Goal: Ask a question: Seek information or help from site administrators or community

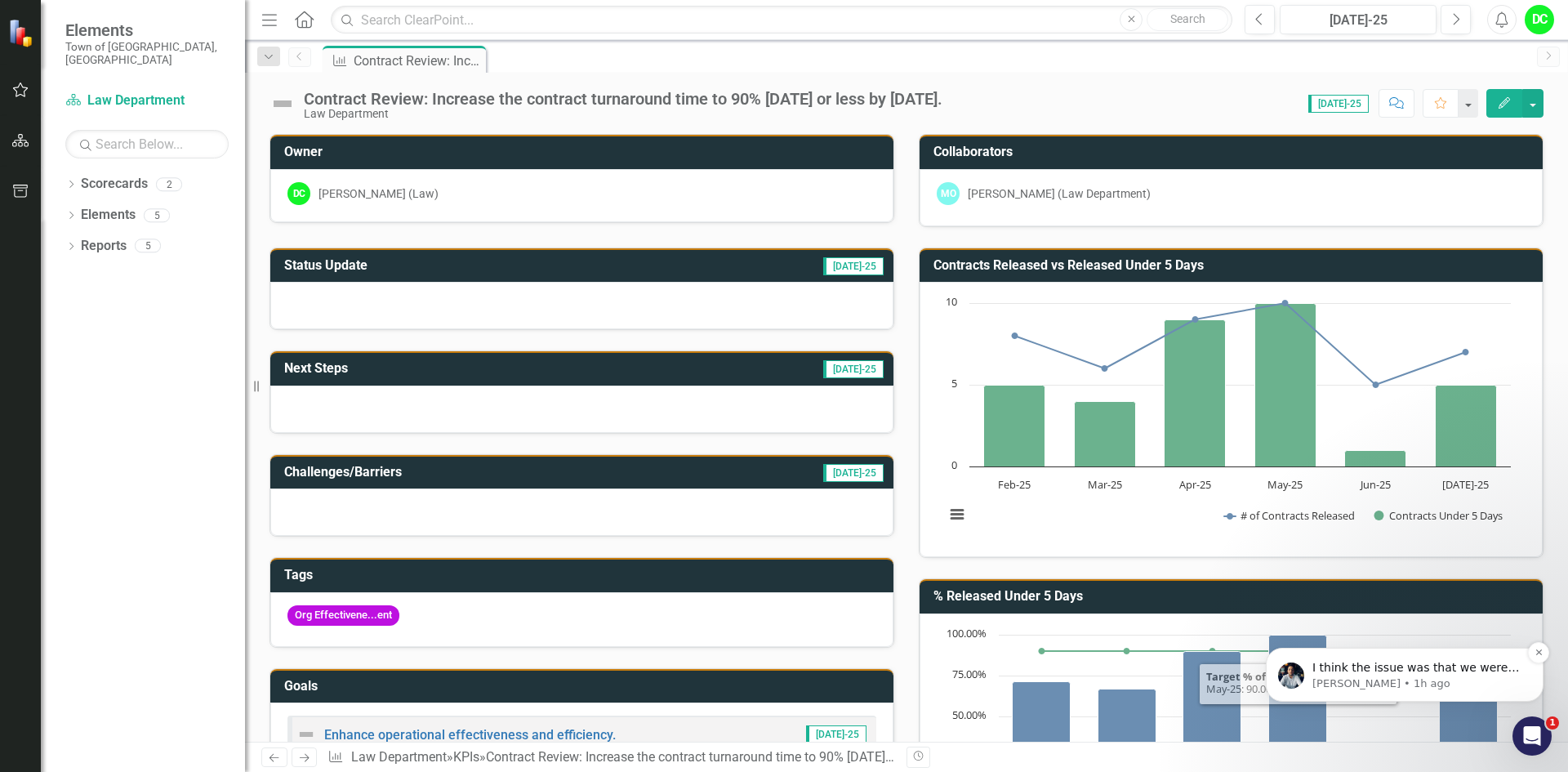
click at [1425, 683] on p "[PERSON_NAME] • 1h ago" at bounding box center [1418, 683] width 211 height 14
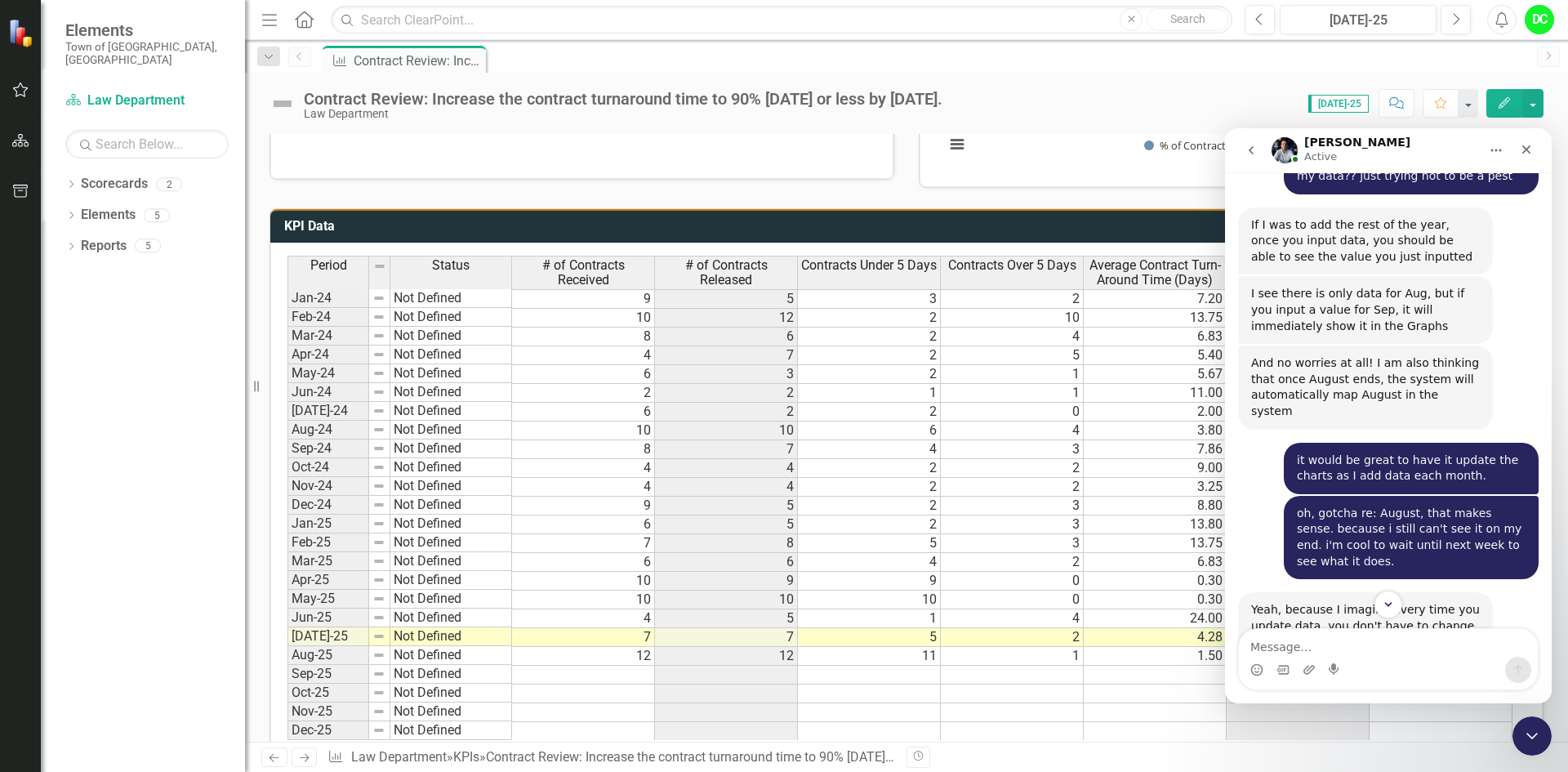
scroll to position [742, 0]
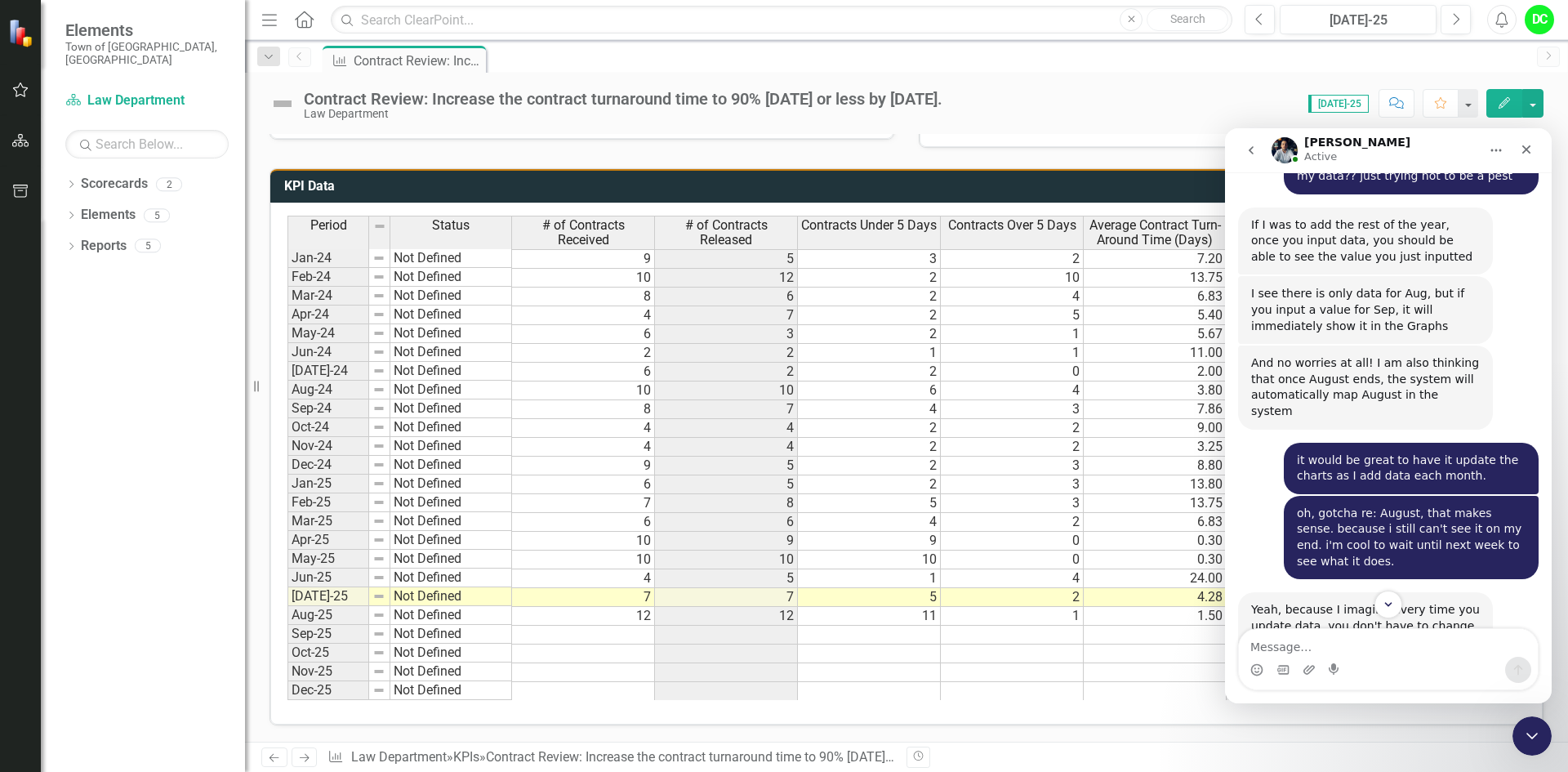
drag, startPoint x: 1559, startPoint y: 399, endPoint x: 37, endPoint y: 20, distance: 1568.5
click at [918, 611] on td "11" at bounding box center [869, 616] width 142 height 19
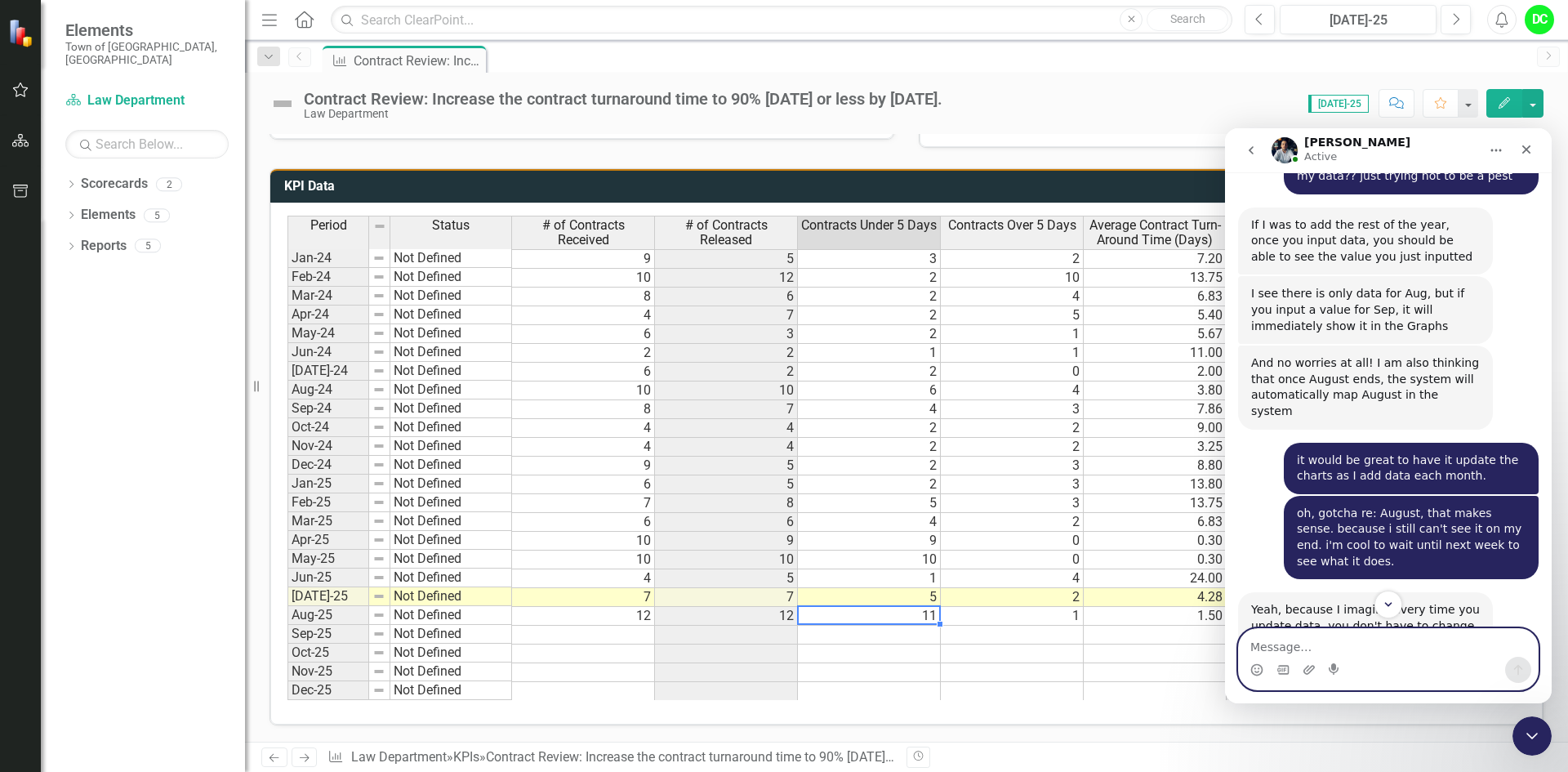
click at [1277, 650] on textarea "Message…" at bounding box center [1388, 642] width 299 height 28
click at [1383, 601] on icon "Scroll to bottom" at bounding box center [1388, 604] width 14 height 14
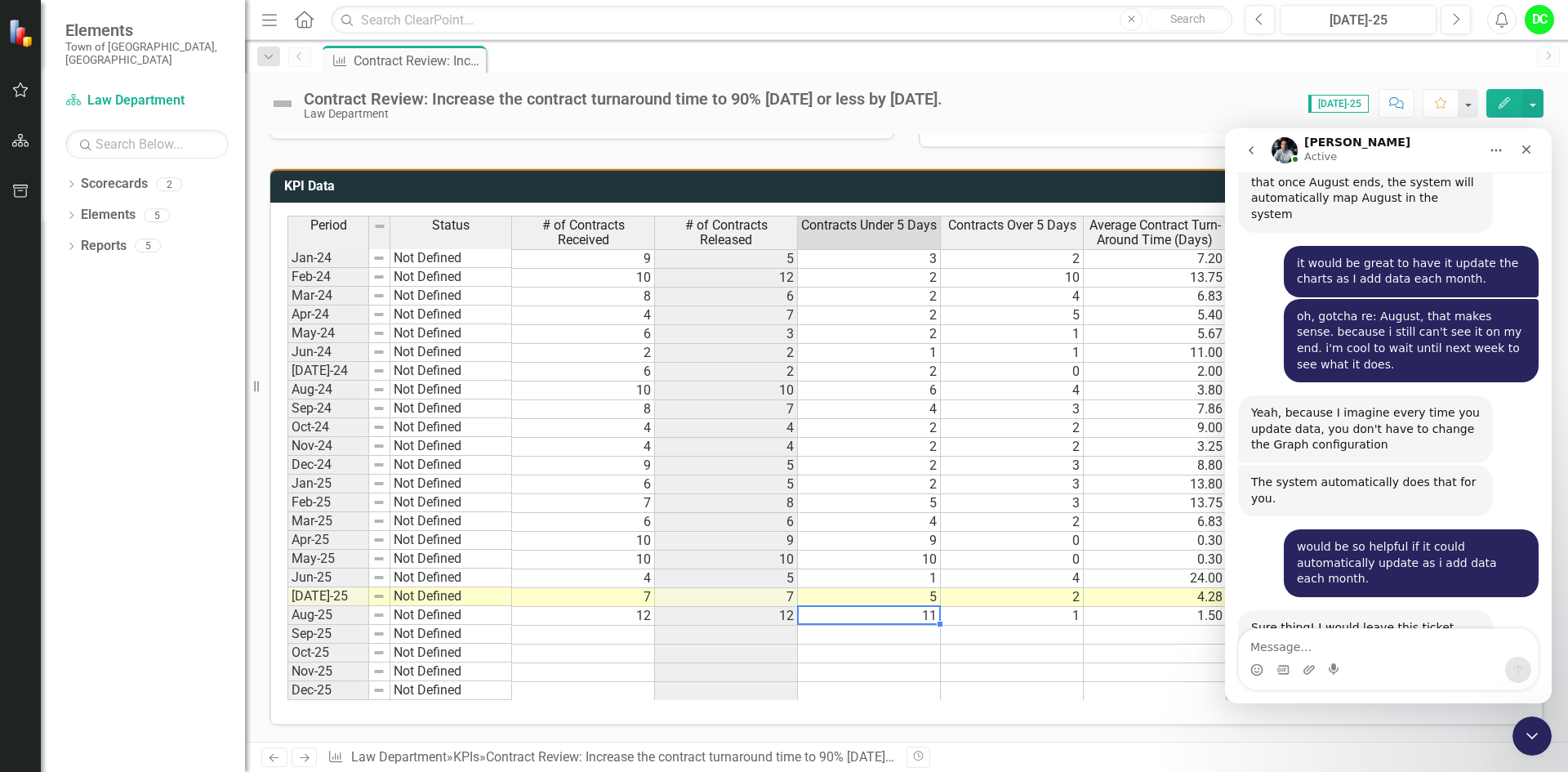
scroll to position [3053, 0]
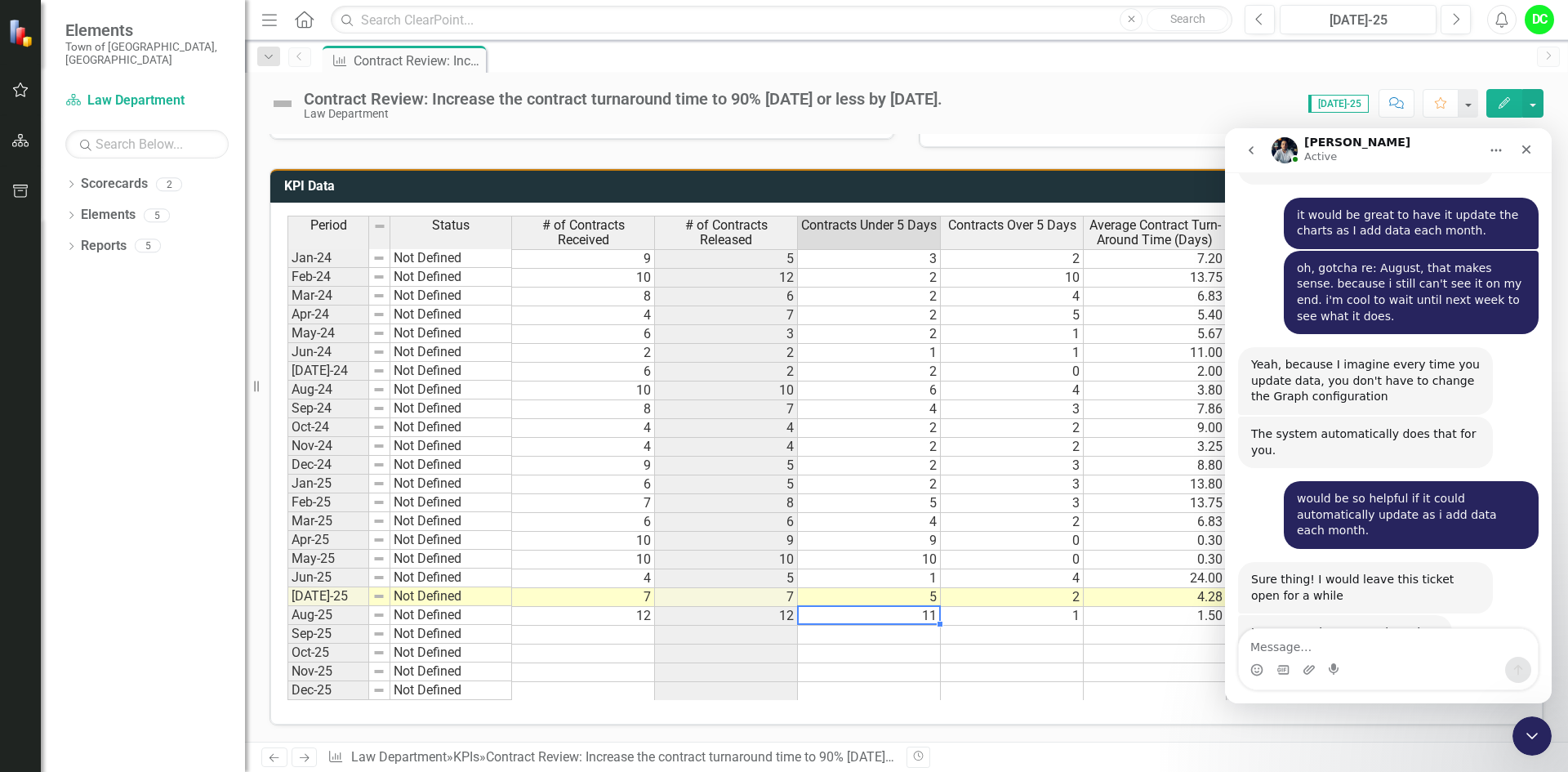
click at [1459, 694] on img "Walter says…" at bounding box center [1360, 719] width 218 height 50
click at [1452, 694] on img "Walter says…" at bounding box center [1360, 719] width 218 height 50
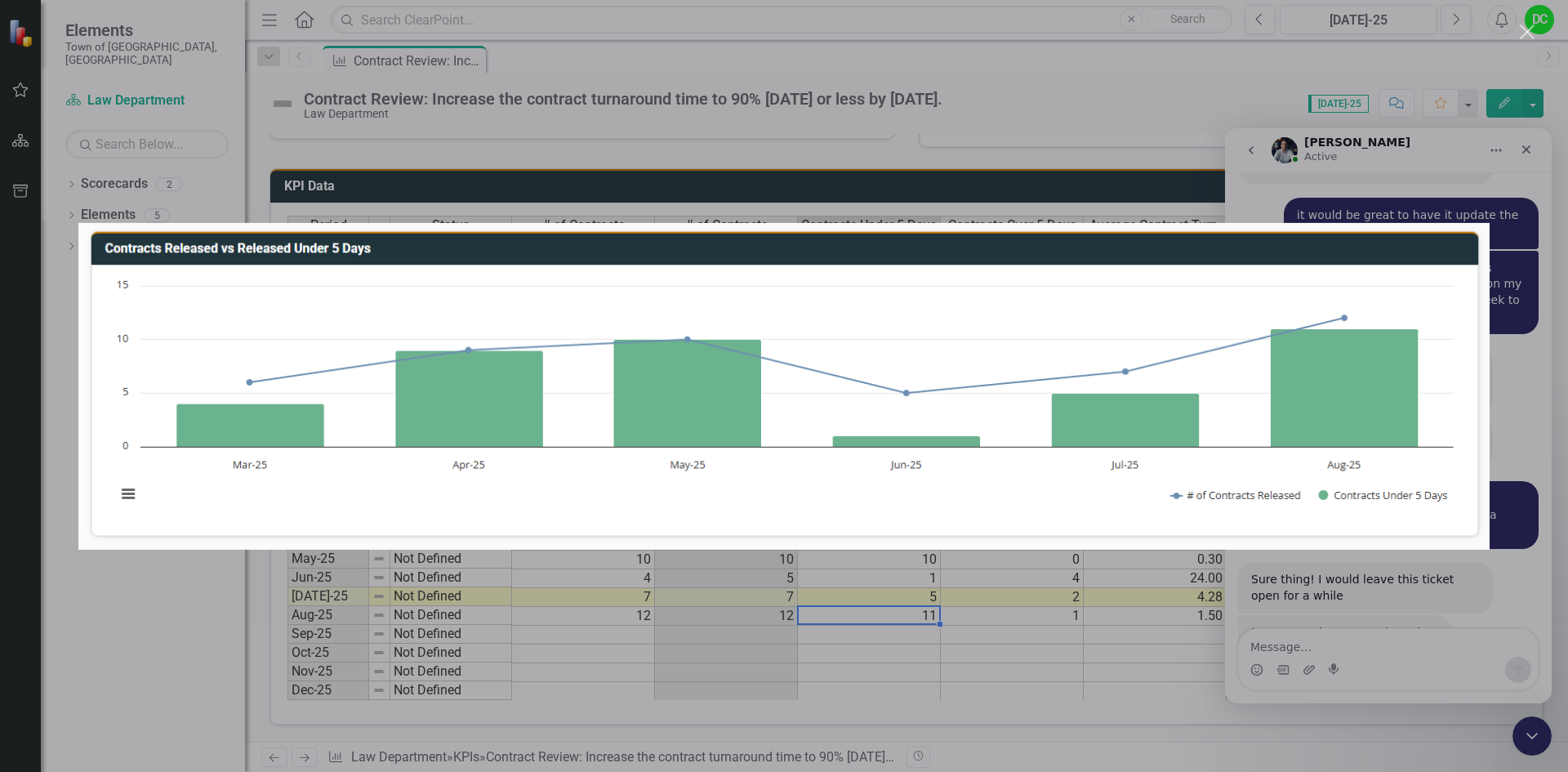
click at [1528, 152] on div "Intercom messenger" at bounding box center [784, 386] width 1568 height 772
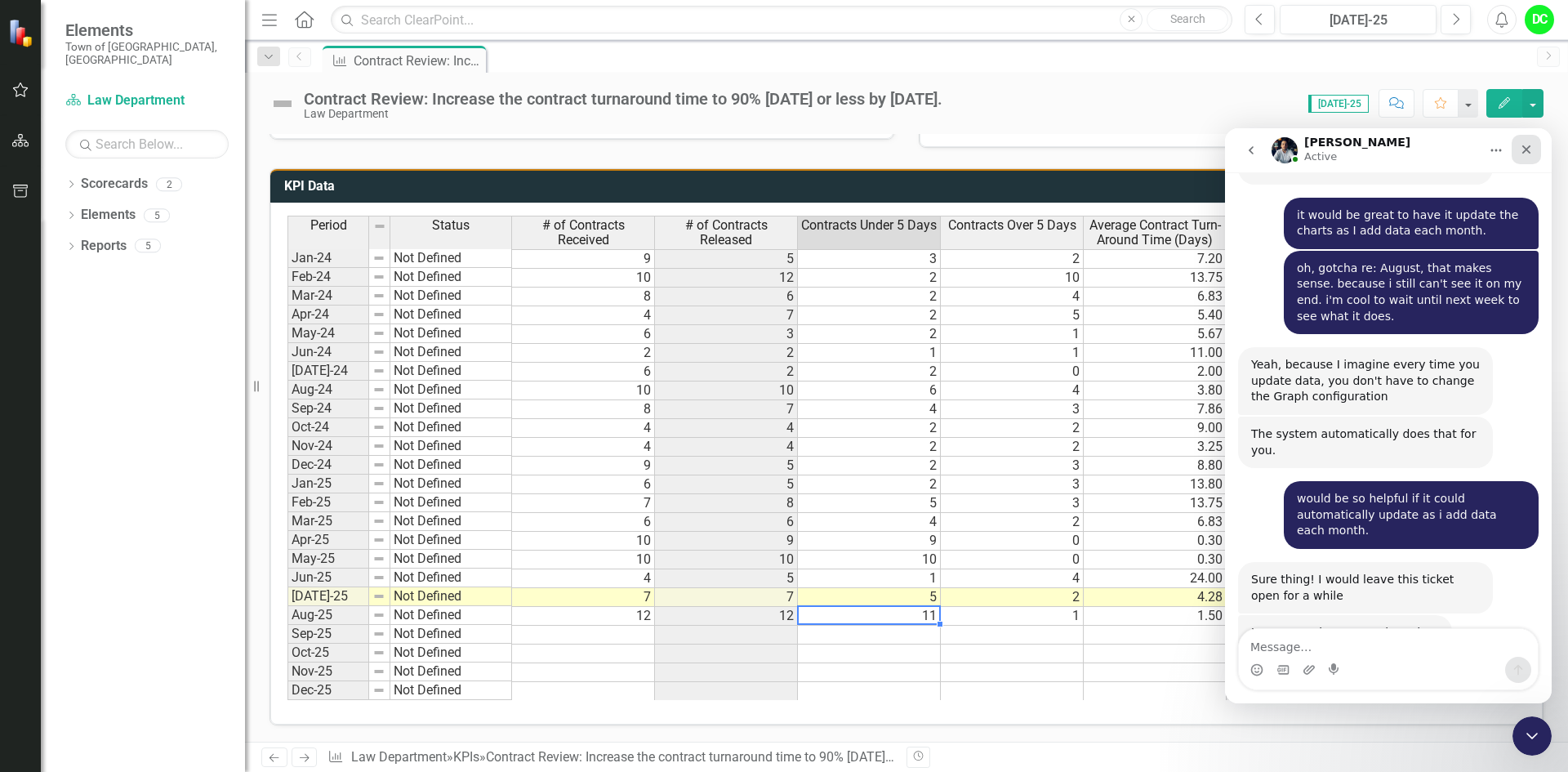
click at [1525, 148] on icon "Close" at bounding box center [1526, 149] width 9 height 9
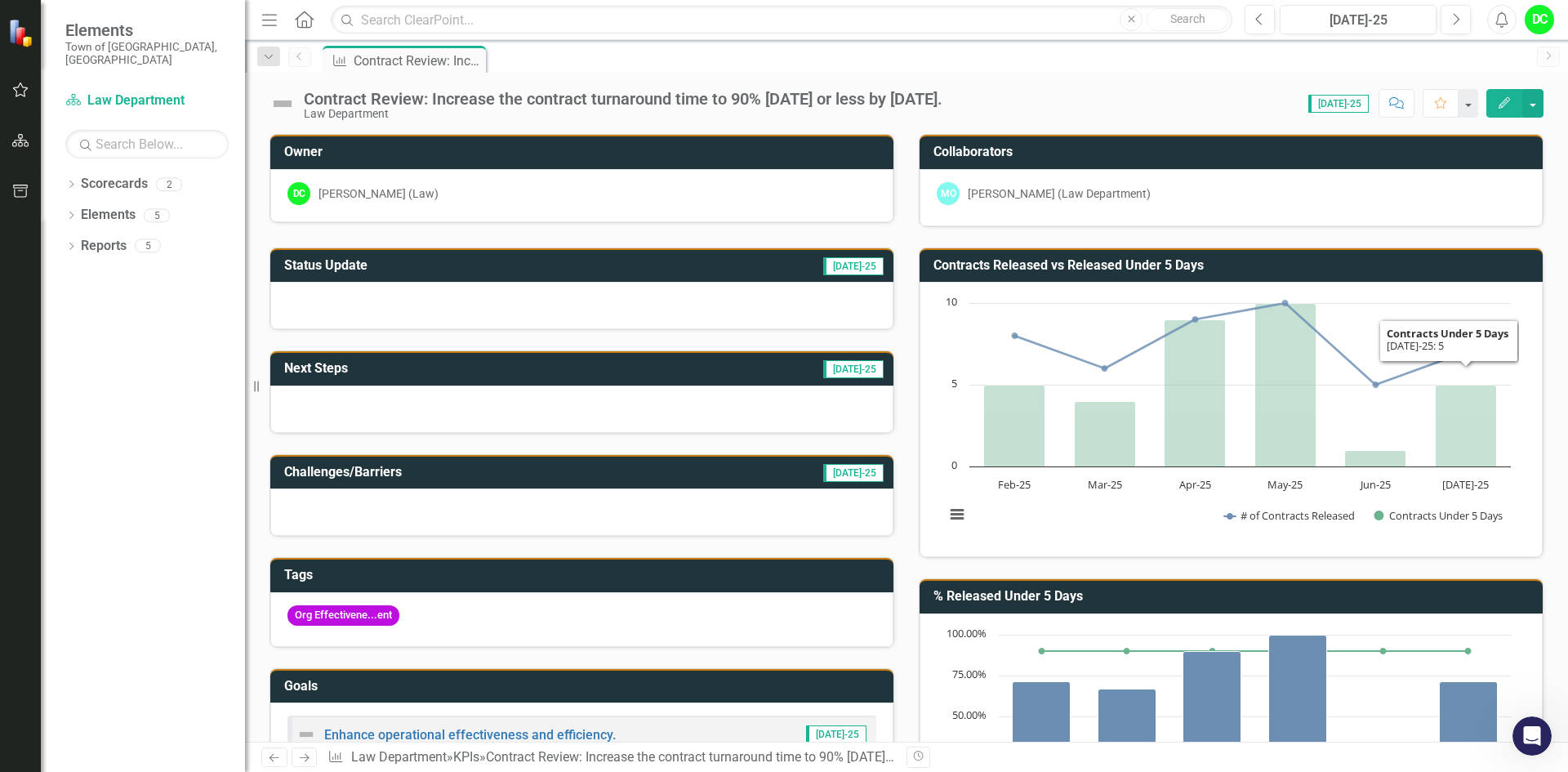
click at [1469, 402] on icon "Jul-25, 5. Contracts Under 5 Days." at bounding box center [1466, 426] width 61 height 82
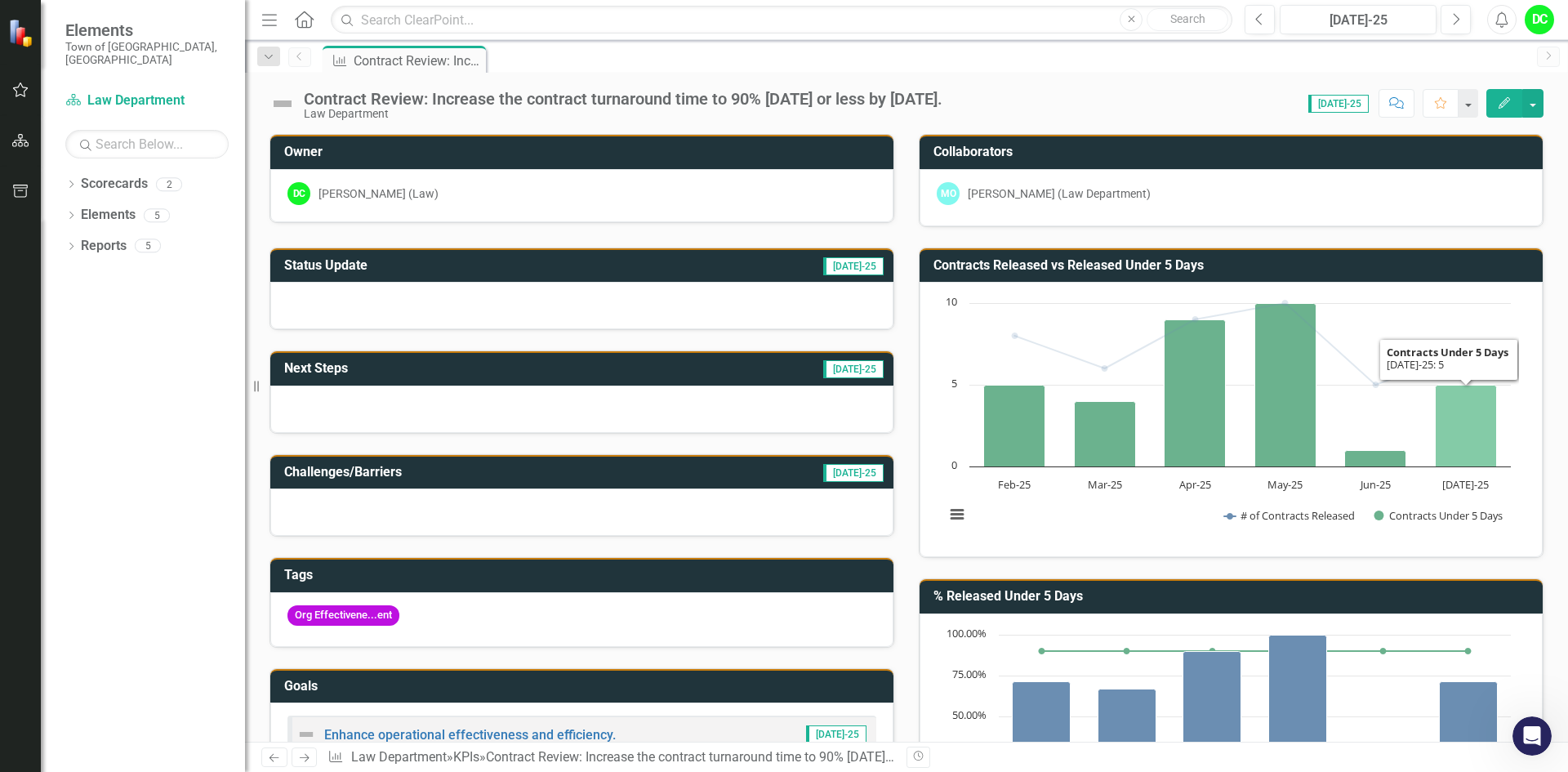
click at [1469, 402] on icon "Jul-25, 5. Contracts Under 5 Days." at bounding box center [1466, 426] width 61 height 82
click at [1537, 739] on div "Open Intercom Messenger" at bounding box center [1529, 733] width 54 height 54
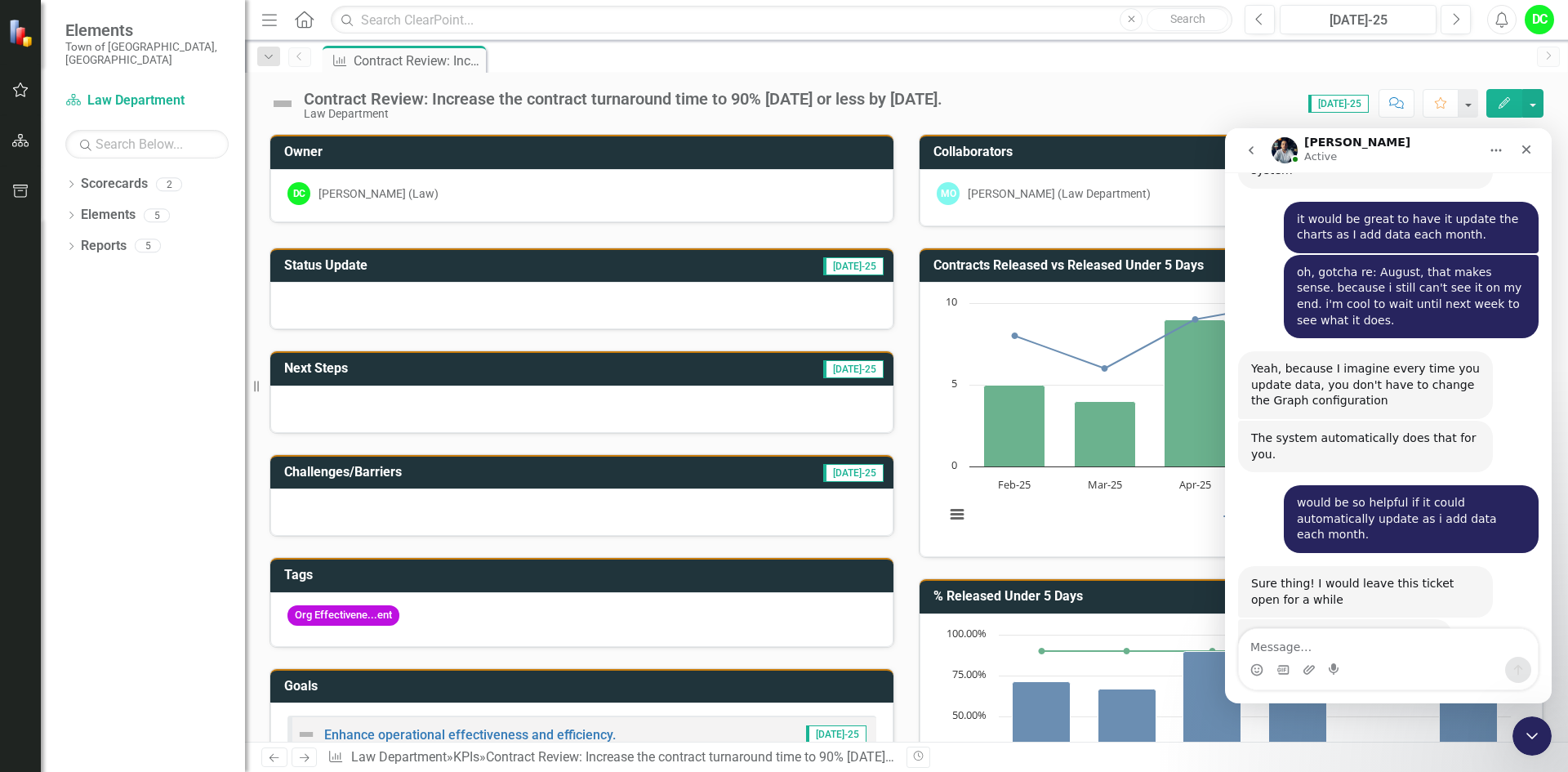
scroll to position [3053, 0]
click at [1313, 652] on textarea "Message…" at bounding box center [1388, 642] width 299 height 28
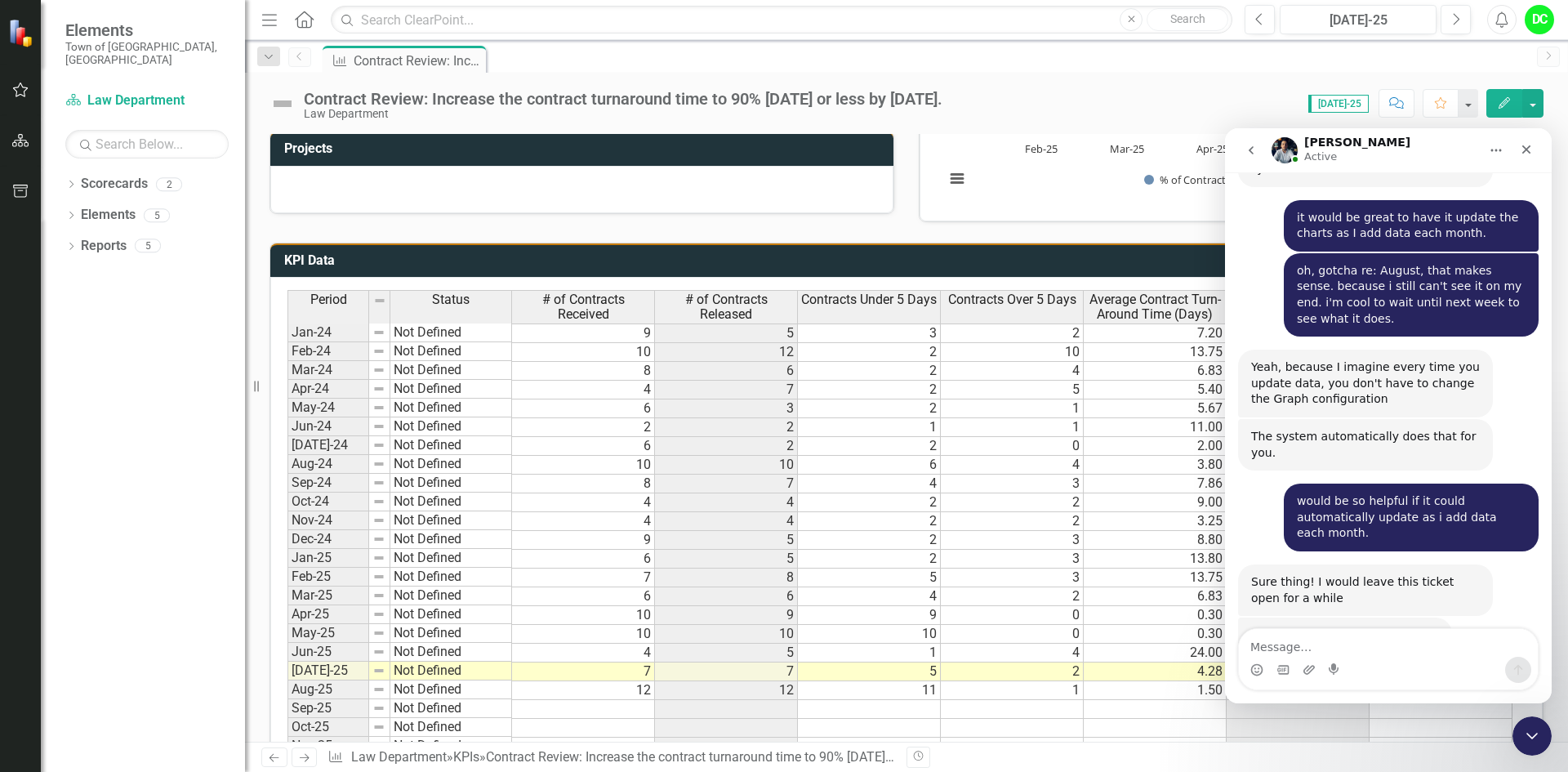
scroll to position [687, 0]
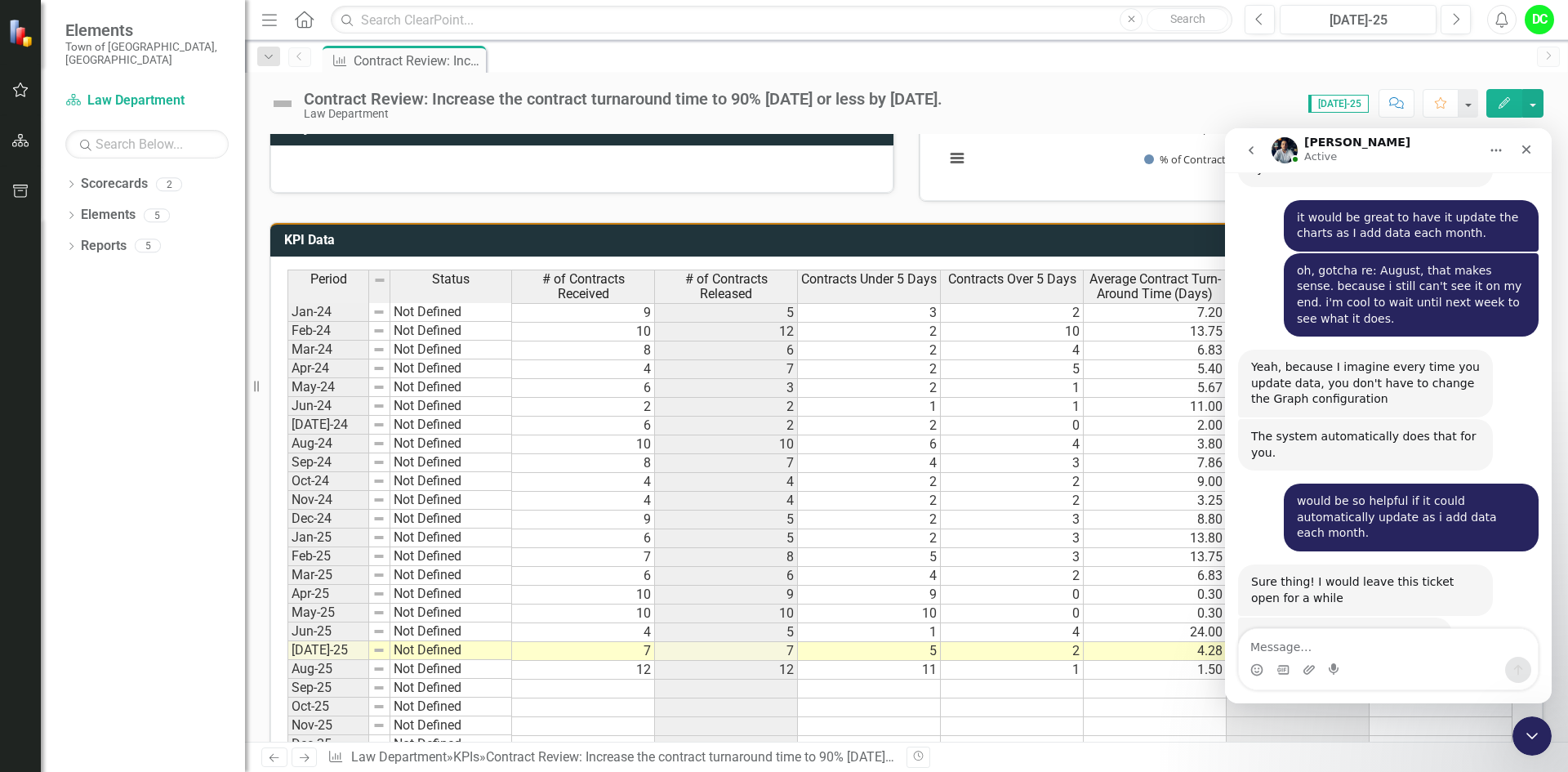
click at [1292, 640] on textarea "Message…" at bounding box center [1388, 642] width 299 height 28
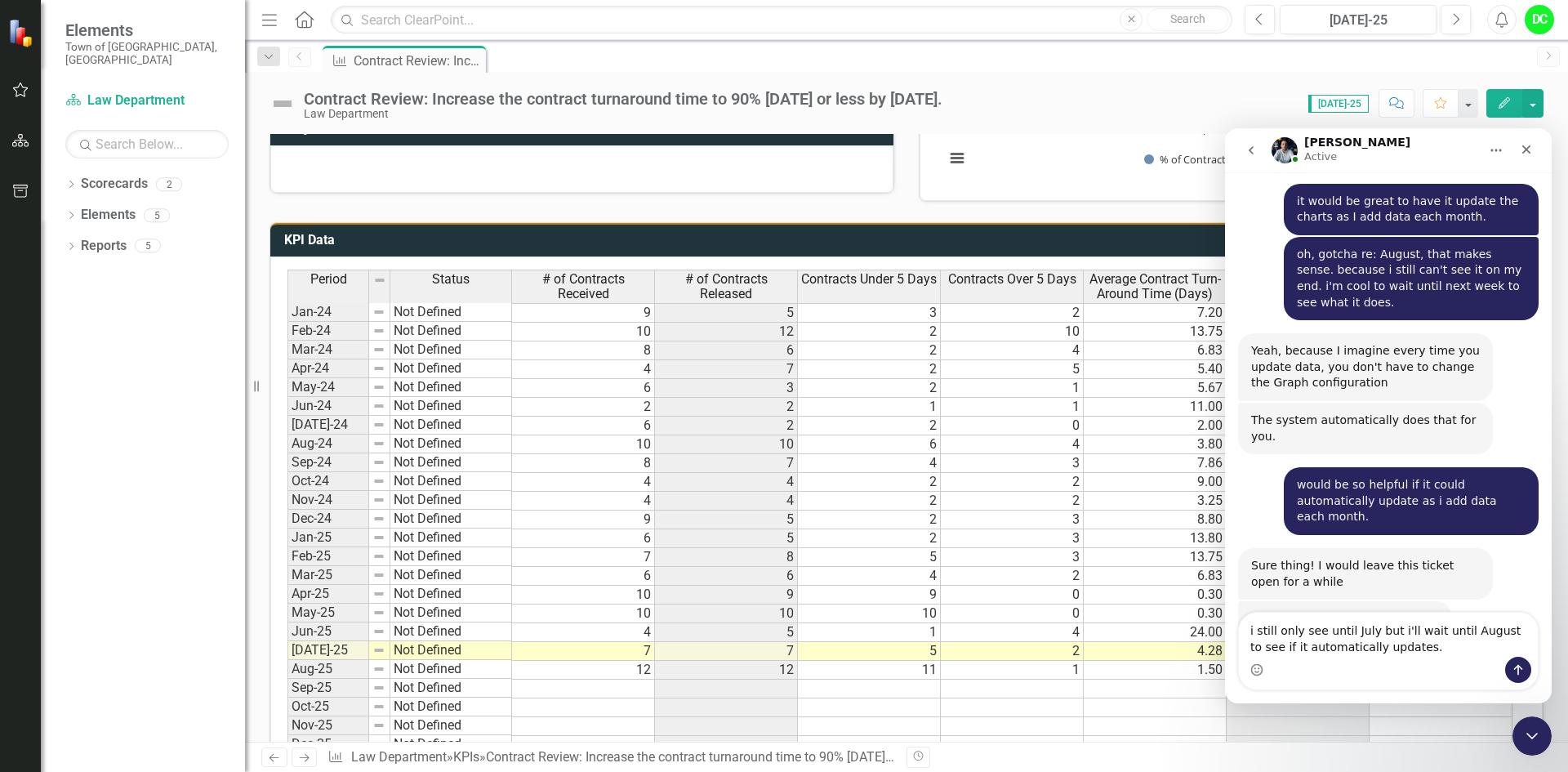
type textarea "i still only see until July but i'll wait until August to see if it automatical…"
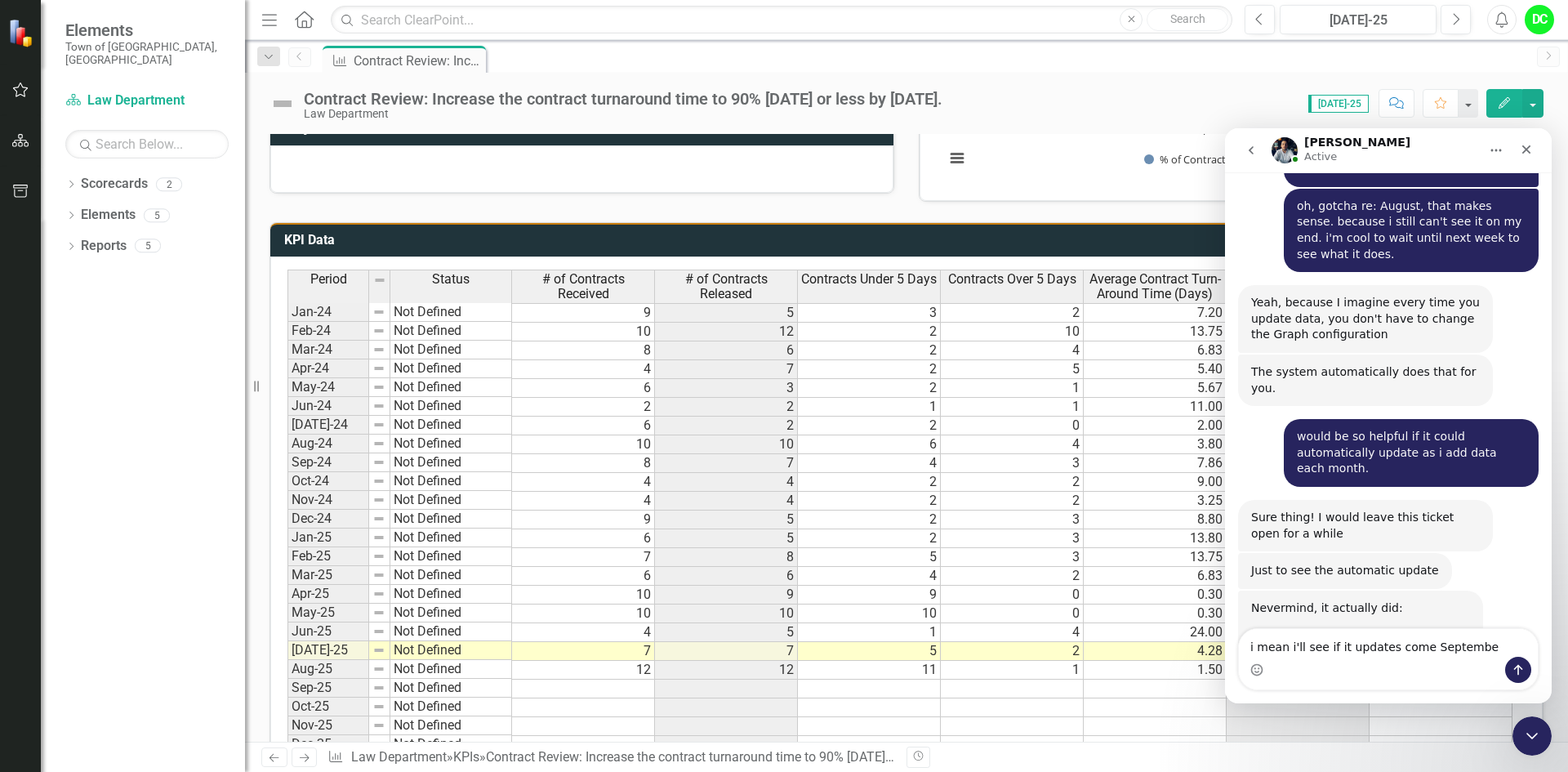
type textarea "i mean i'll see if it updates come September"
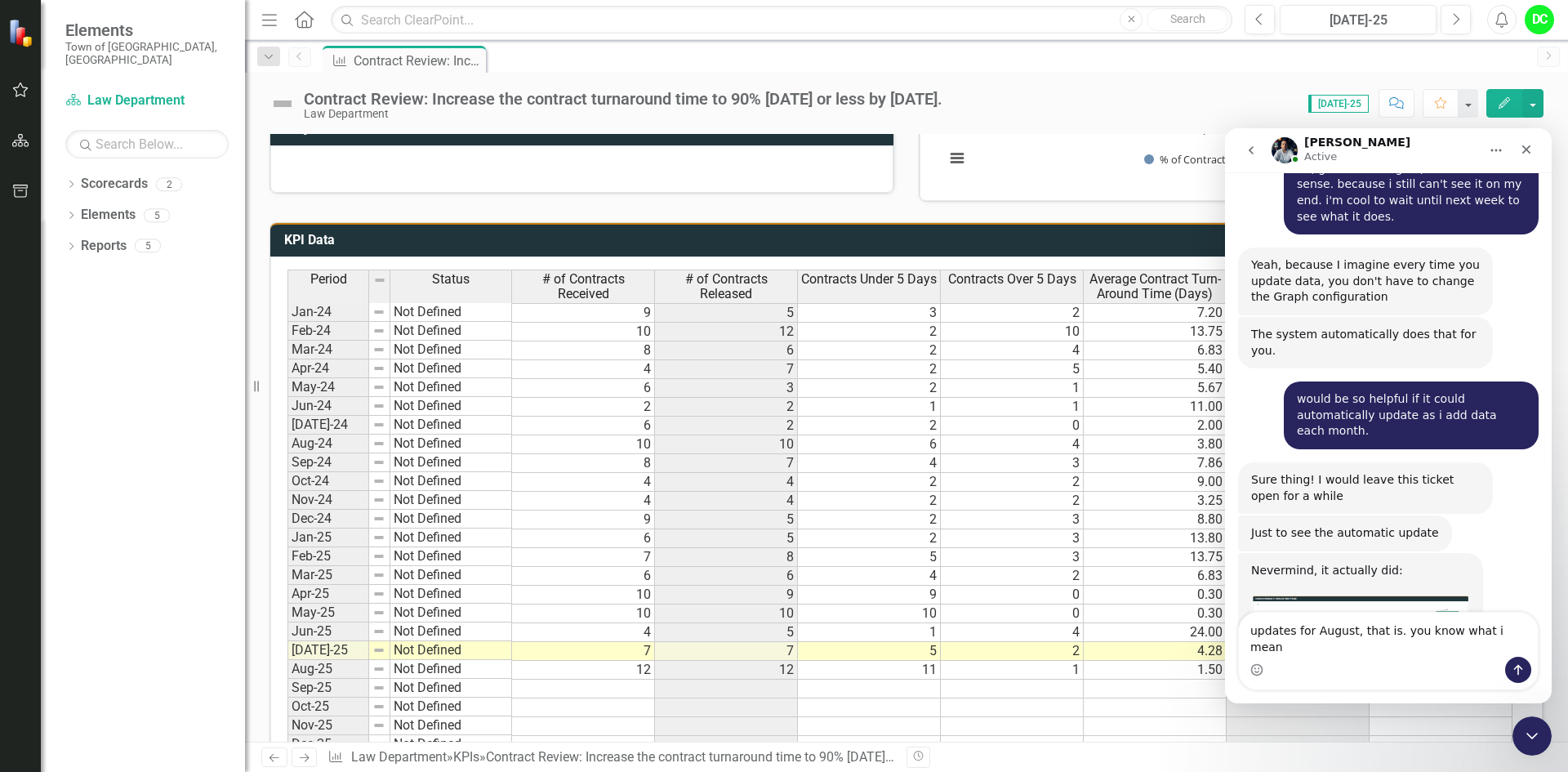
type textarea "updates for August, that is. you know what i mean."
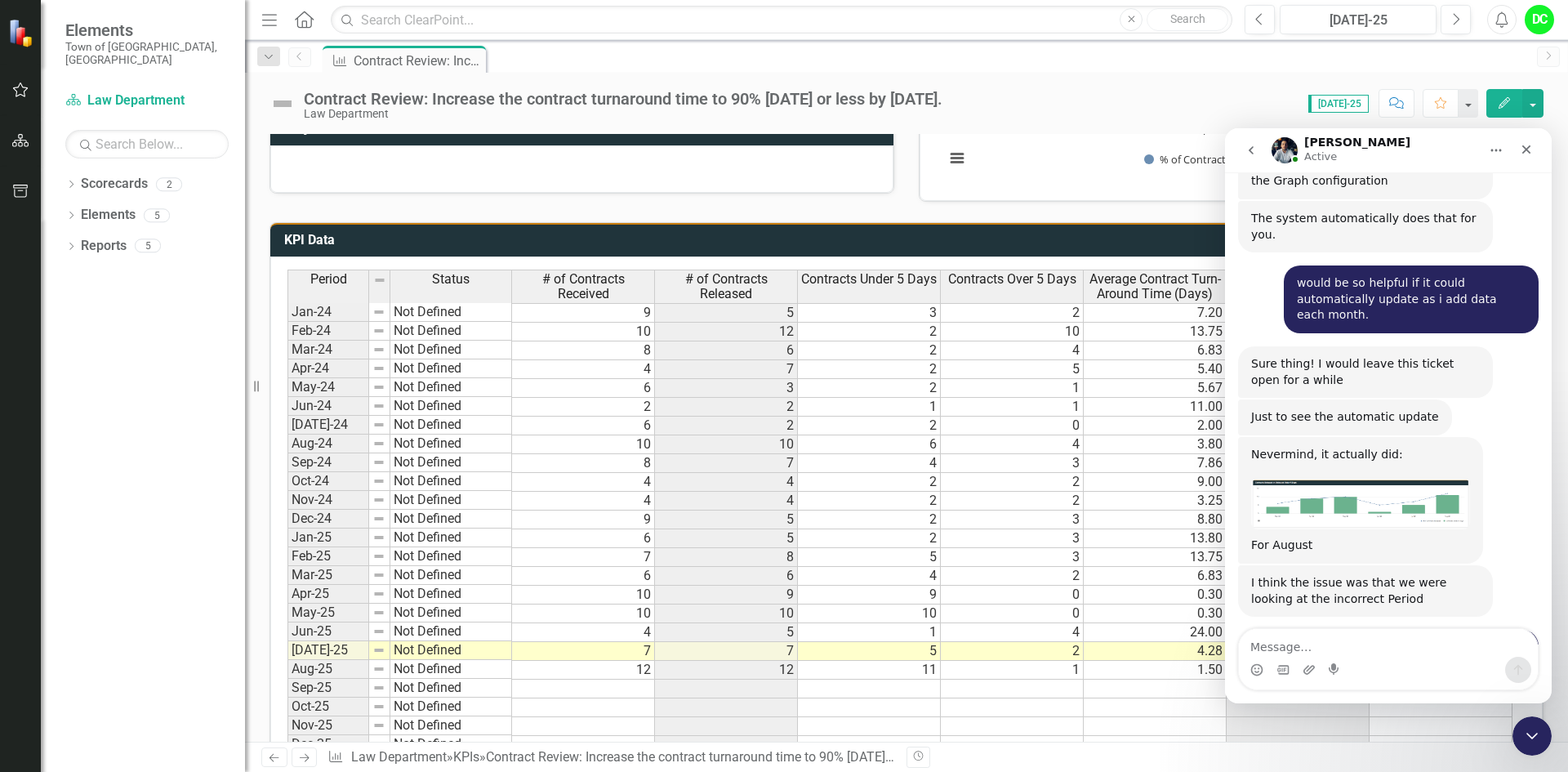
scroll to position [3288, 0]
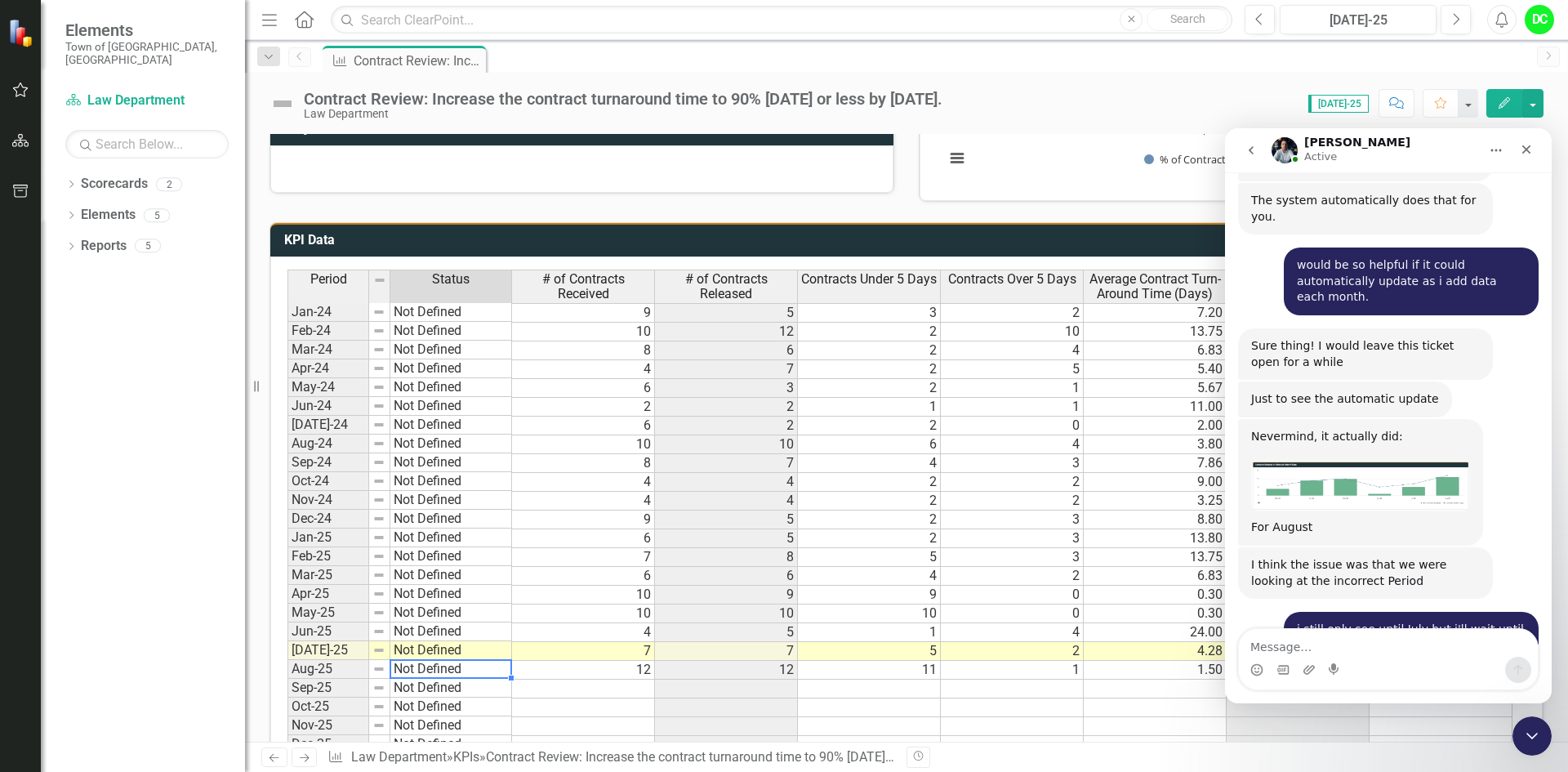
click at [415, 664] on td "Not Defined" at bounding box center [451, 669] width 122 height 19
click at [336, 668] on td "Aug-25" at bounding box center [329, 669] width 82 height 19
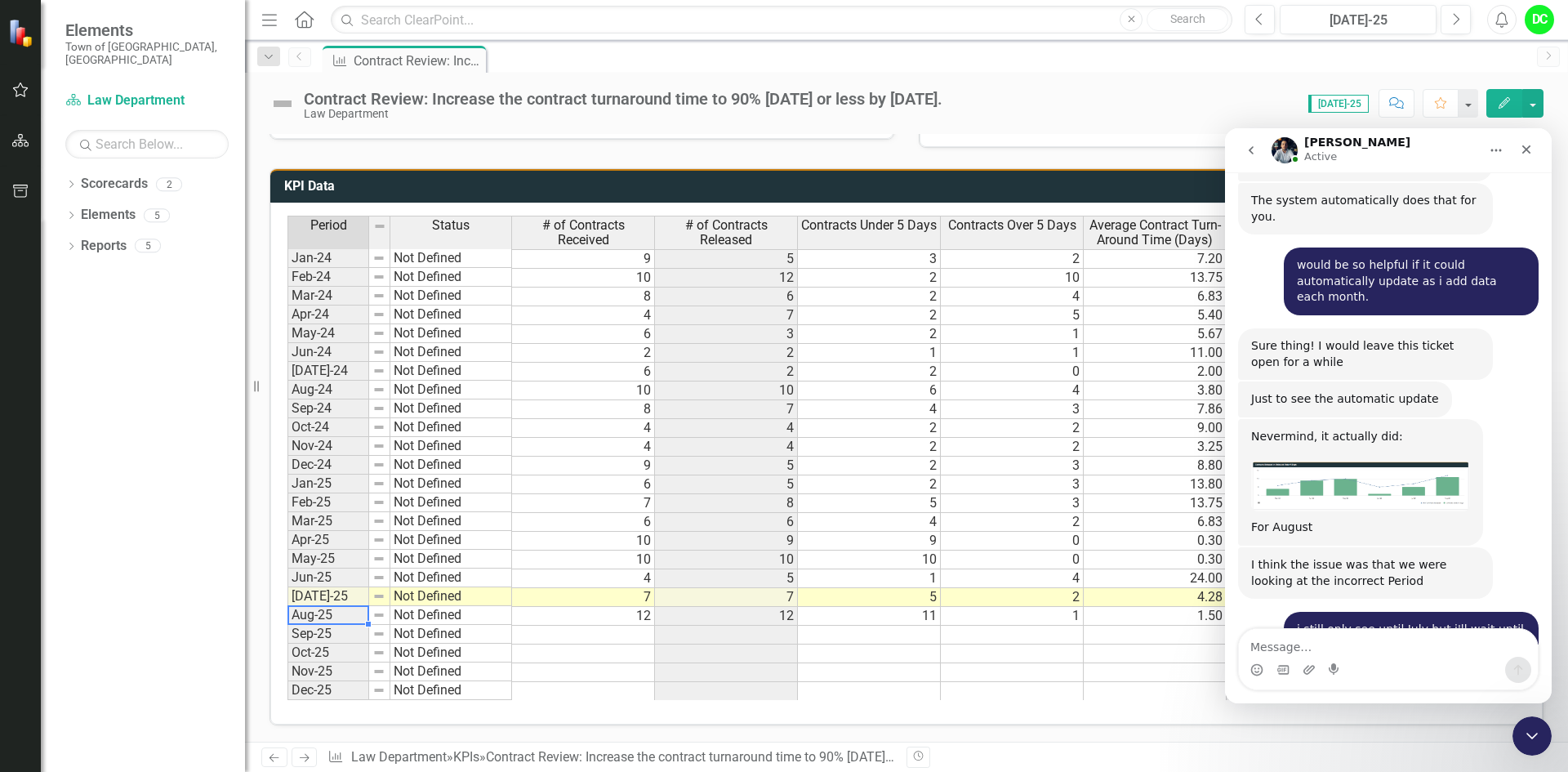
click at [314, 615] on td "Aug-25" at bounding box center [329, 615] width 82 height 19
click at [562, 620] on td "12" at bounding box center [583, 616] width 142 height 19
click at [837, 617] on td "11" at bounding box center [869, 616] width 142 height 19
click at [970, 601] on td "2" at bounding box center [1011, 597] width 142 height 19
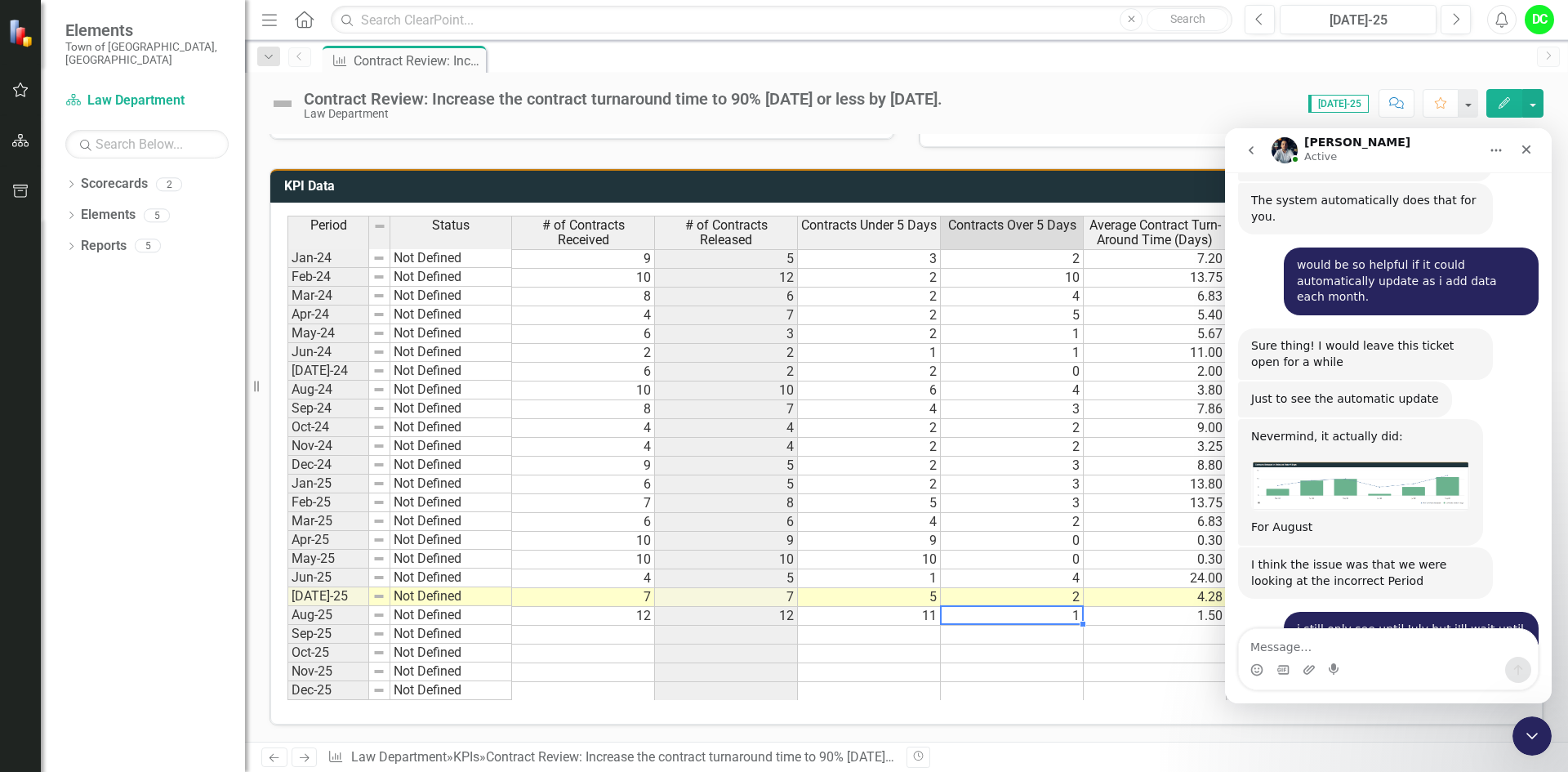
click at [988, 614] on td "1" at bounding box center [1011, 616] width 142 height 19
click at [1293, 648] on textarea "Message…" at bounding box center [1388, 642] width 299 height 28
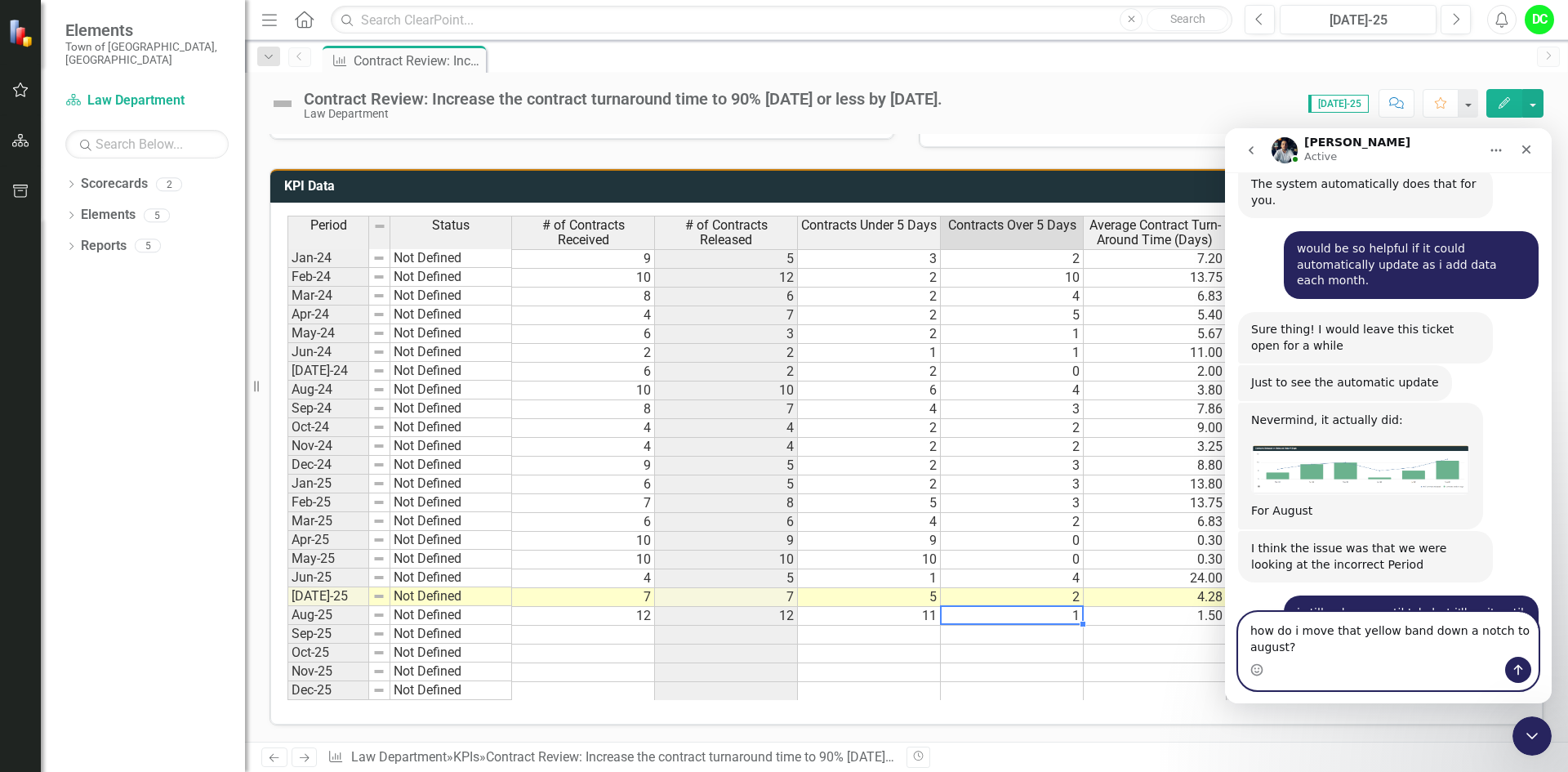
type textarea "how do i move that yellow band down a notch to august??"
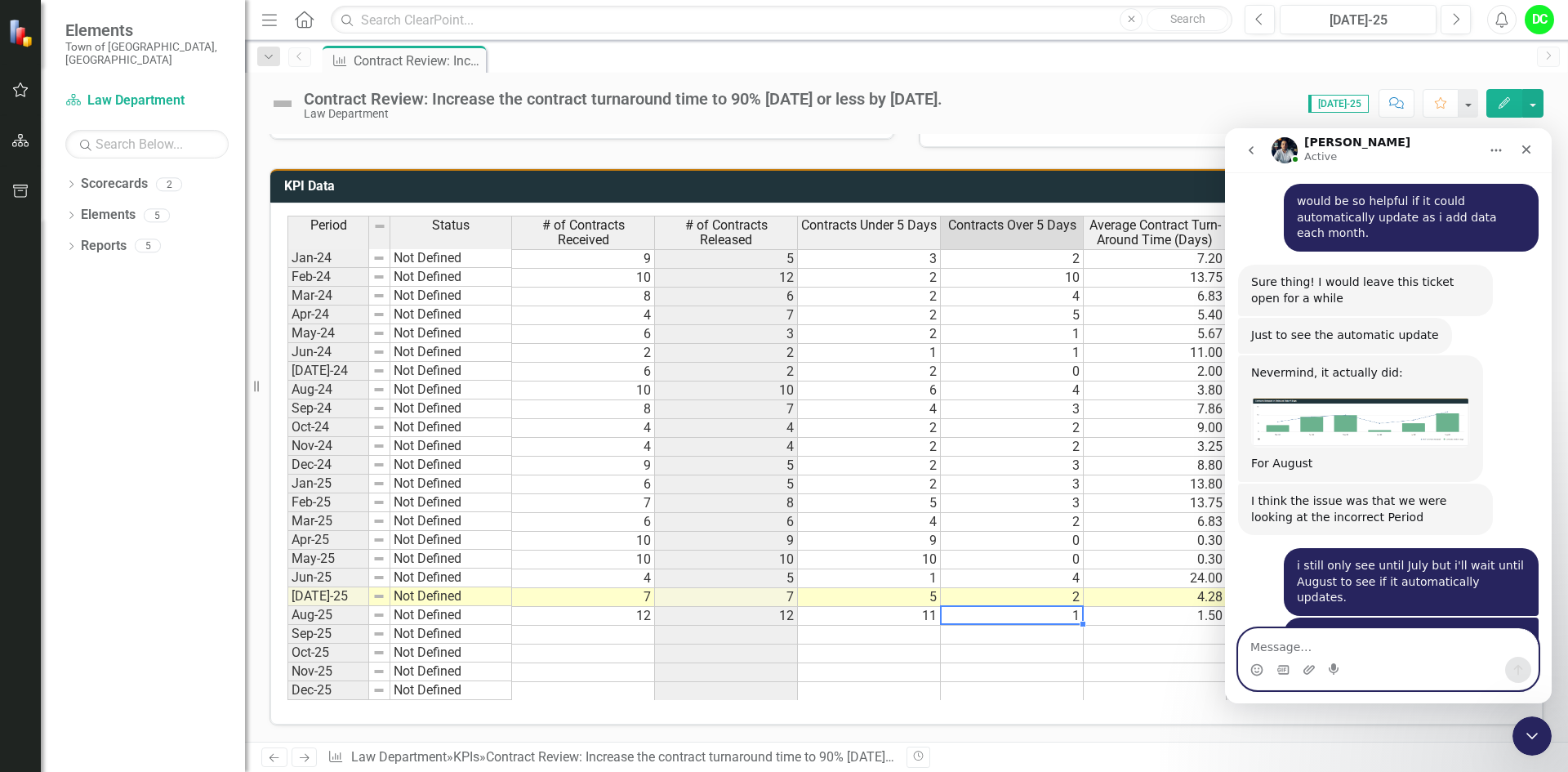
scroll to position [3353, 0]
click at [323, 612] on td "Aug-25" at bounding box center [329, 615] width 82 height 19
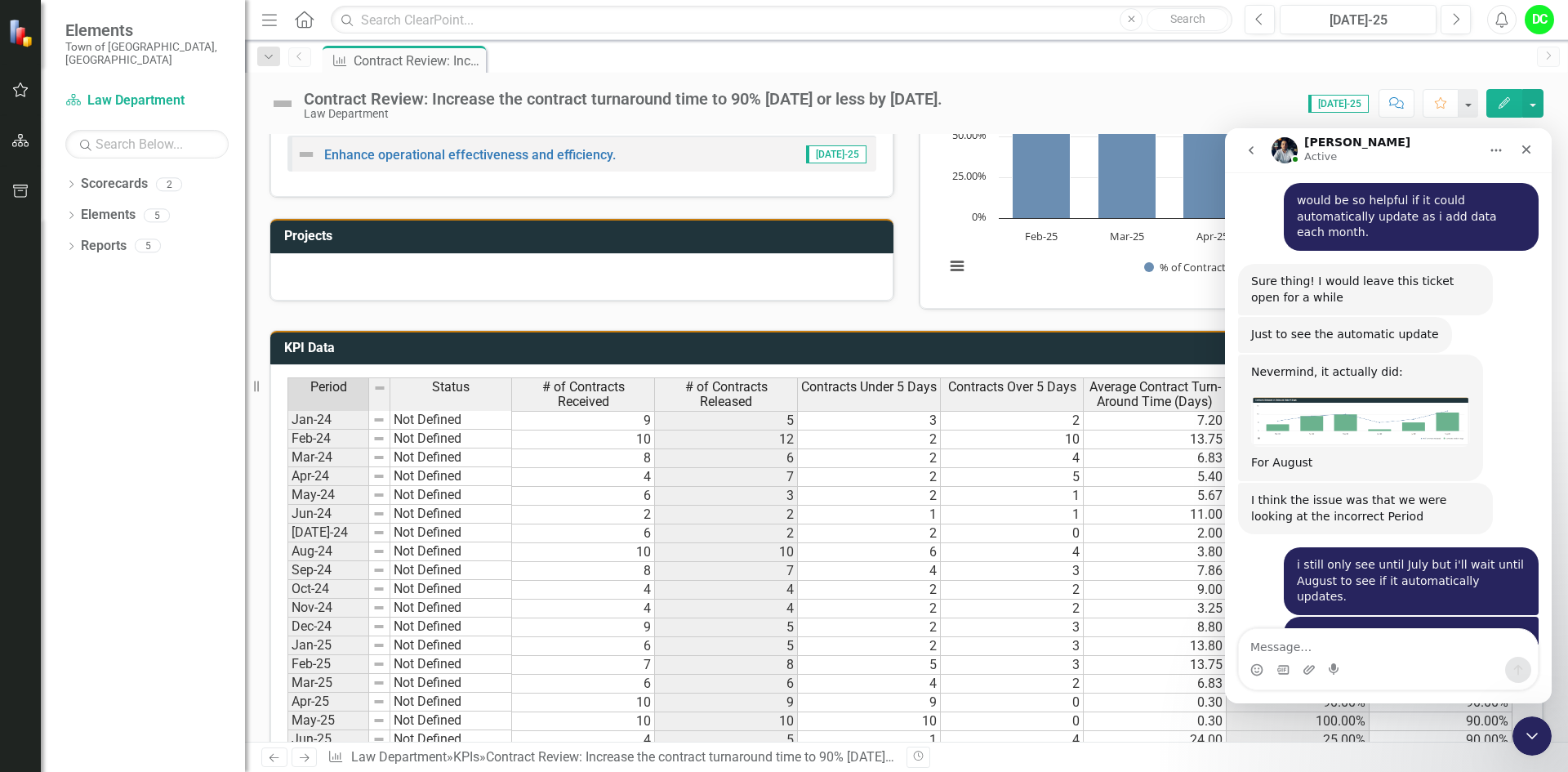
scroll to position [333, 0]
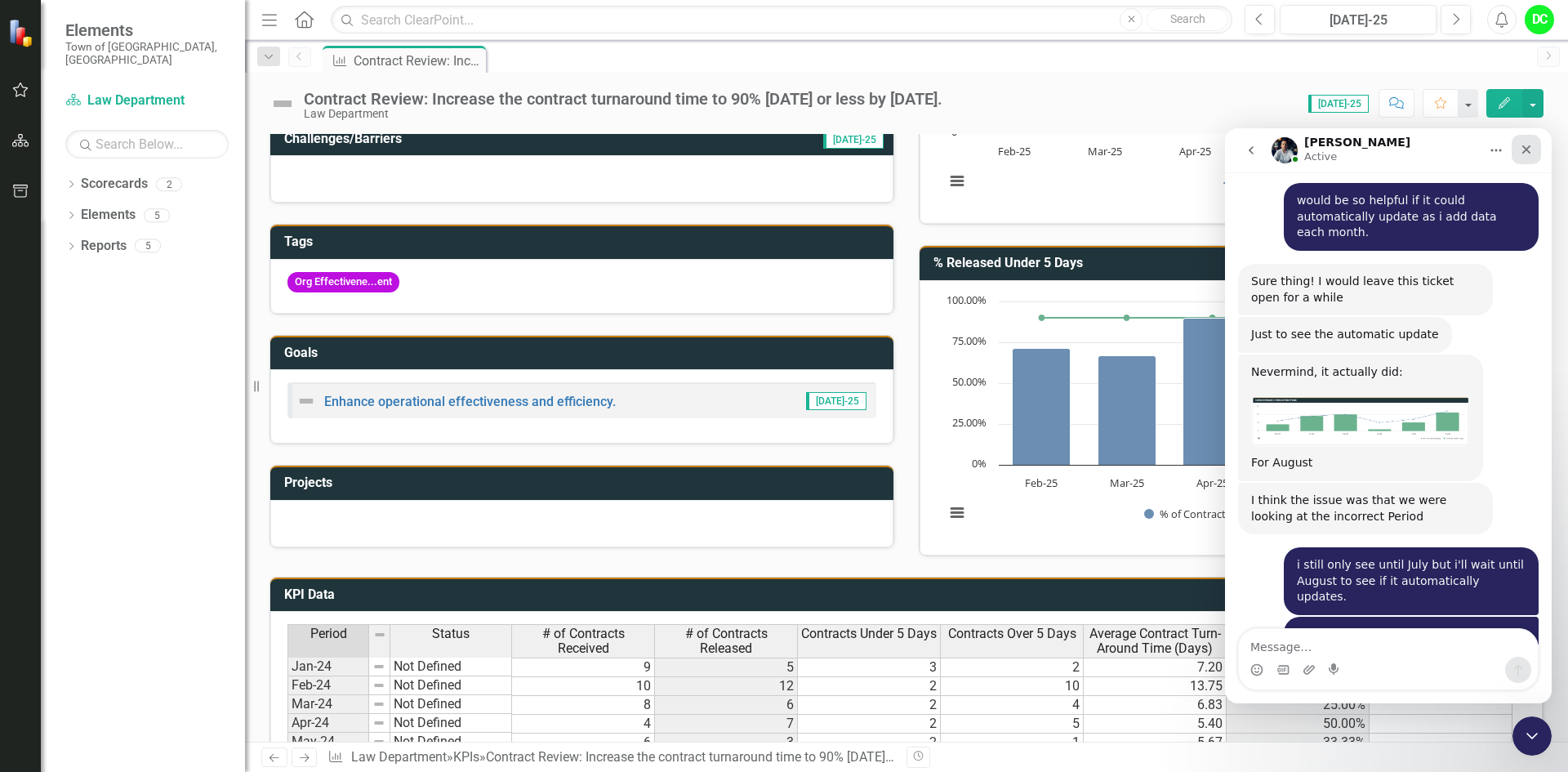
click at [1522, 154] on icon "Close" at bounding box center [1526, 149] width 13 height 13
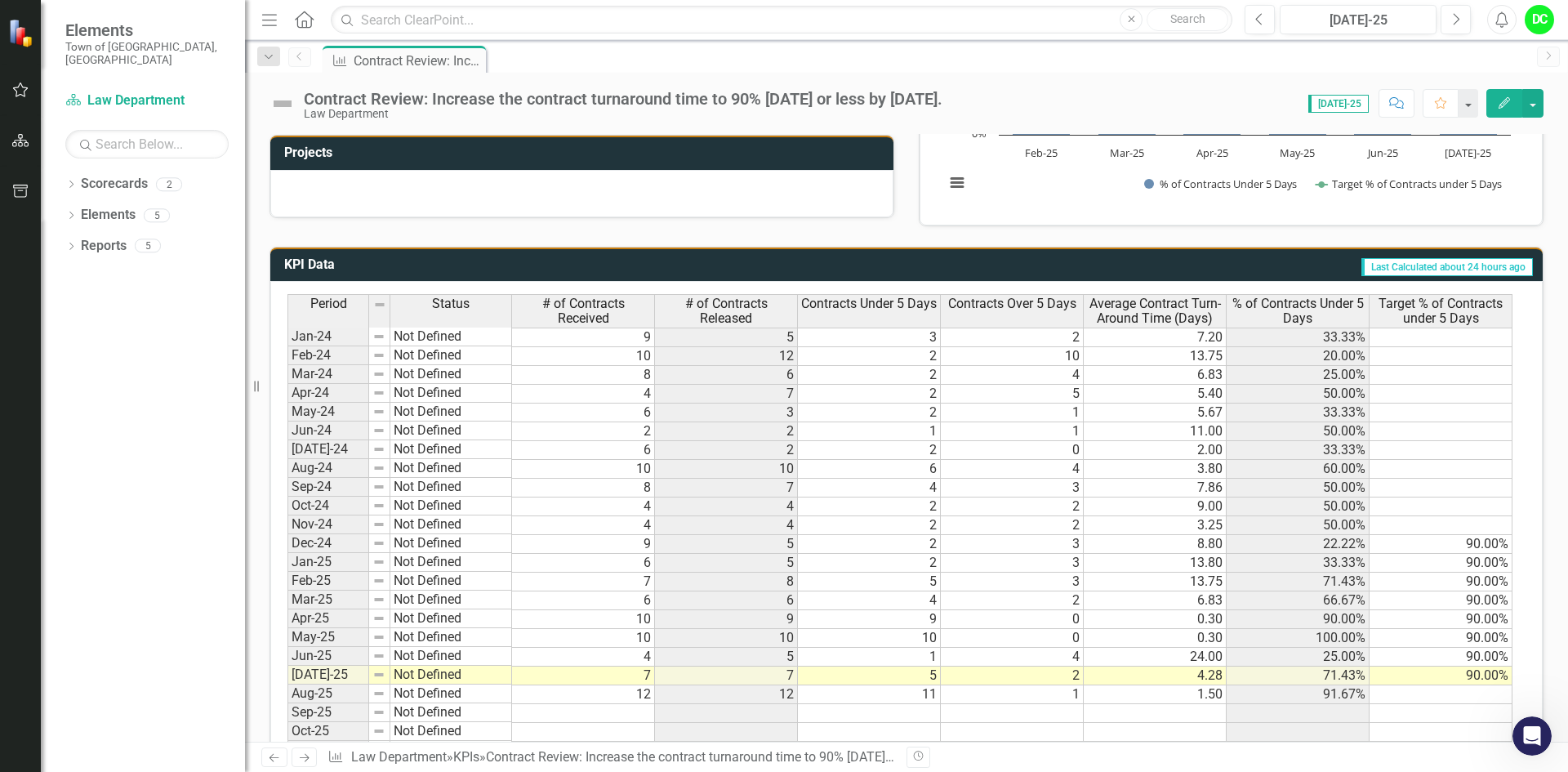
scroll to position [742, 0]
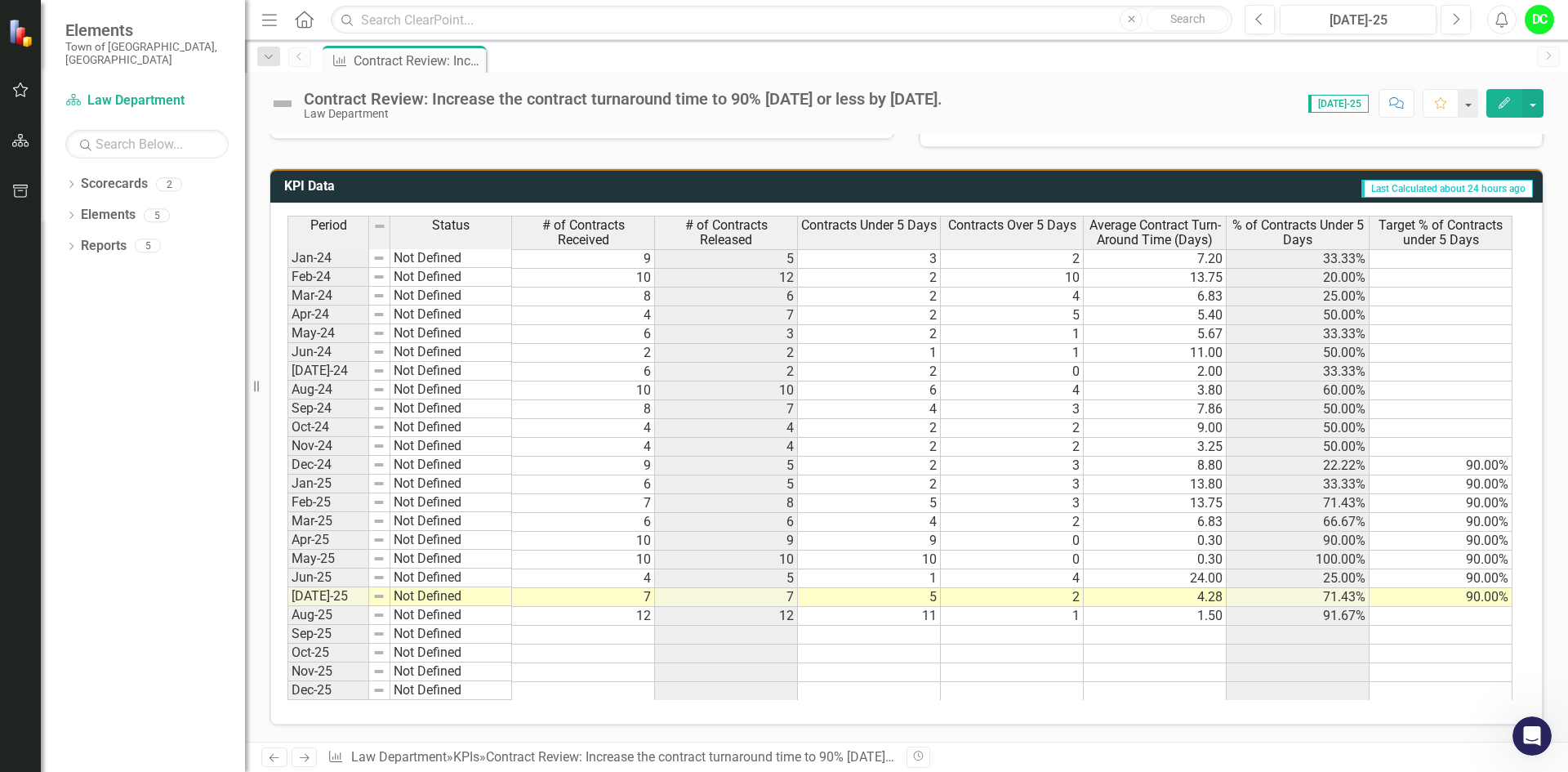
click at [477, 617] on td "Not Defined" at bounding box center [451, 615] width 122 height 19
click at [587, 617] on td "12" at bounding box center [583, 616] width 142 height 19
click at [347, 618] on td "Aug-25" at bounding box center [329, 615] width 82 height 19
click at [1520, 731] on icon "Open Intercom Messenger" at bounding box center [1530, 733] width 27 height 27
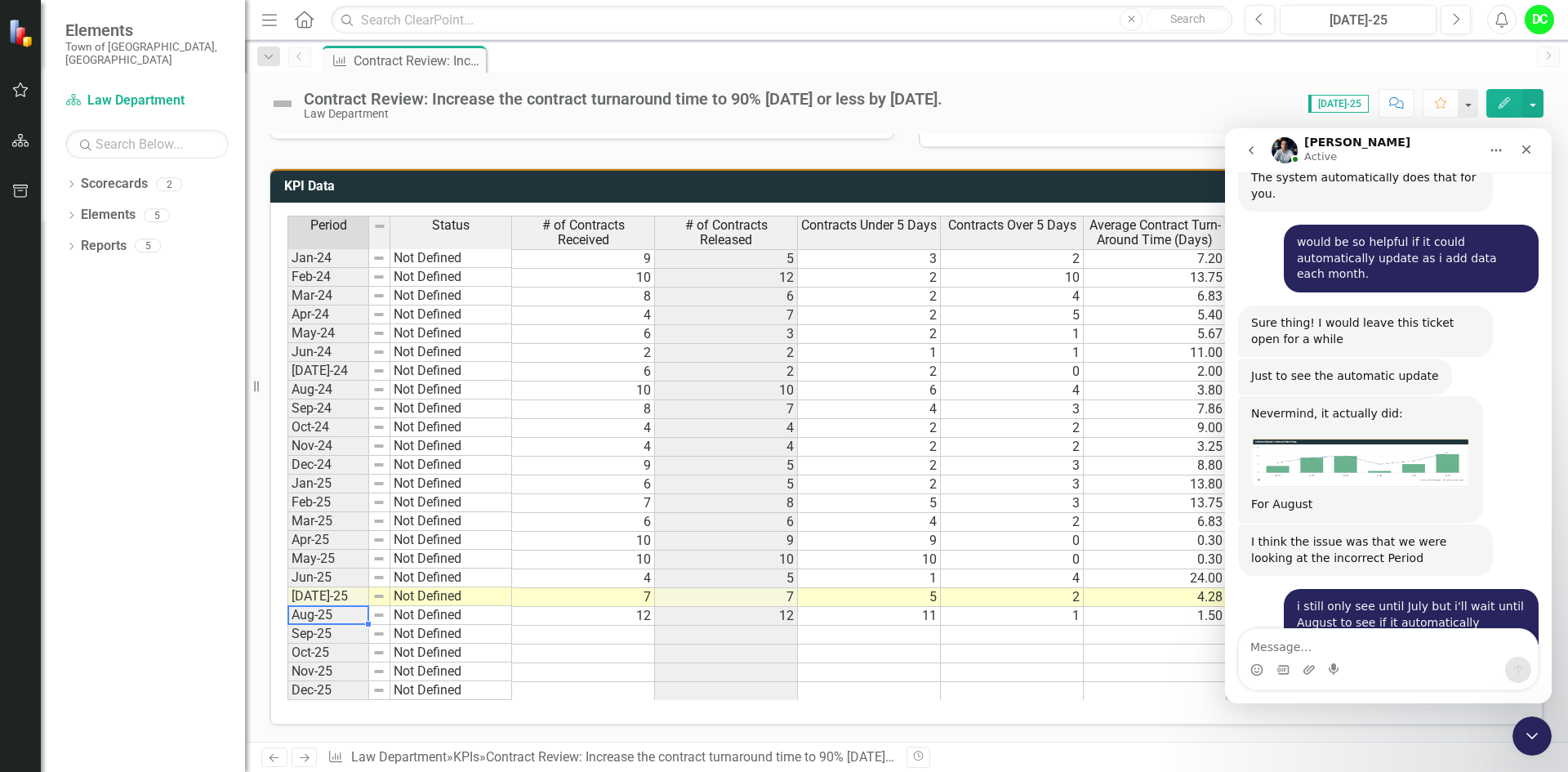
scroll to position [3353, 0]
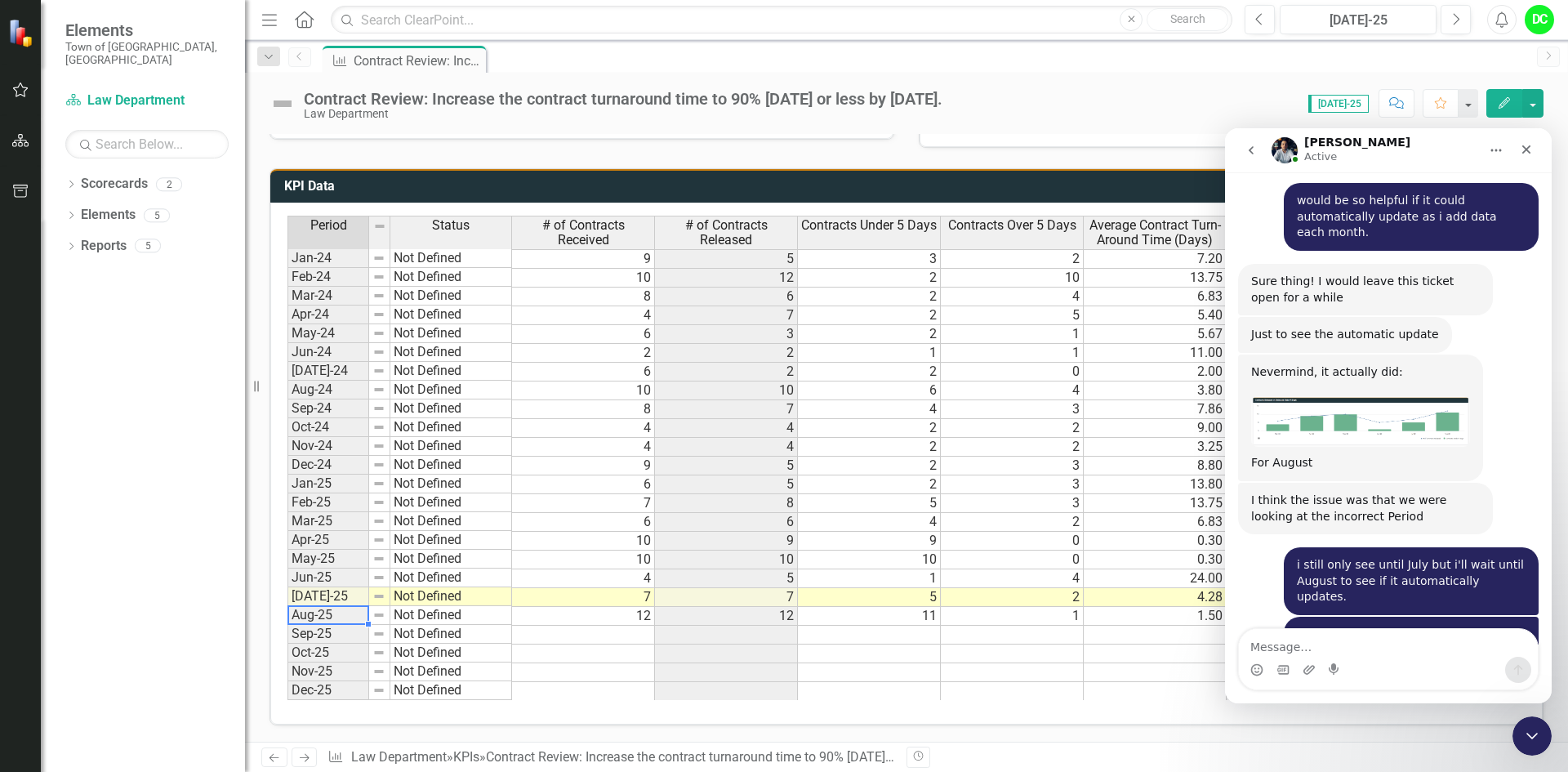
click at [327, 615] on td "Aug-25" at bounding box center [329, 615] width 82 height 19
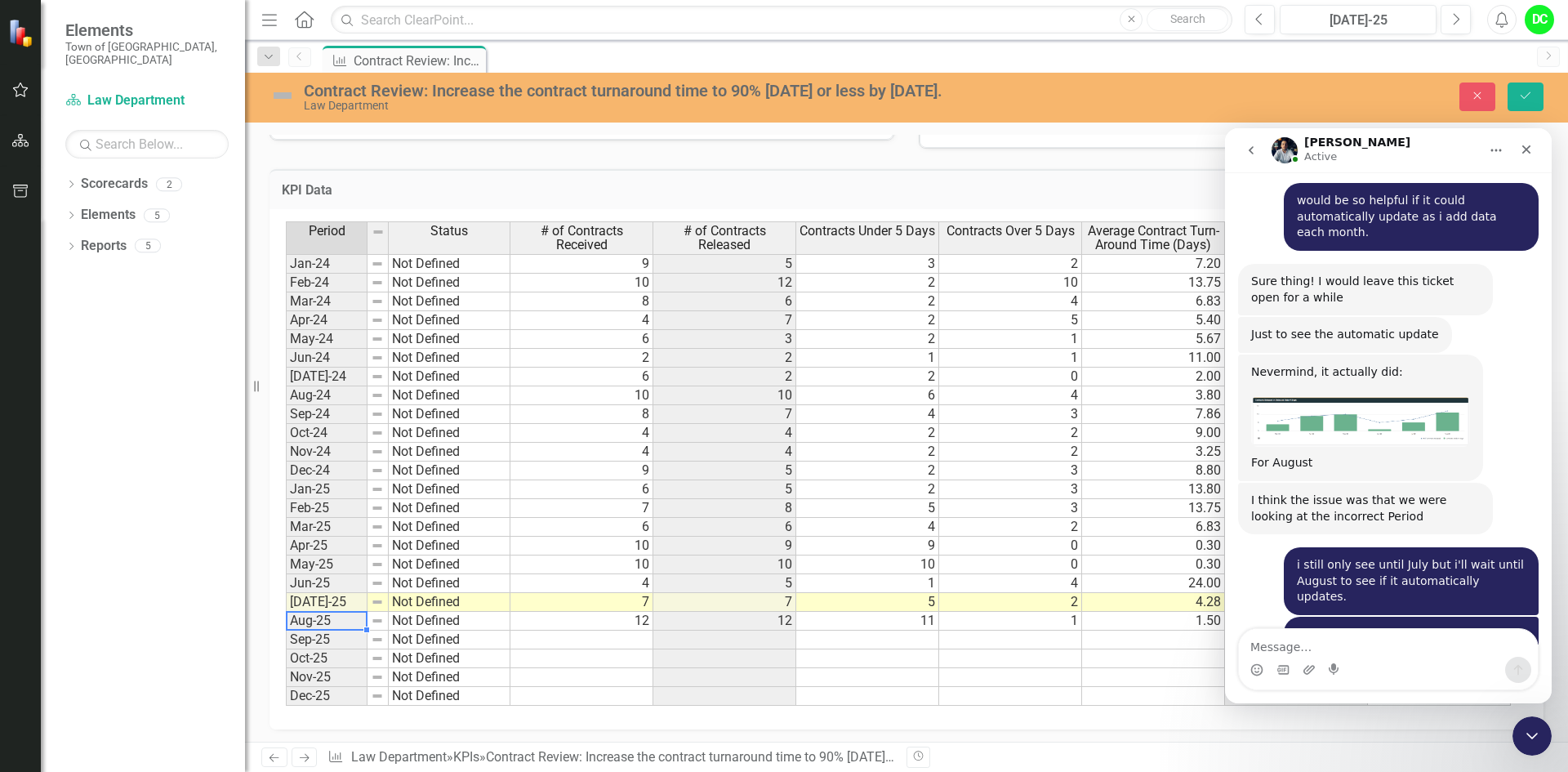
click at [325, 625] on td "Aug-25" at bounding box center [327, 621] width 82 height 19
click at [632, 620] on td "12" at bounding box center [581, 621] width 142 height 19
click at [709, 620] on td "12" at bounding box center [725, 621] width 142 height 19
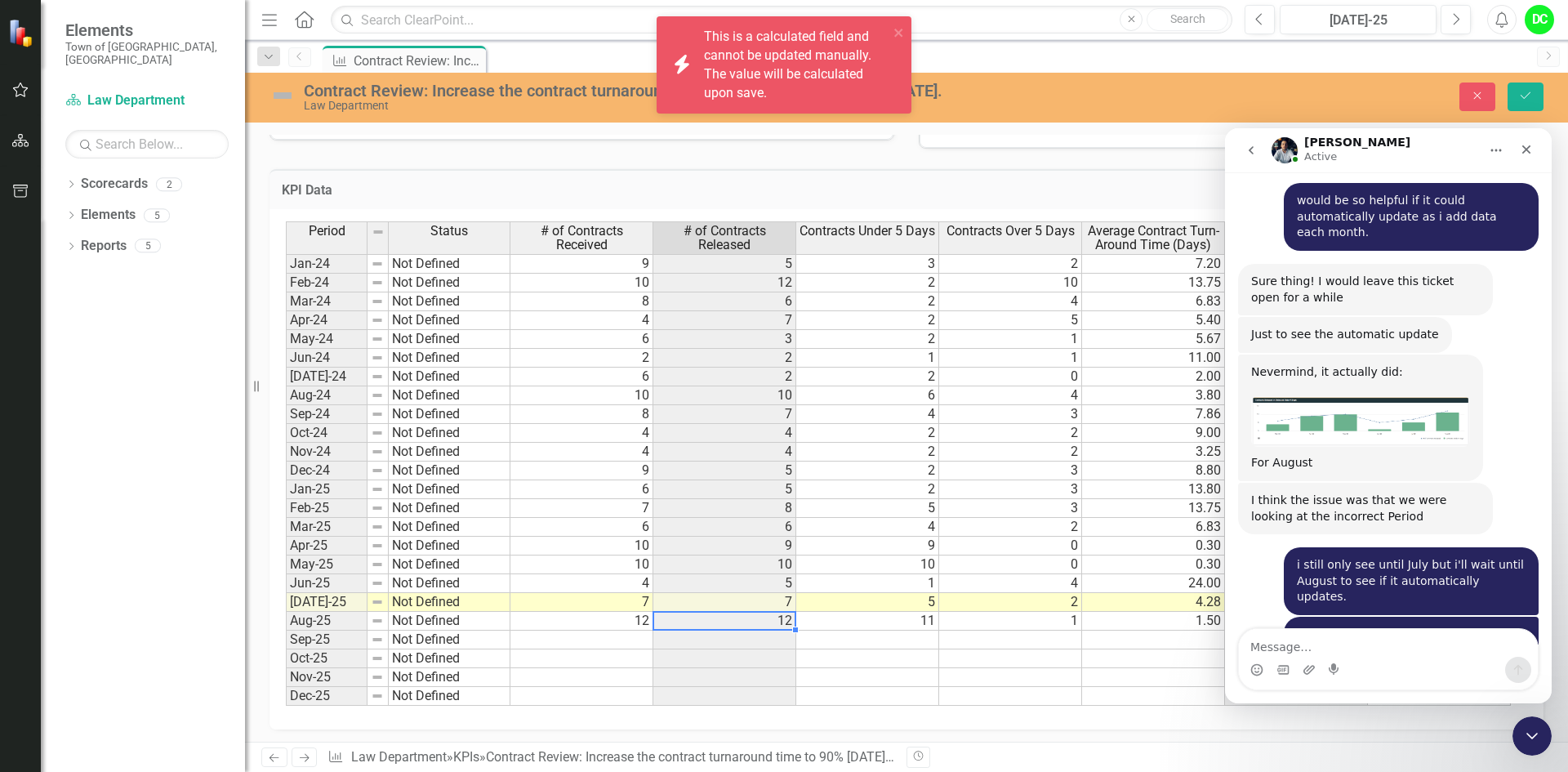
click at [838, 614] on td "11" at bounding box center [867, 621] width 142 height 19
click at [1037, 626] on td "1" at bounding box center [1011, 621] width 142 height 19
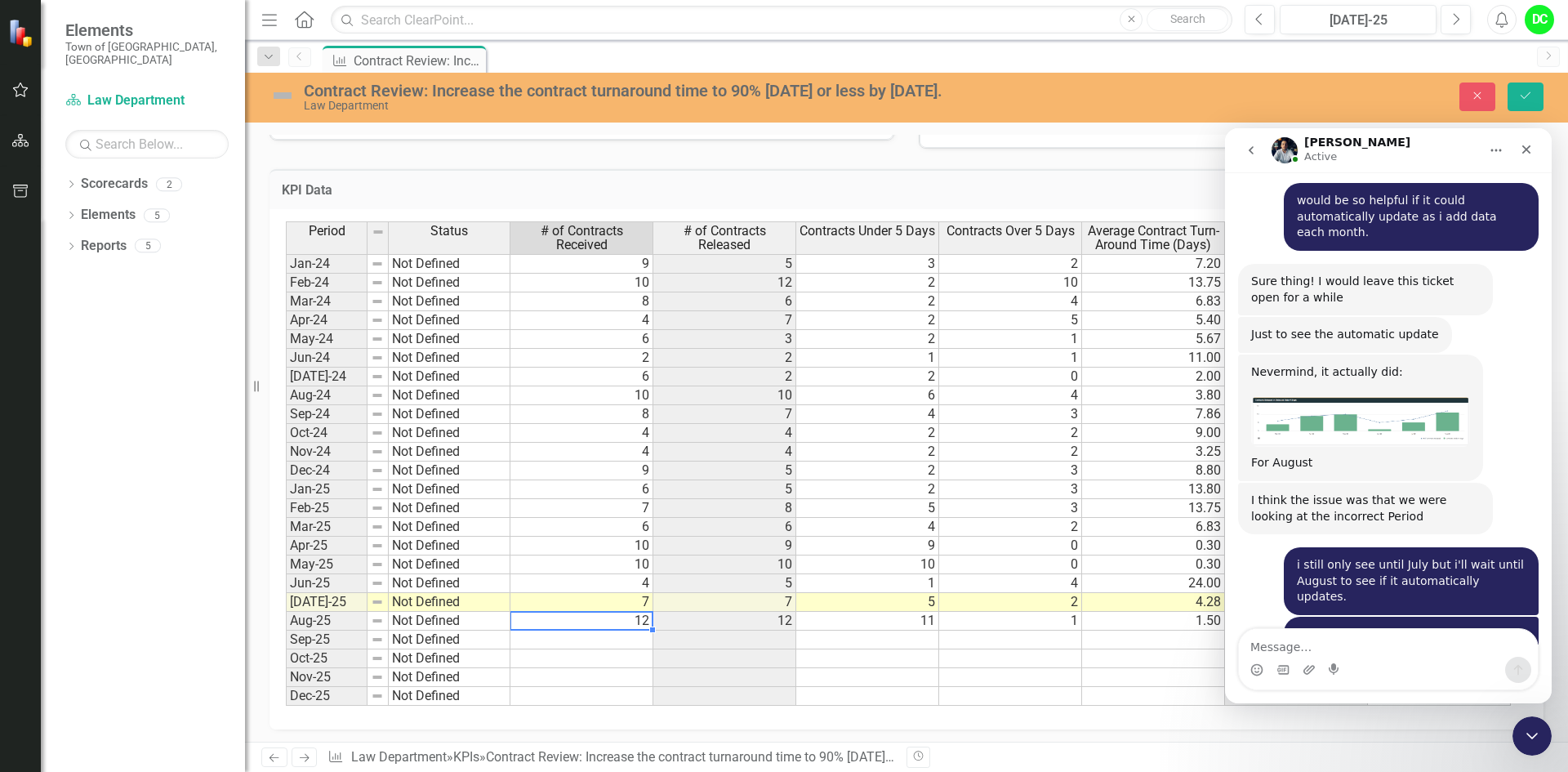
click at [603, 620] on td "12" at bounding box center [581, 621] width 142 height 19
click at [286, 626] on div "Period Status Jan-24 Not Defined Feb-24 Not Defined Mar-24 Not Defined Apr-24 N…" at bounding box center [286, 461] width 0 height 484
click at [336, 618] on td "Aug-25" at bounding box center [327, 618] width 82 height 19
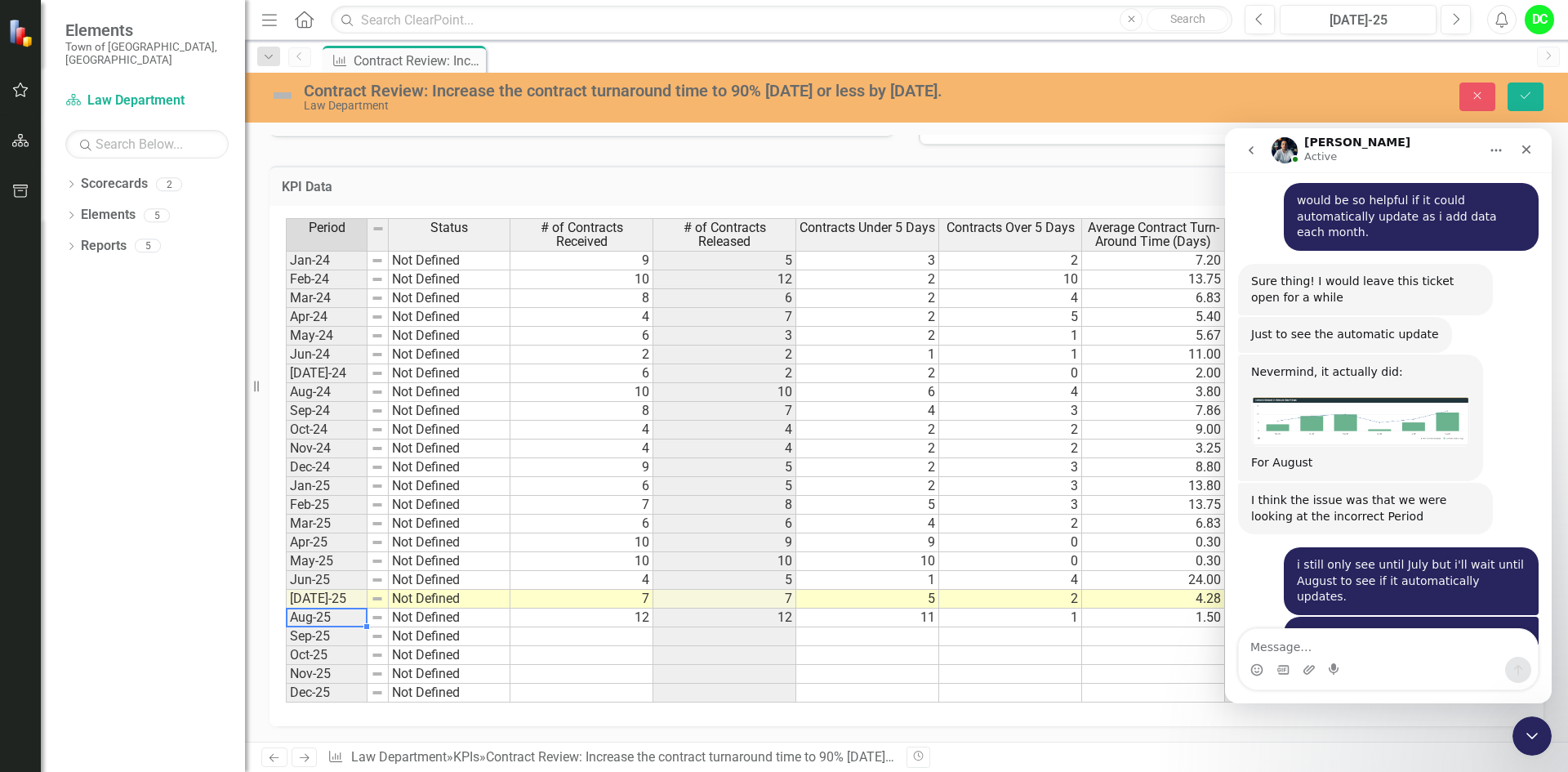
click at [318, 626] on div at bounding box center [326, 627] width 81 height 2
click at [501, 600] on td "Not Defined" at bounding box center [449, 599] width 122 height 19
click at [499, 616] on td "Not Defined" at bounding box center [449, 618] width 122 height 19
click at [338, 621] on td "Aug-25" at bounding box center [327, 618] width 82 height 19
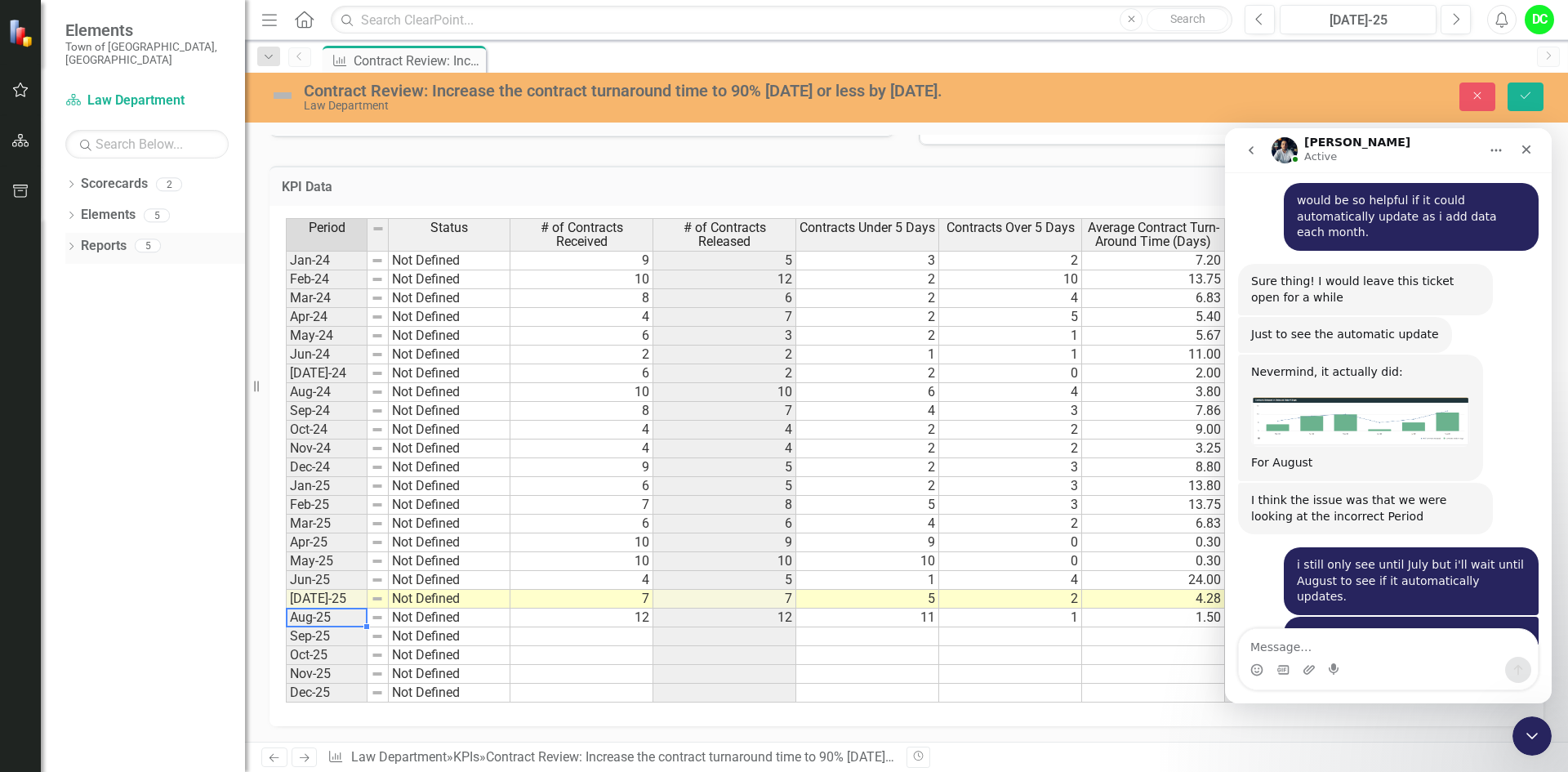
click at [72, 243] on icon "Dropdown" at bounding box center [71, 247] width 11 height 9
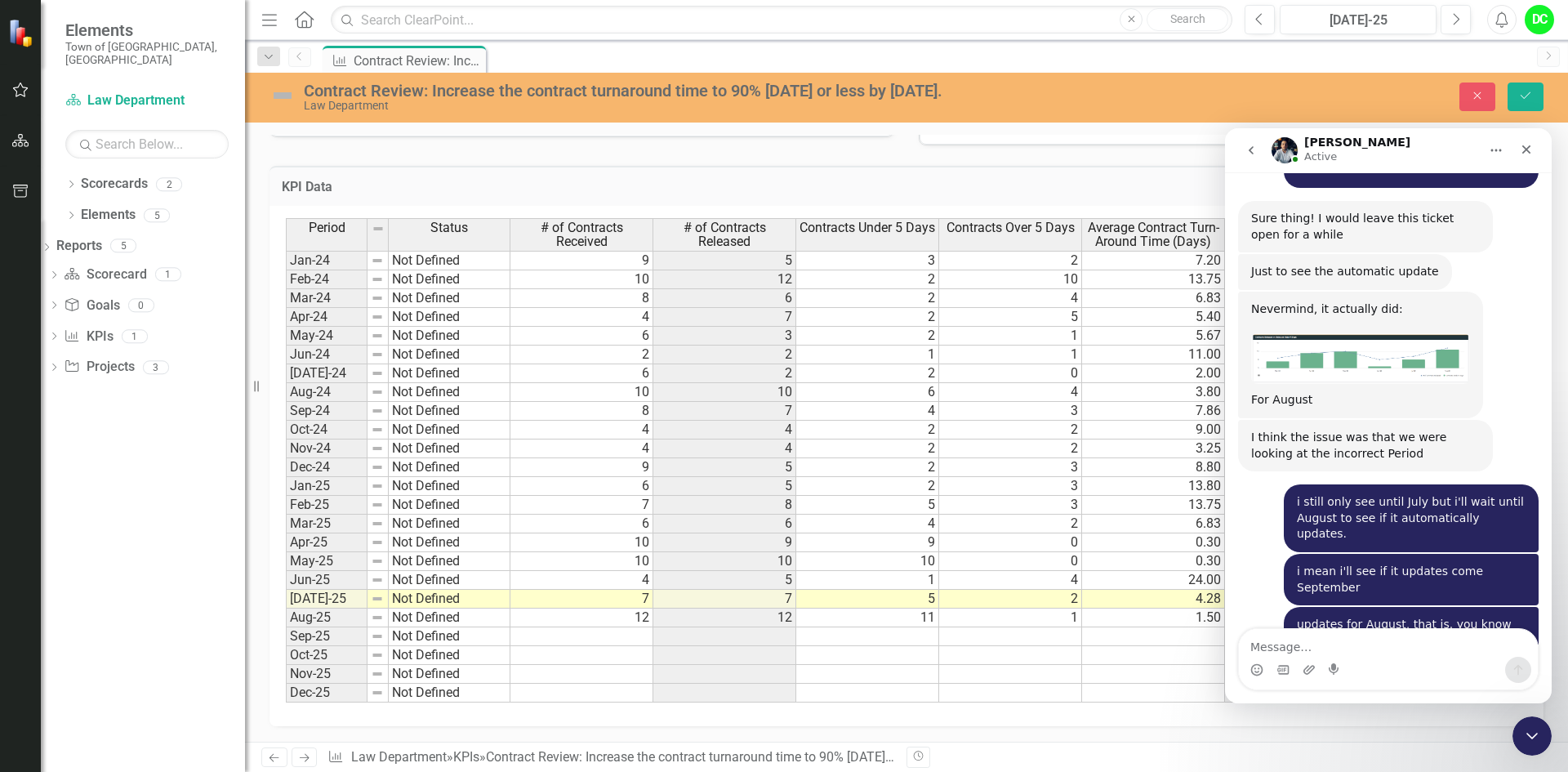
scroll to position [3420, 0]
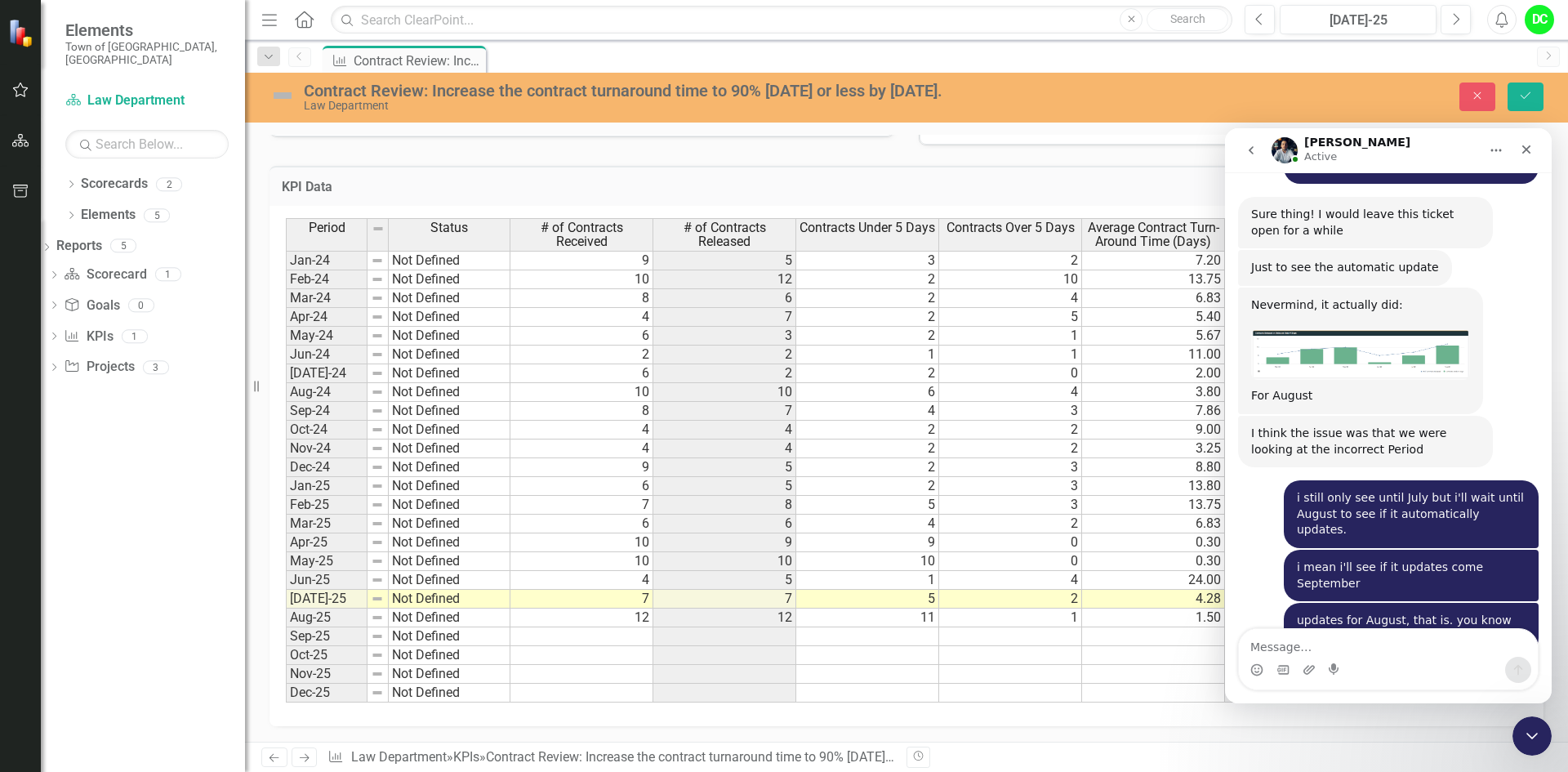
click at [1467, 557] on div "Intercom messenger" at bounding box center [784, 386] width 1568 height 772
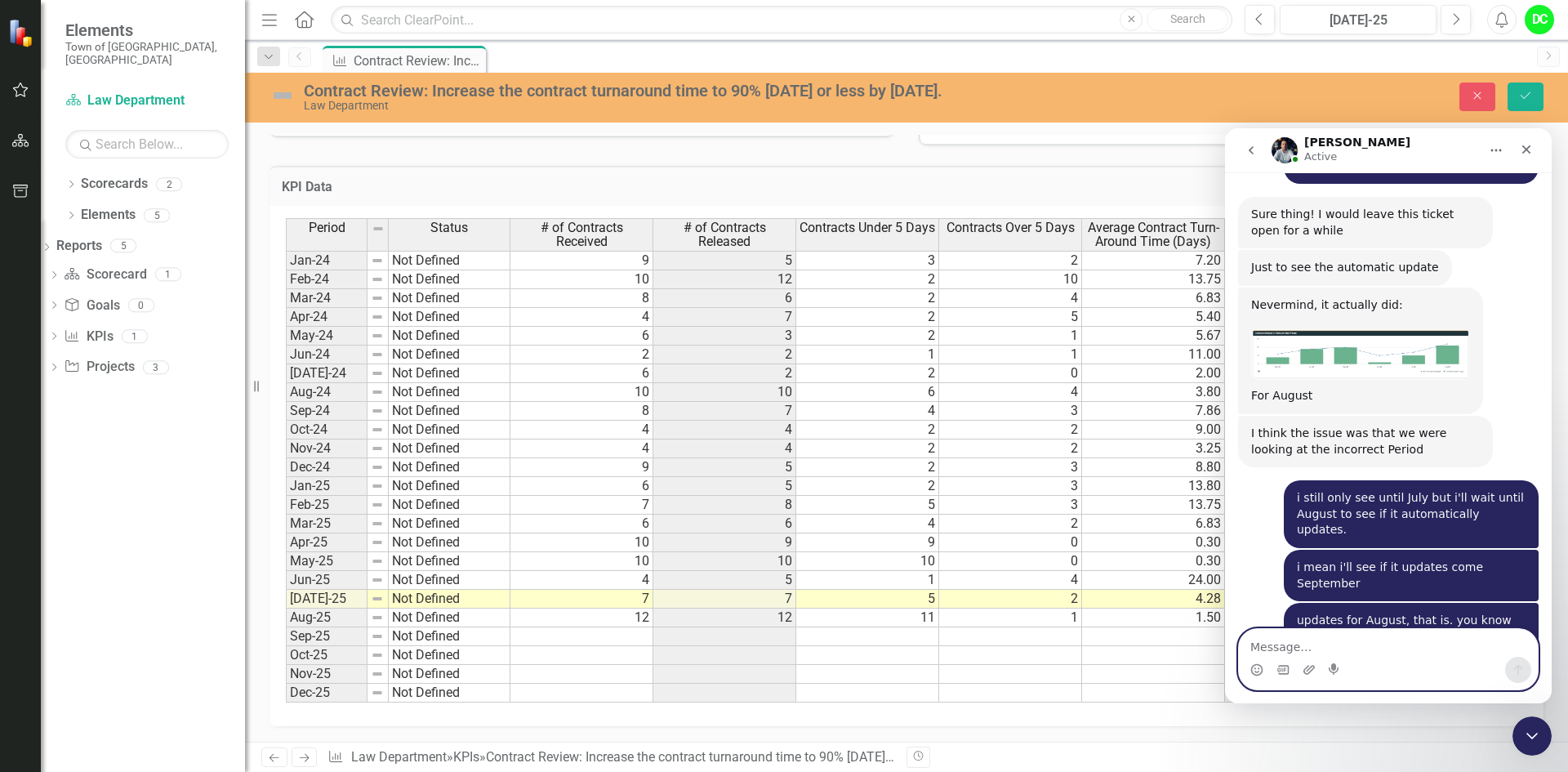
click at [1289, 642] on textarea "Message…" at bounding box center [1388, 642] width 299 height 28
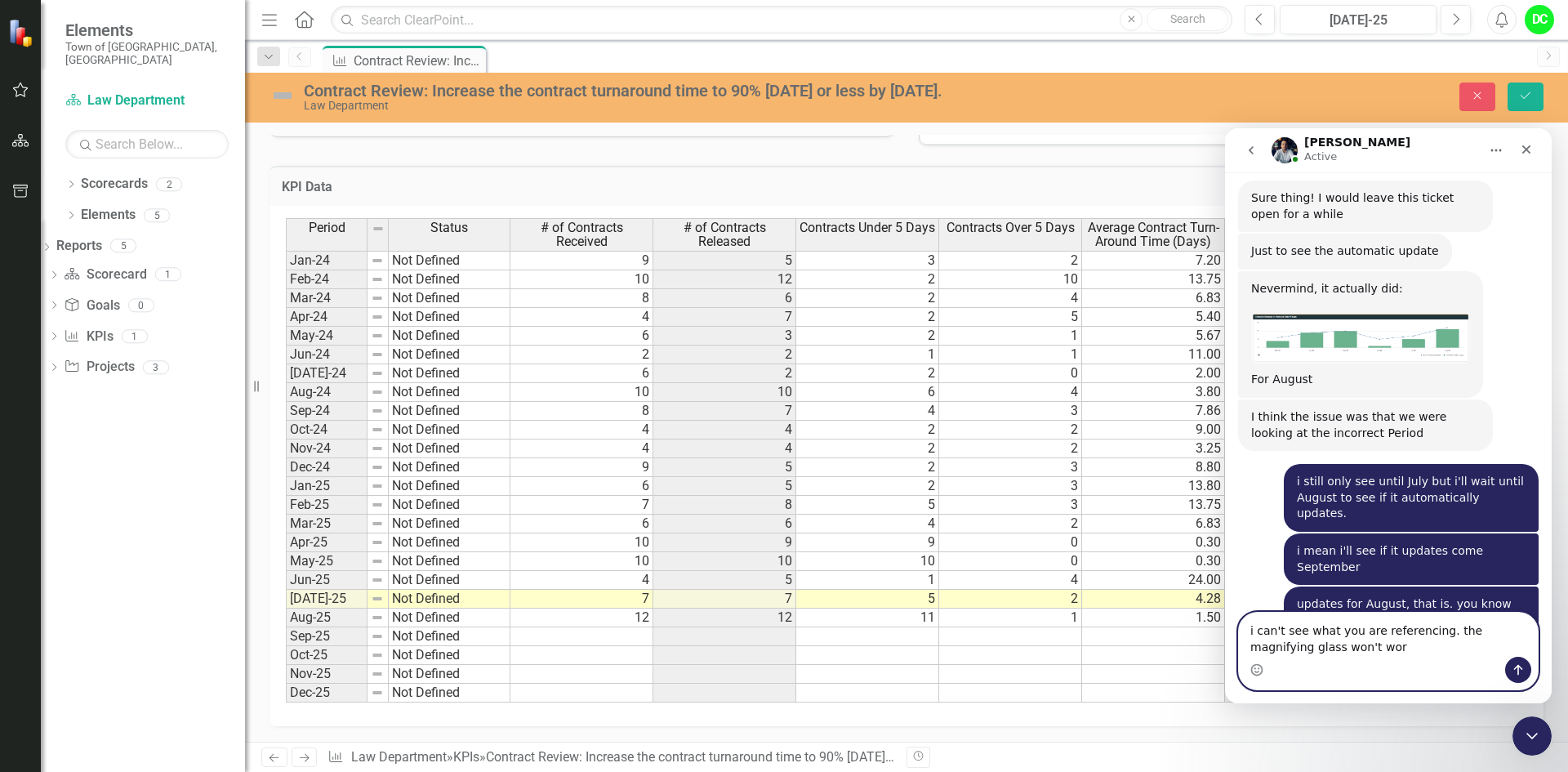
type textarea "i can't see what you are referencing. the magnifying glass won't work"
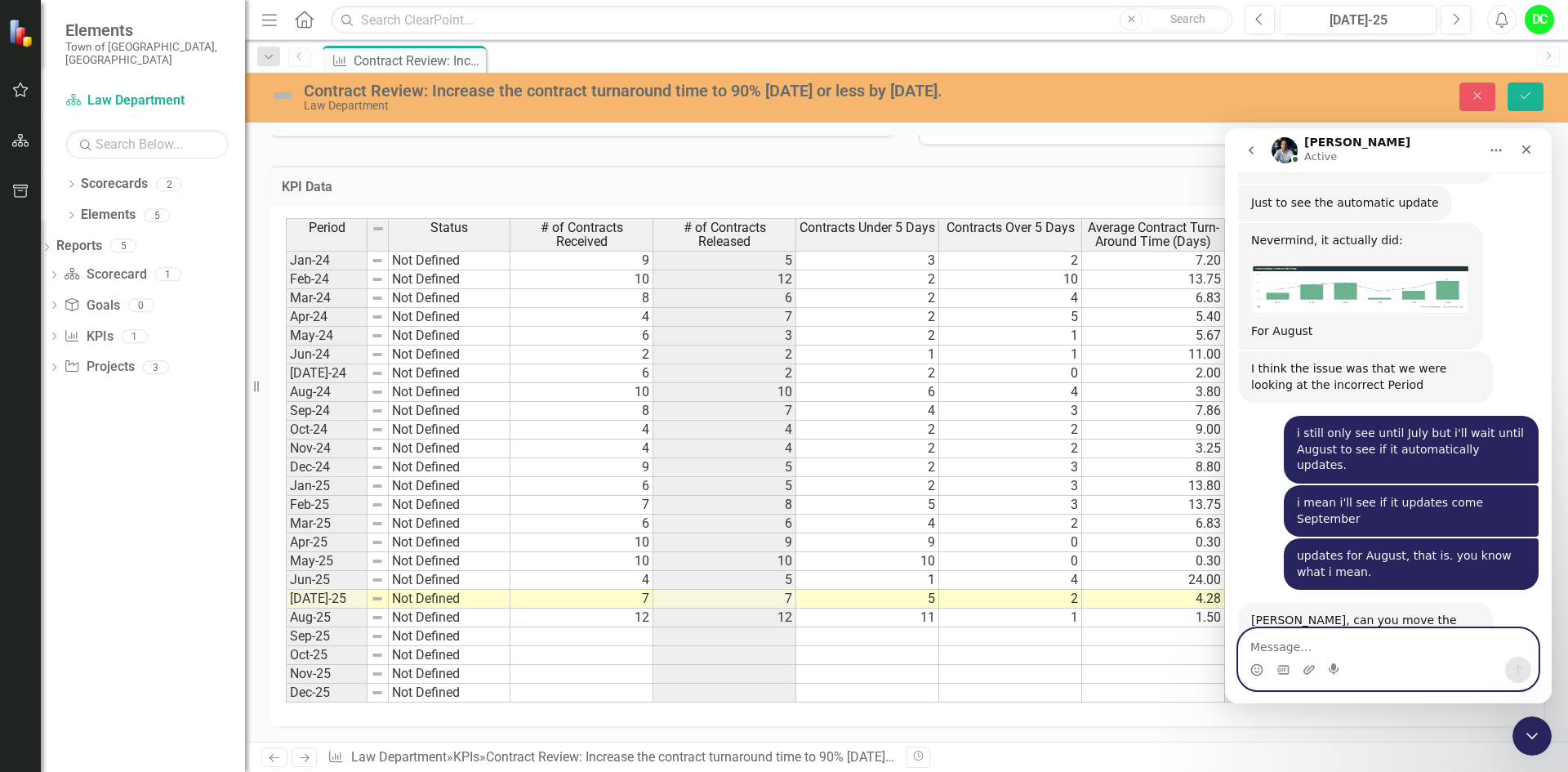
scroll to position [3485, 0]
click at [1461, 771] on img "Walter says…" at bounding box center [1360, 778] width 218 height 10
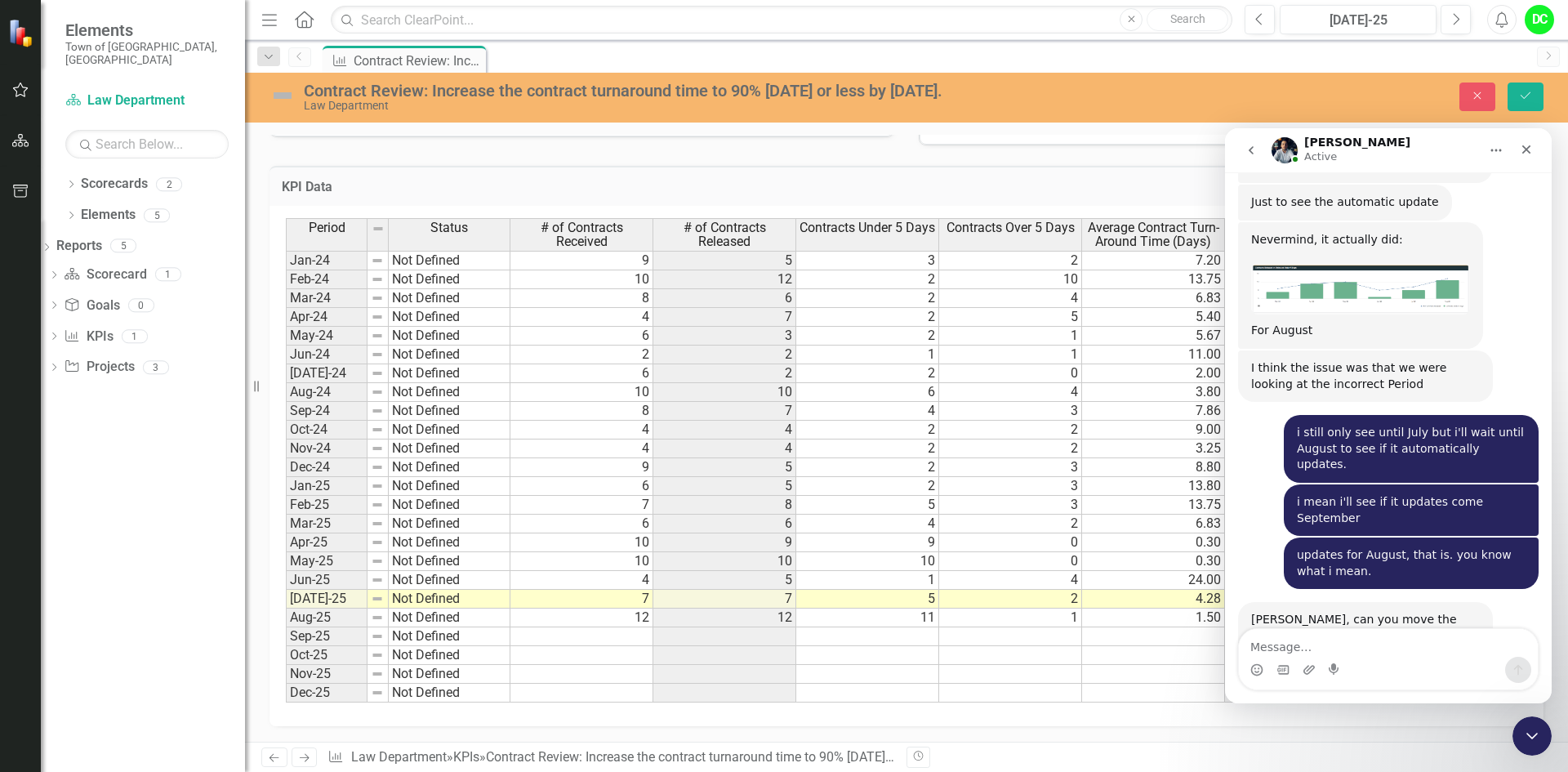
click at [1292, 771] on img "Walter says…" at bounding box center [1360, 778] width 218 height 10
click at [1292, 492] on div "Intercom messenger" at bounding box center [784, 386] width 1568 height 772
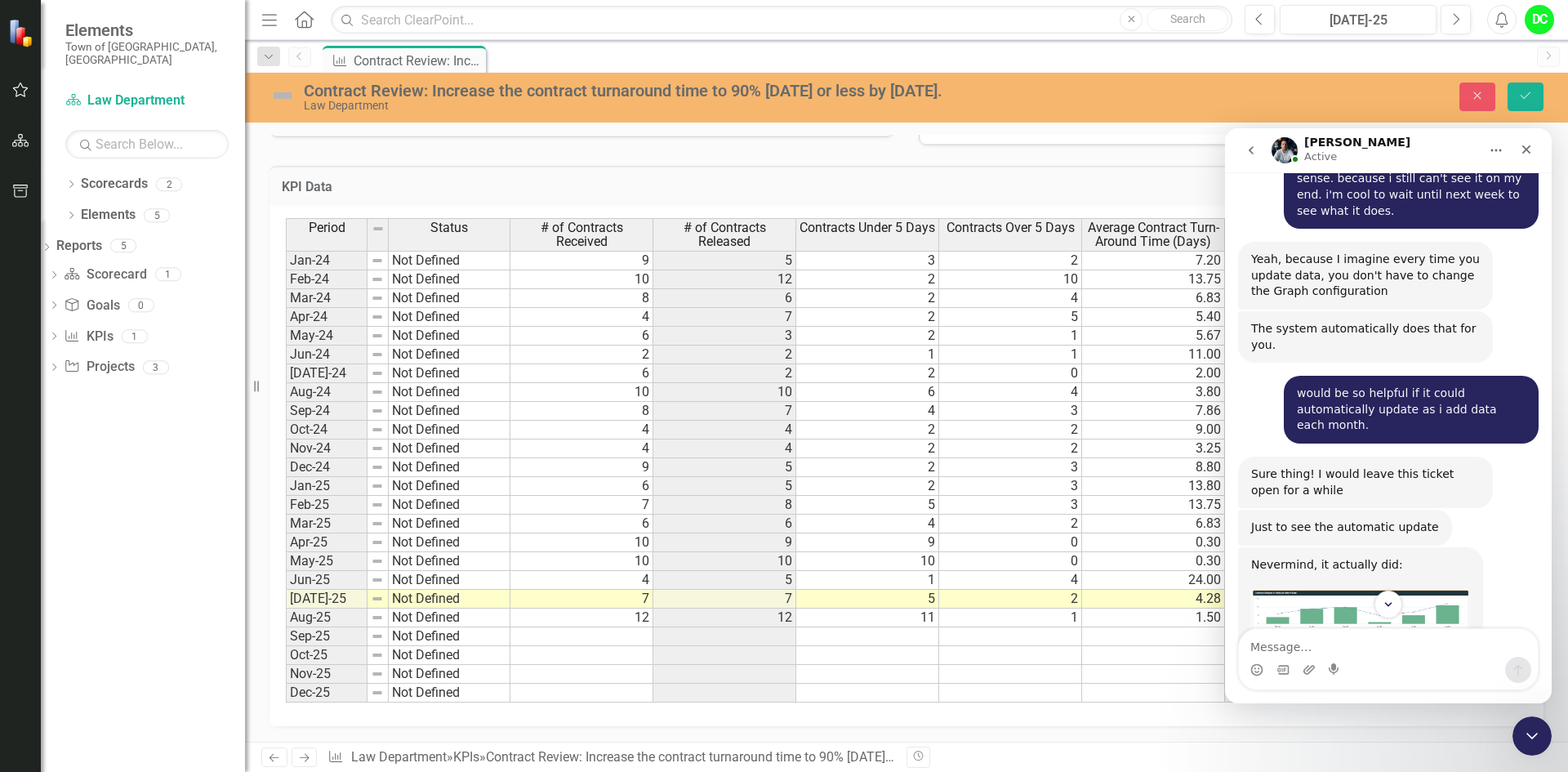
scroll to position [3159, 0]
click at [1350, 591] on img "Walter says…" at bounding box center [1360, 615] width 218 height 50
click at [1352, 591] on img "Walter says…" at bounding box center [1360, 615] width 218 height 50
click at [1357, 591] on img "Walter says…" at bounding box center [1360, 615] width 218 height 50
click at [1436, 582] on div "Walter says…" at bounding box center [1360, 586] width 218 height 9
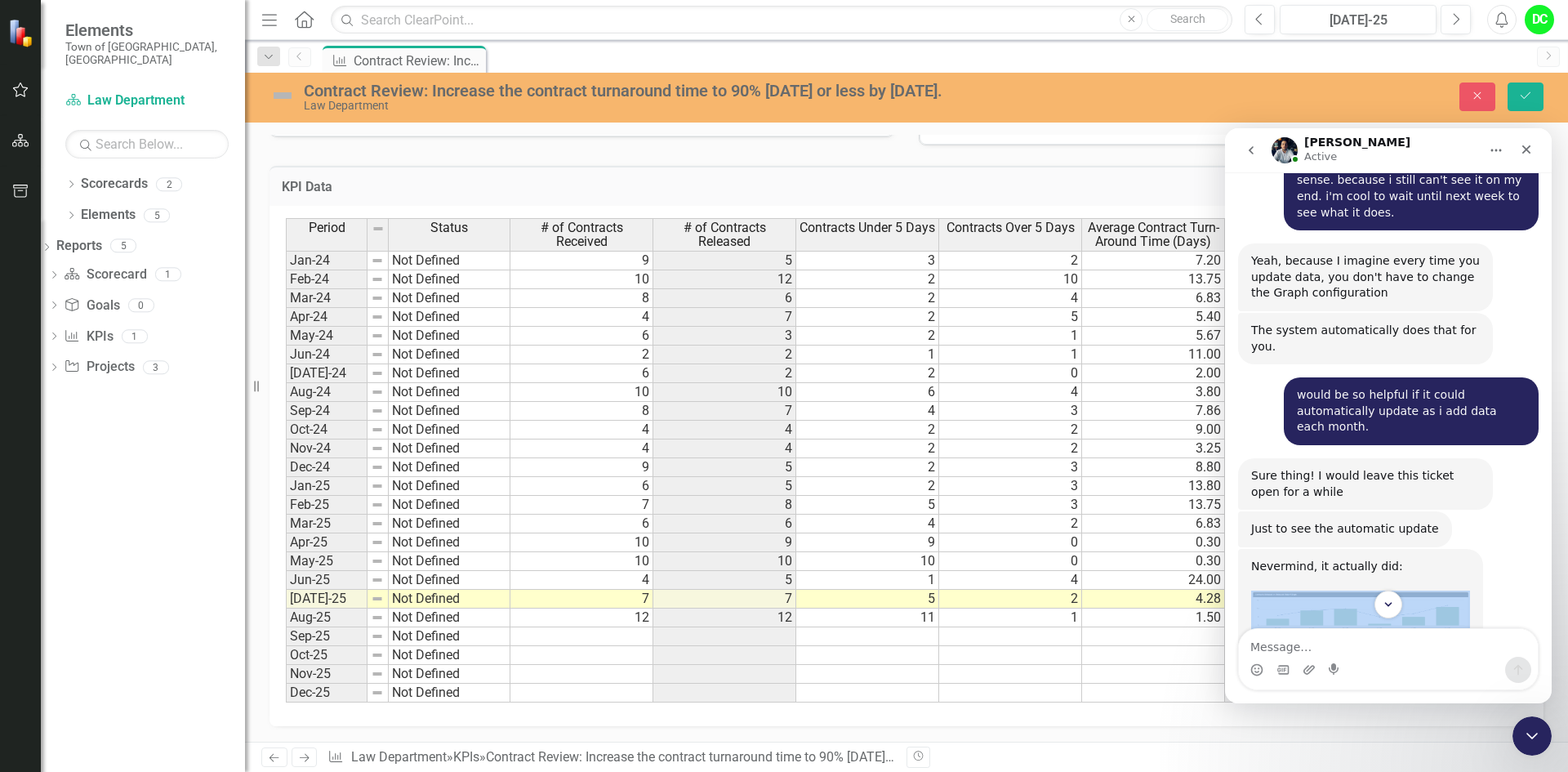
click at [1436, 582] on div "Walter says…" at bounding box center [1360, 586] width 218 height 9
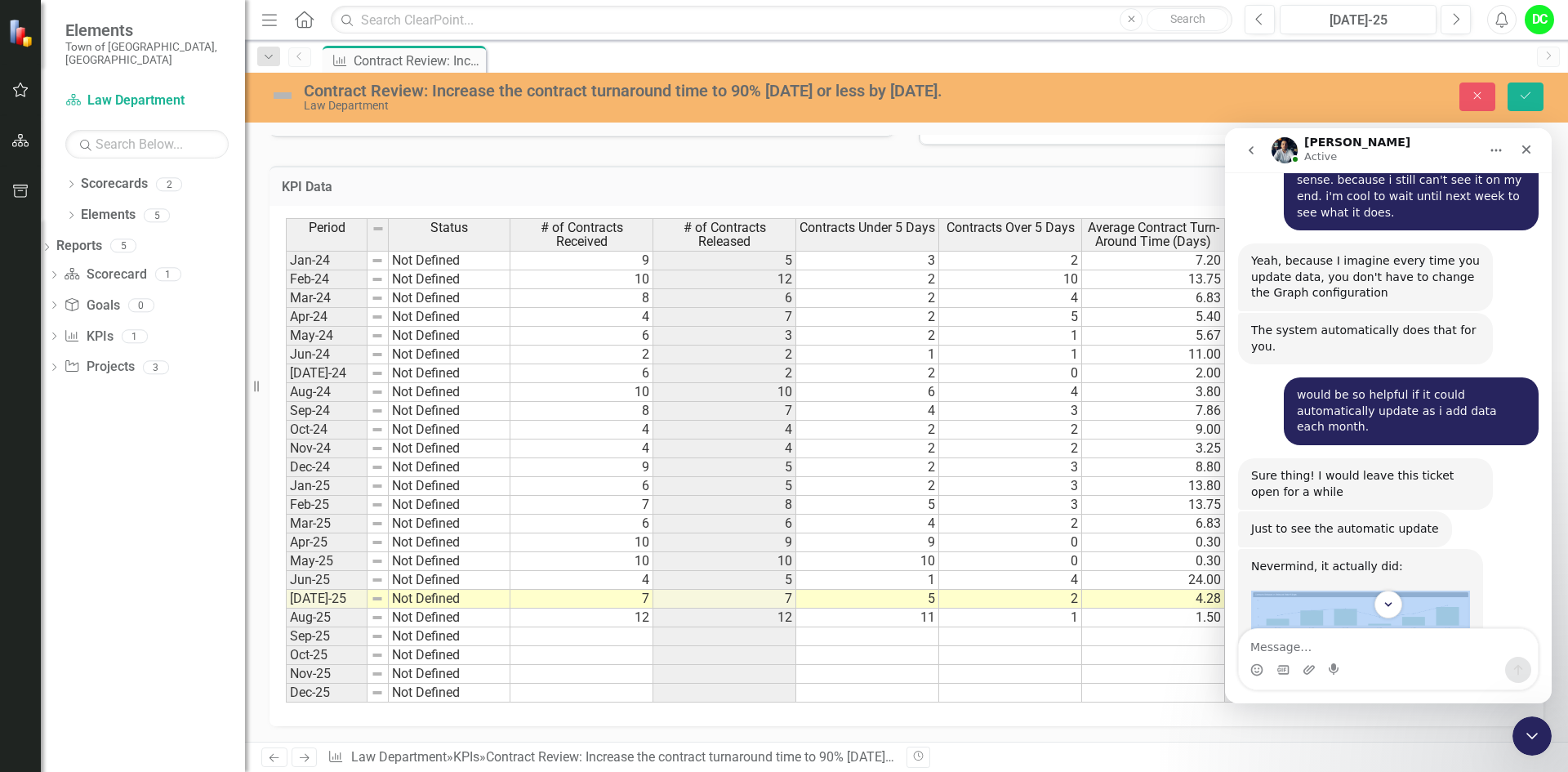
click at [1436, 582] on div "Walter says…" at bounding box center [1360, 586] width 218 height 9
click at [1437, 591] on img "Walter says…" at bounding box center [1360, 615] width 218 height 50
click at [1437, 372] on img "Close" at bounding box center [784, 402] width 1411 height 327
click at [1439, 591] on img "Walter says…" at bounding box center [1360, 615] width 218 height 50
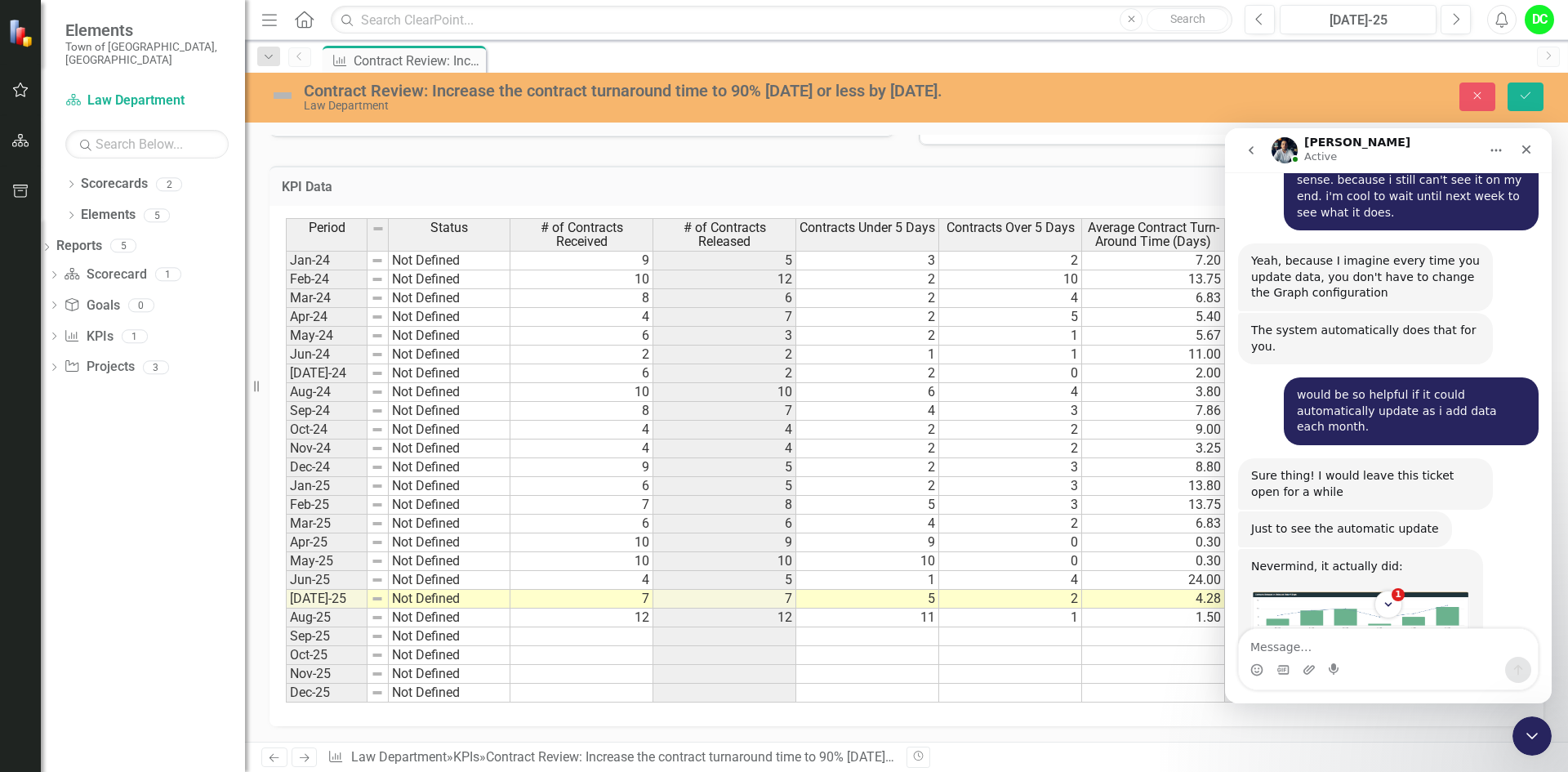
click at [1464, 558] on div "Nevermind, it actually did: For August" at bounding box center [1360, 612] width 218 height 107
click at [1460, 591] on img "Walter says…" at bounding box center [1360, 615] width 218 height 50
click at [1460, 377] on img "Close" at bounding box center [784, 402] width 1411 height 327
click at [1454, 591] on img "Walter says…" at bounding box center [1360, 615] width 218 height 50
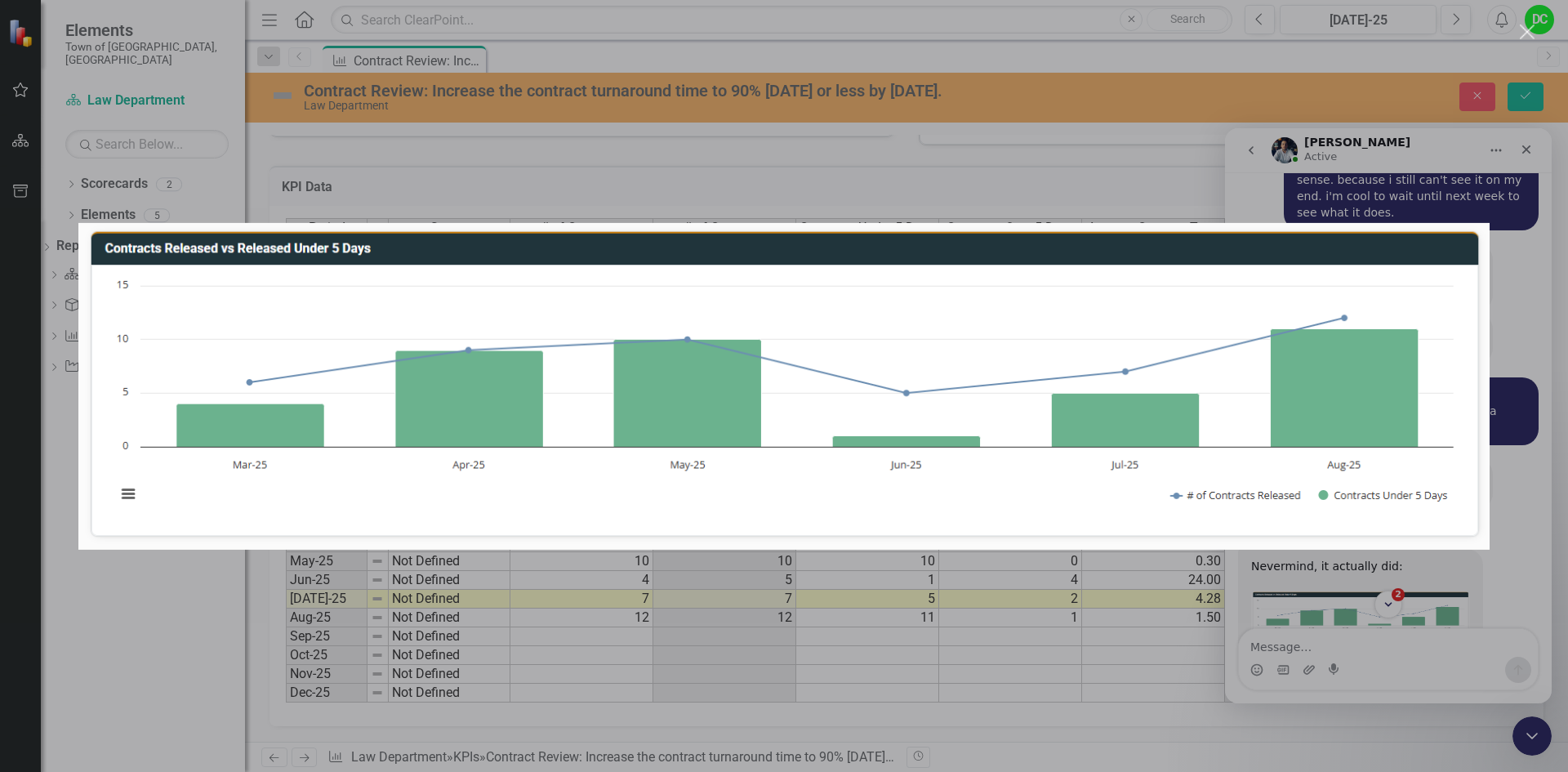
click at [1517, 256] on div "Intercom messenger" at bounding box center [784, 386] width 1568 height 772
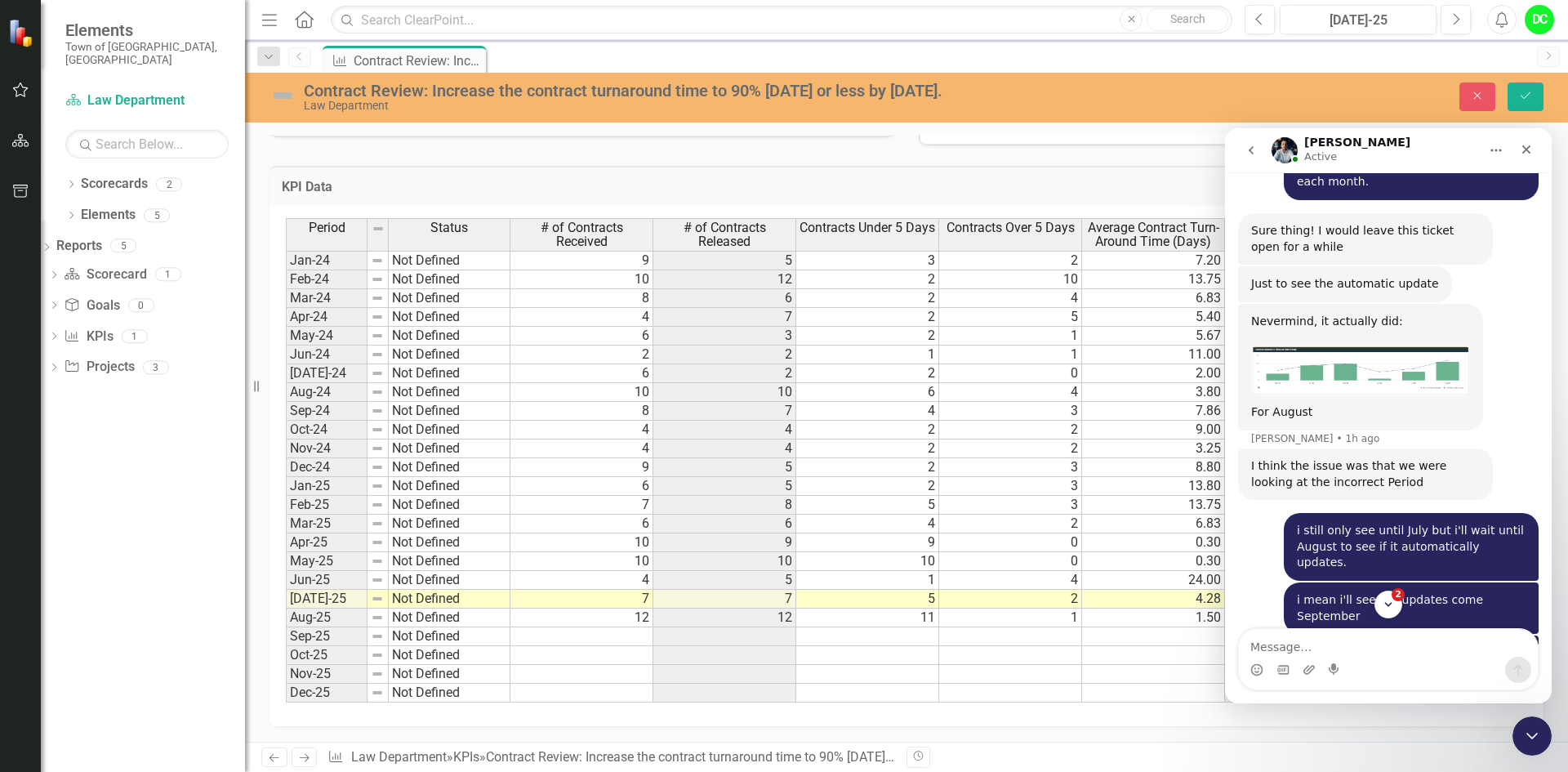
scroll to position [3648, 0]
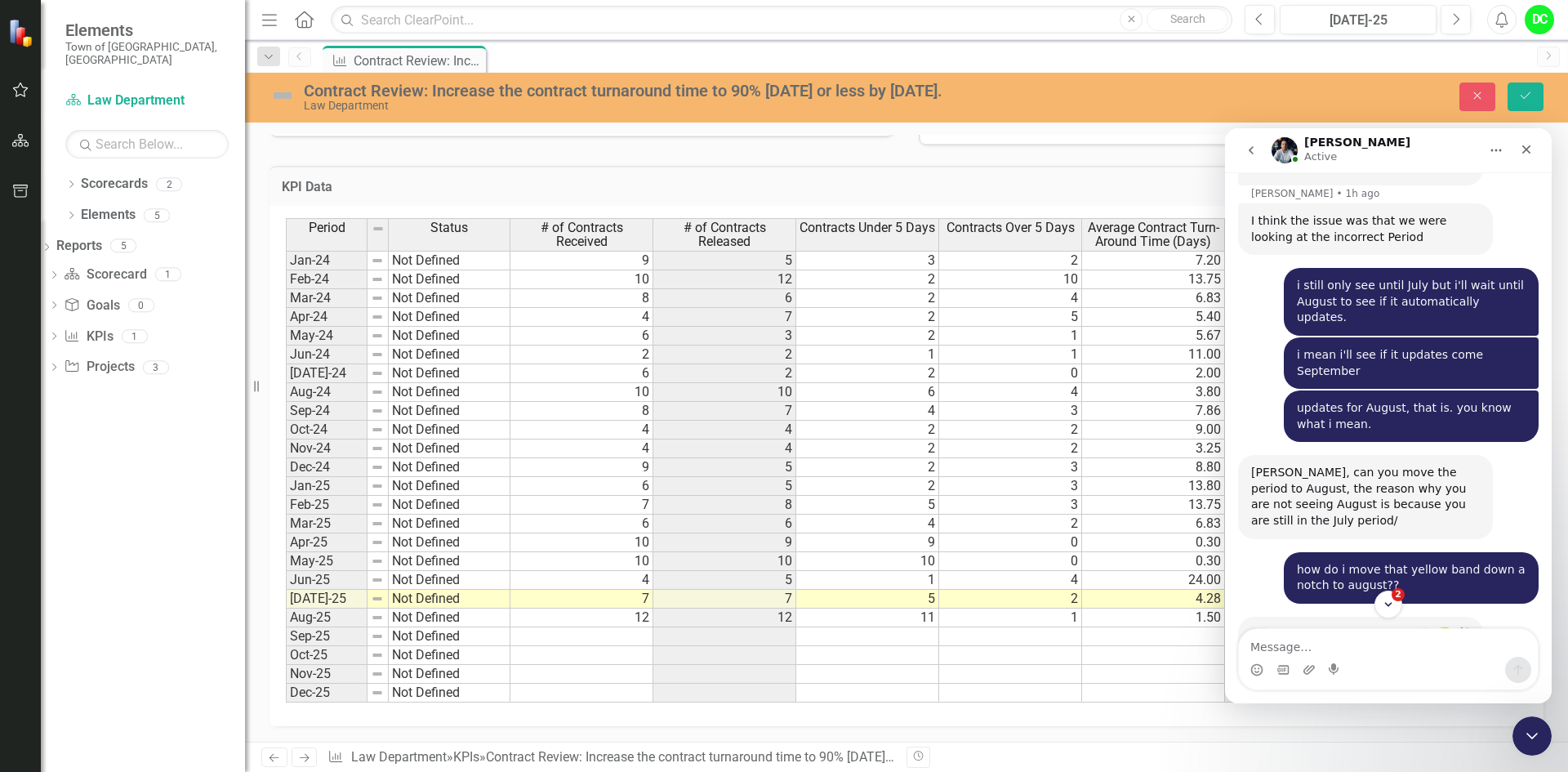
click at [1456, 626] on img "Walter says…" at bounding box center [1360, 631] width 218 height 10
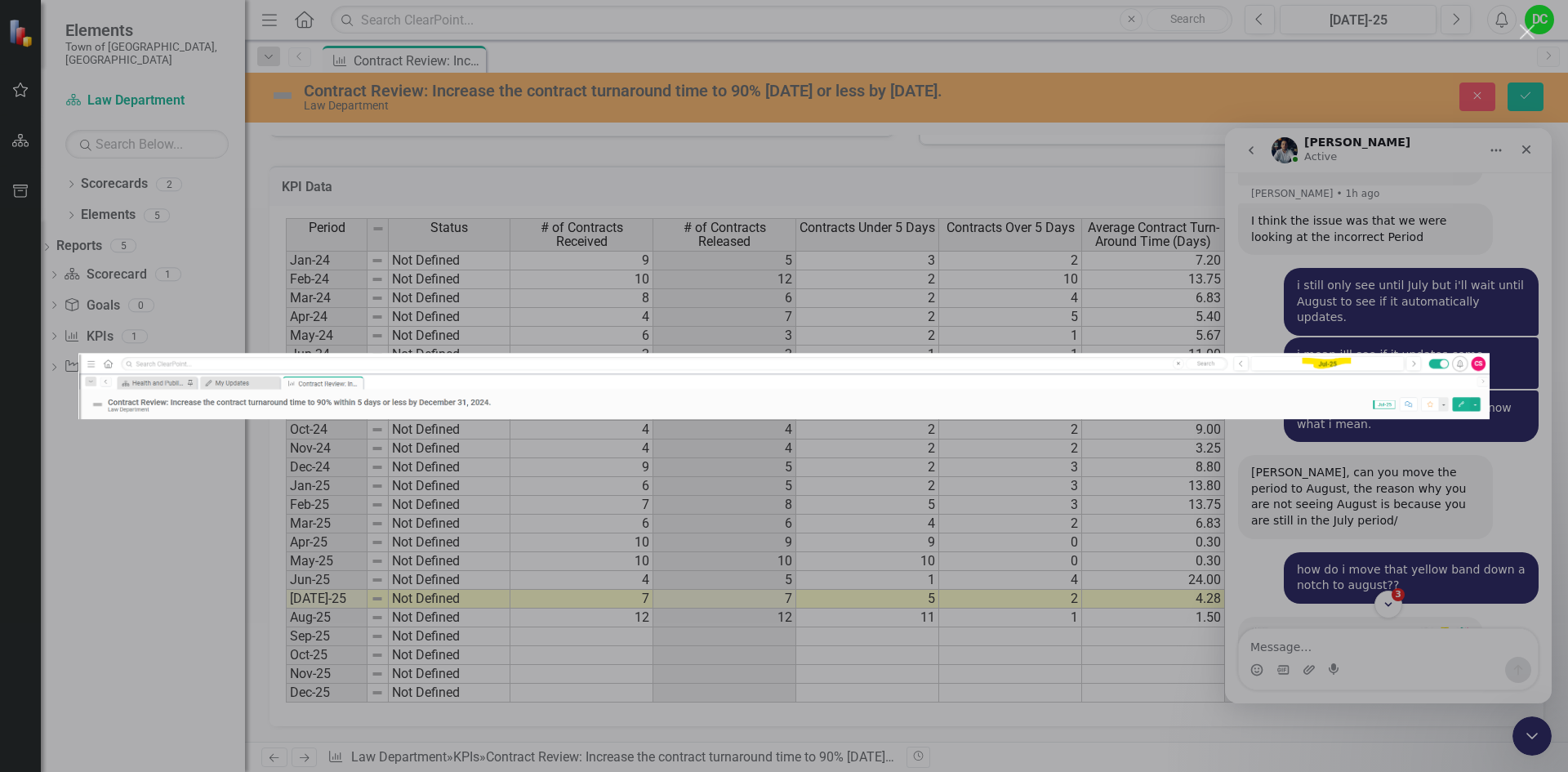
click at [1530, 160] on div "Intercom messenger" at bounding box center [784, 386] width 1568 height 772
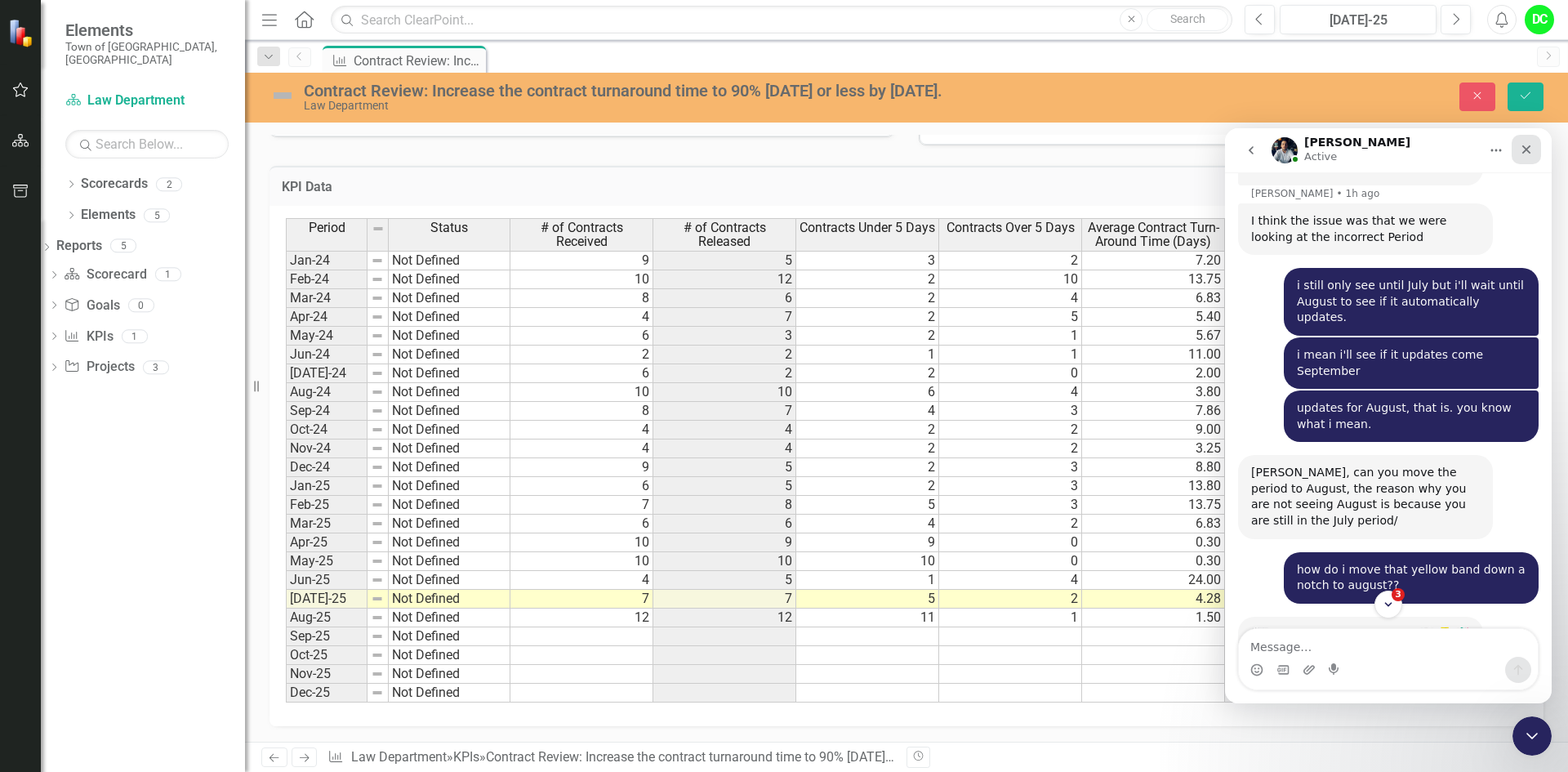
click at [1531, 154] on icon "Close" at bounding box center [1526, 149] width 13 height 13
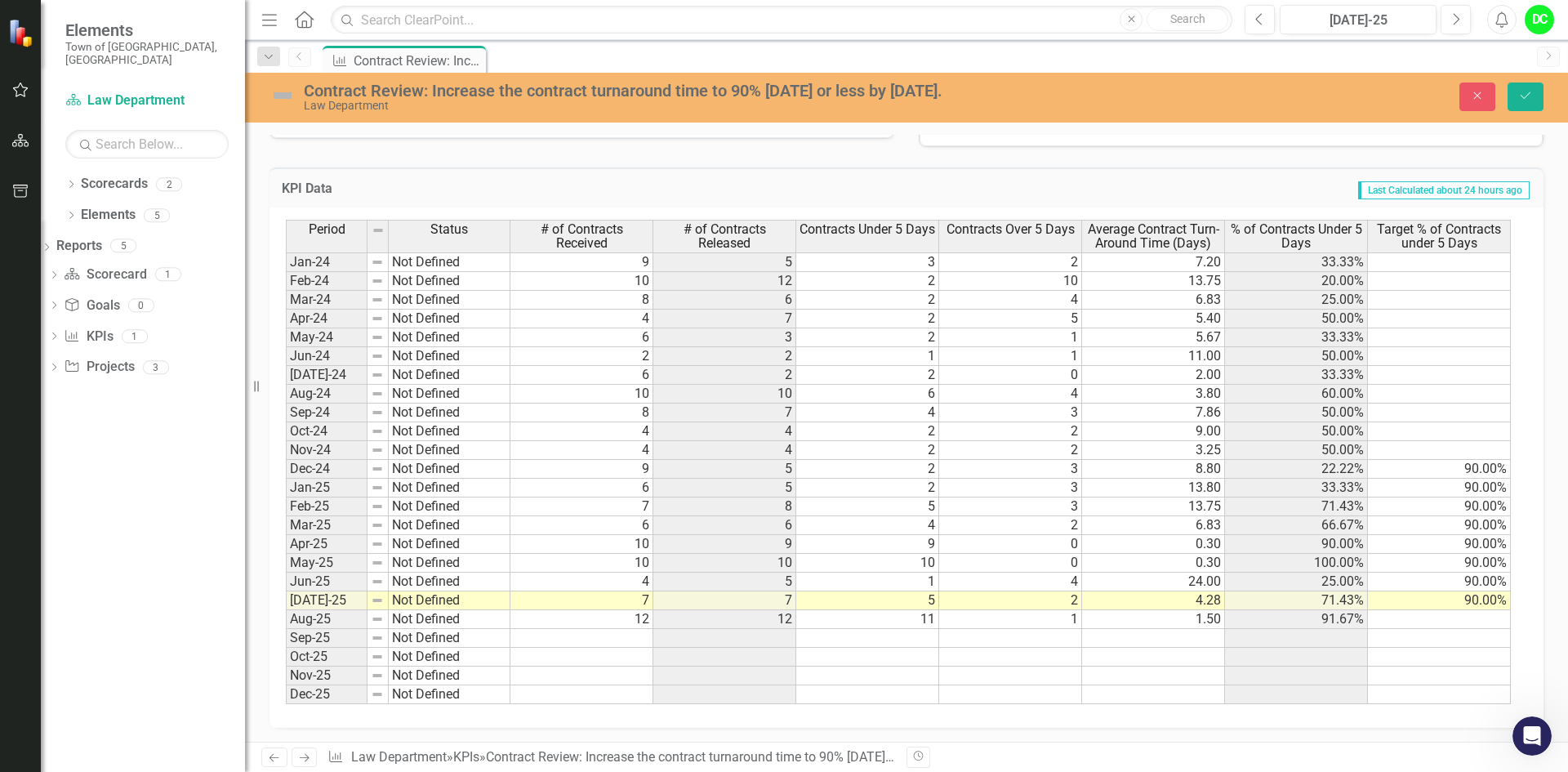
scroll to position [744, 0]
click at [1442, 189] on span "Last Calculated about 24 hours ago" at bounding box center [1444, 188] width 172 height 18
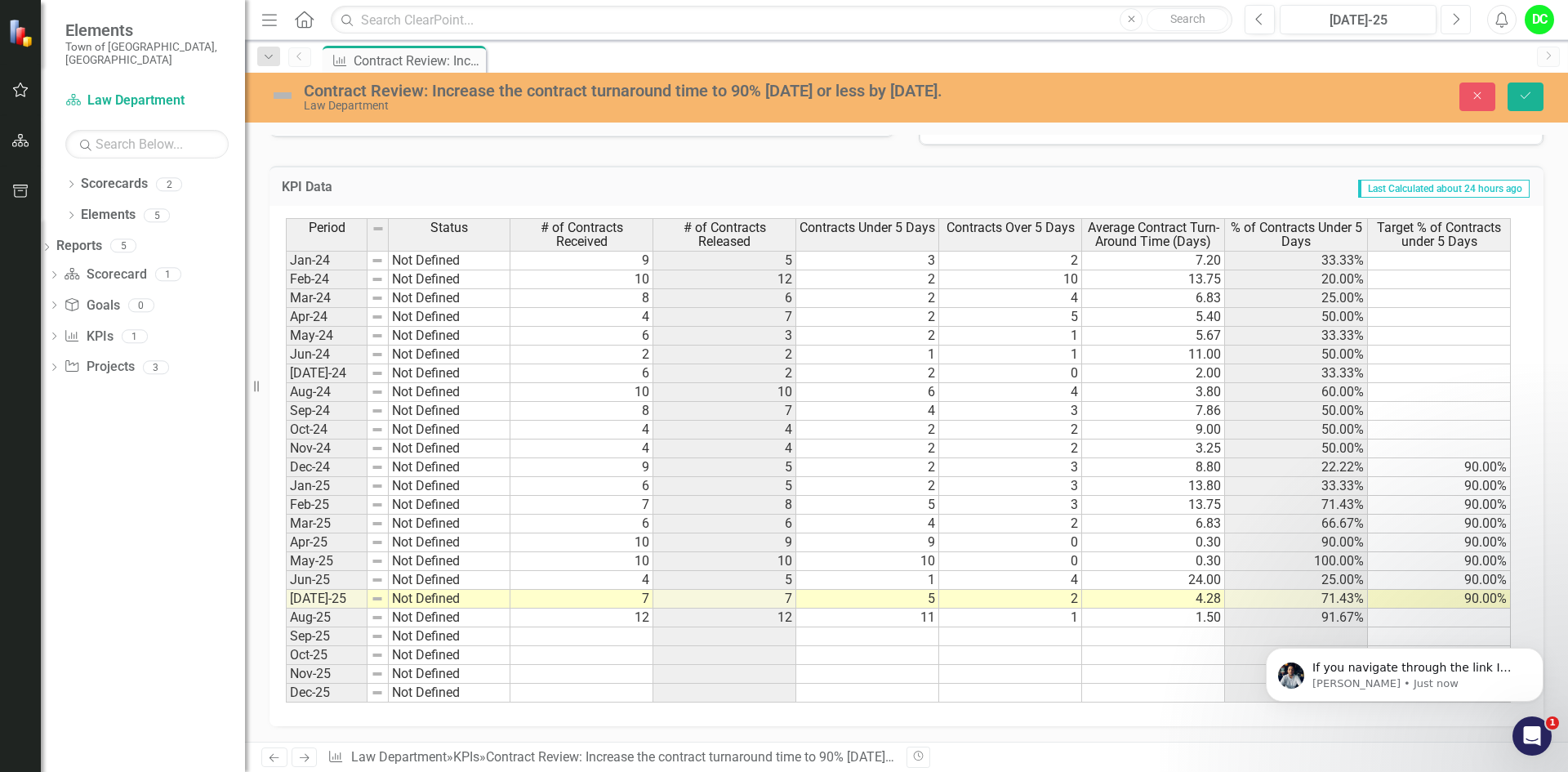
click at [1452, 19] on icon "Next" at bounding box center [1455, 19] width 9 height 14
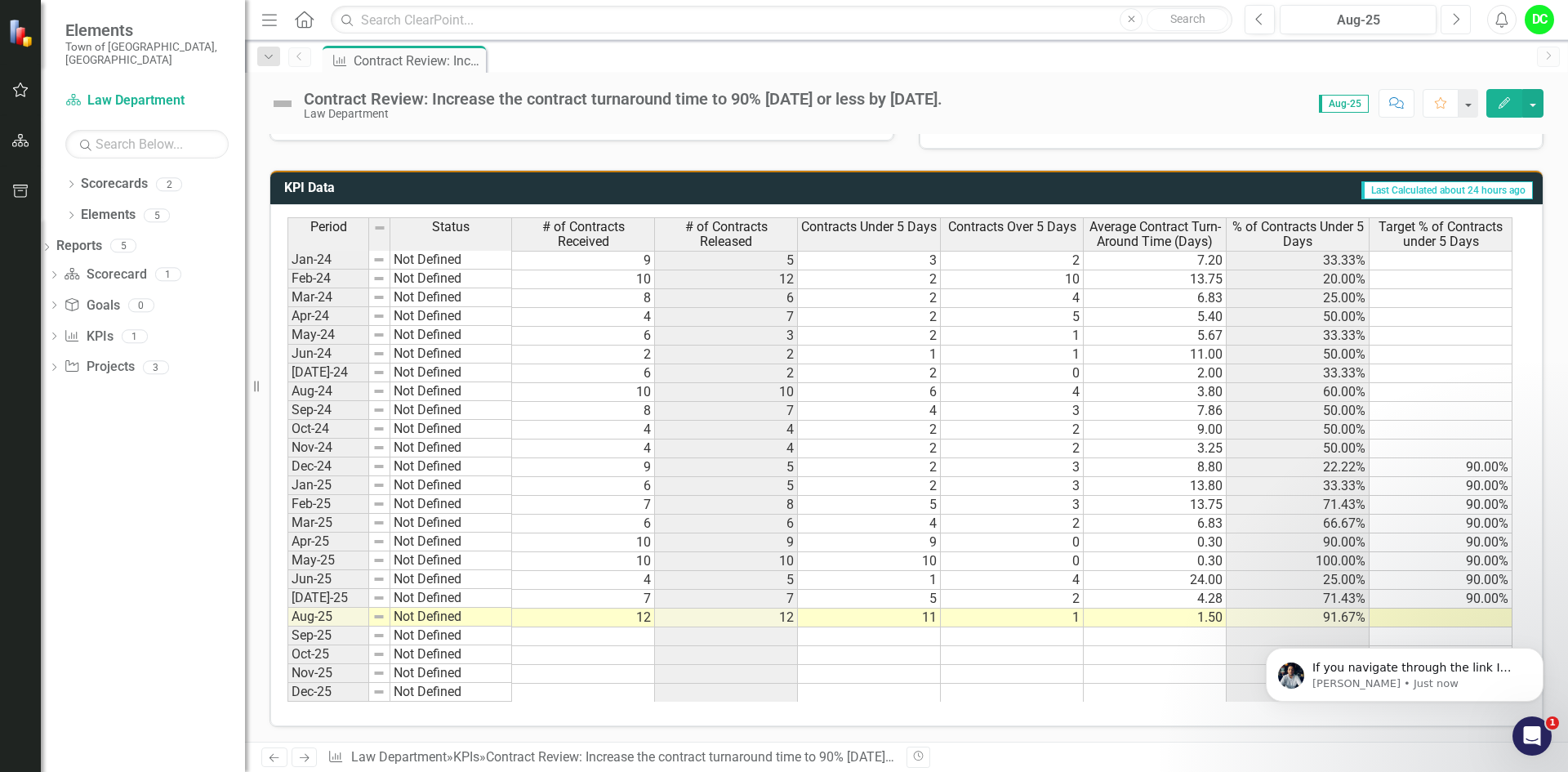
scroll to position [742, 0]
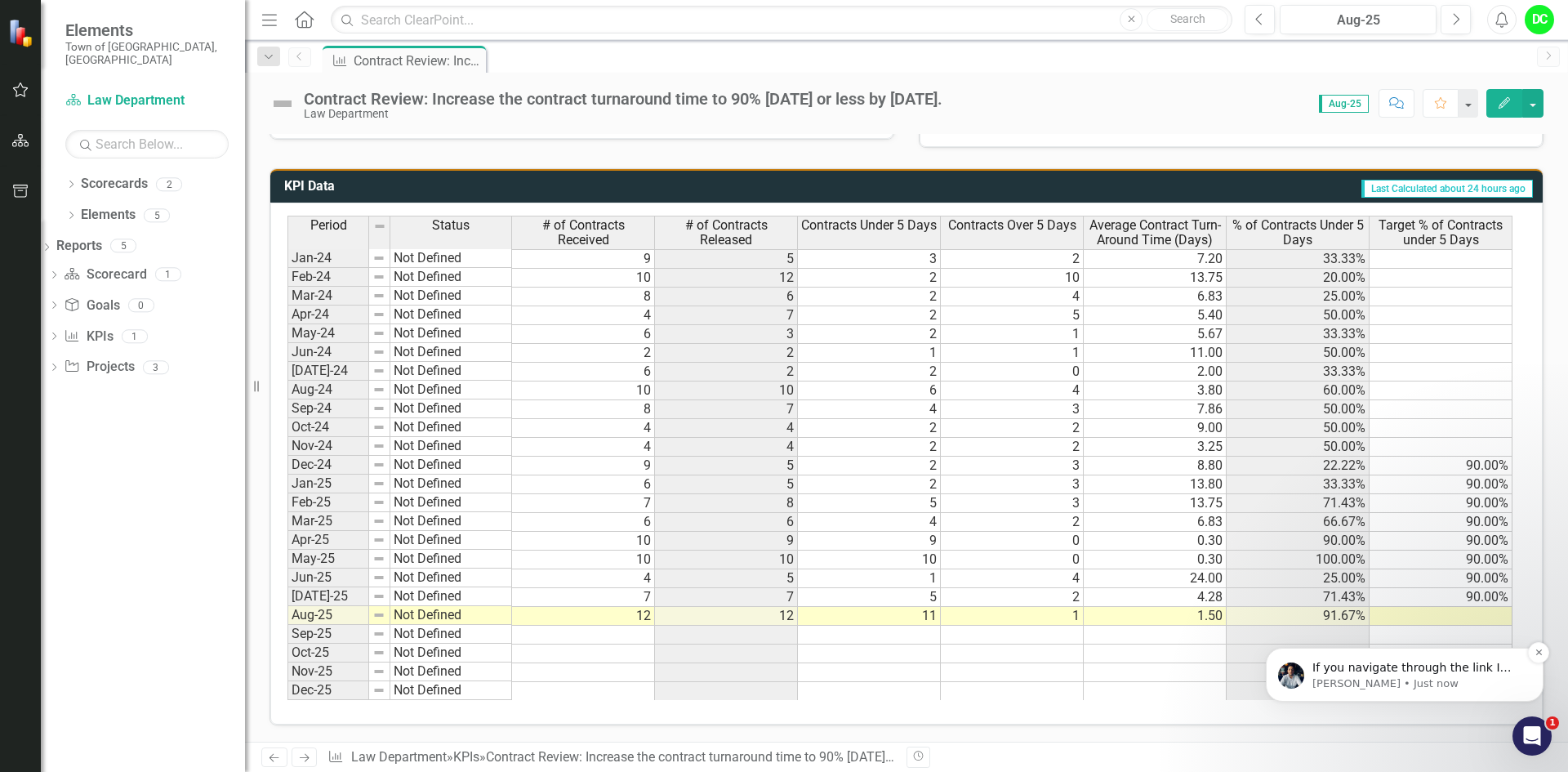
click at [1412, 678] on p "[PERSON_NAME] • Just now" at bounding box center [1418, 683] width 211 height 14
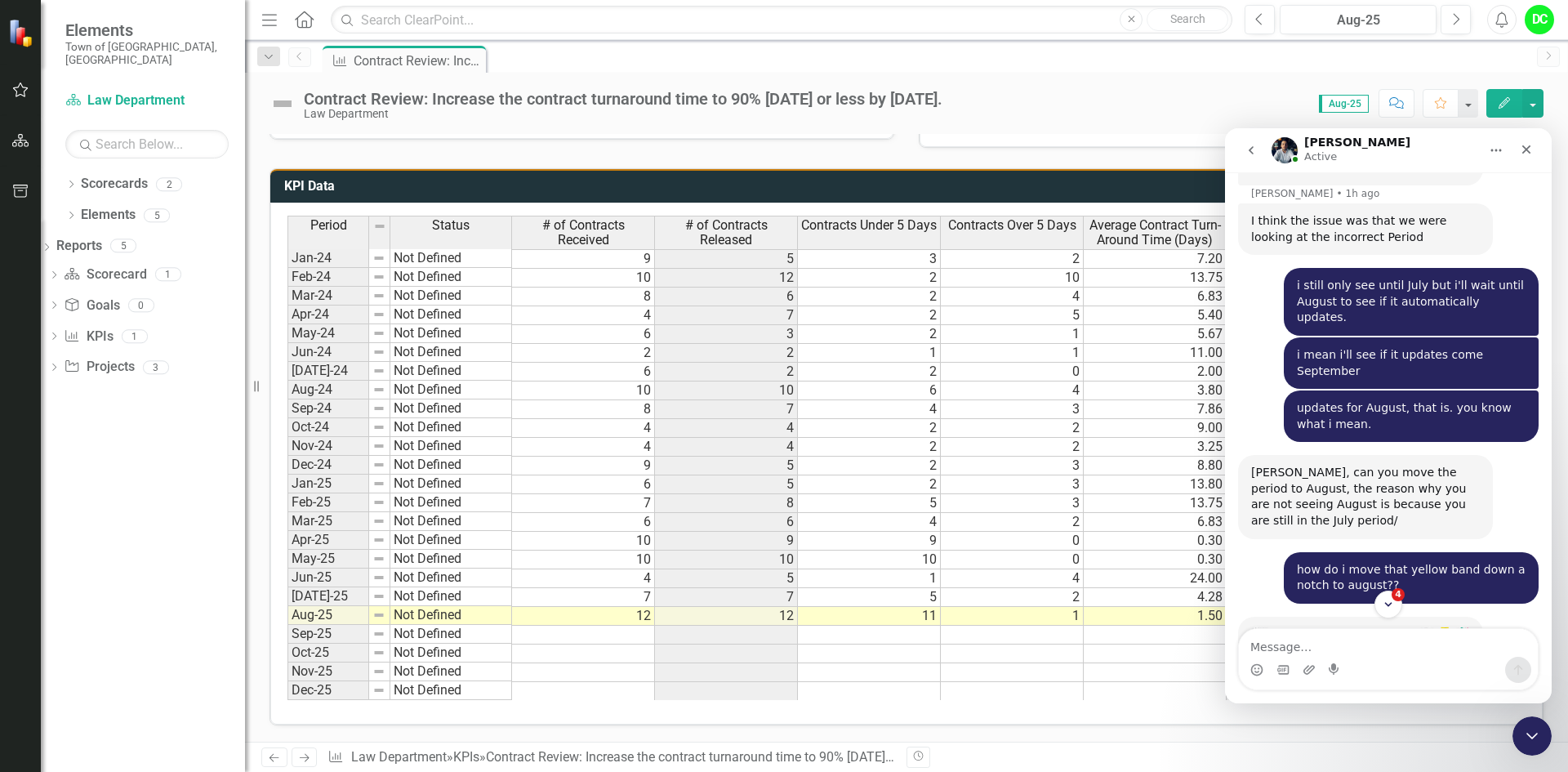
scroll to position [0, 0]
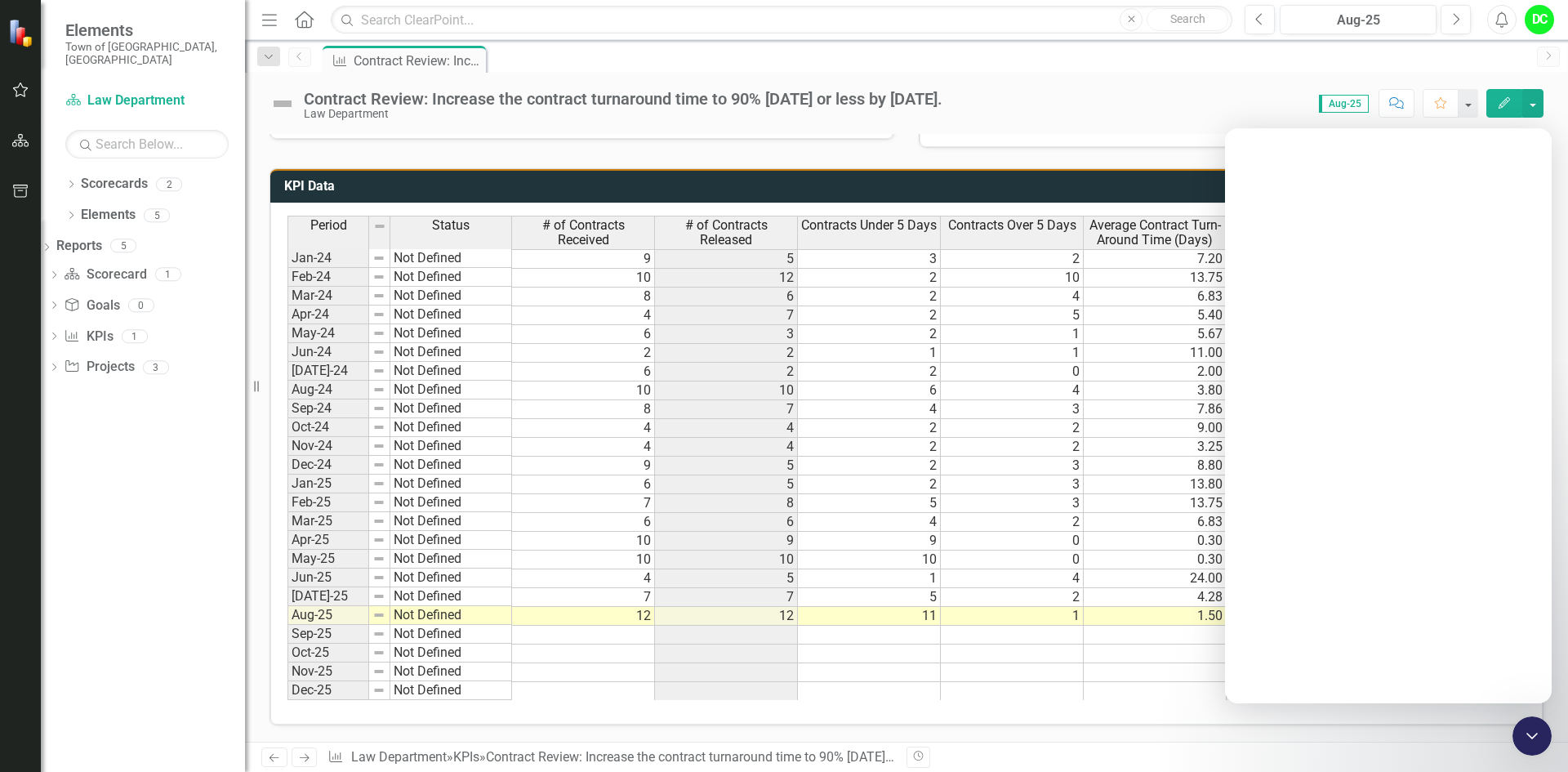
click at [1409, 675] on div "Intercom messenger" at bounding box center [1389, 442] width 327 height 522
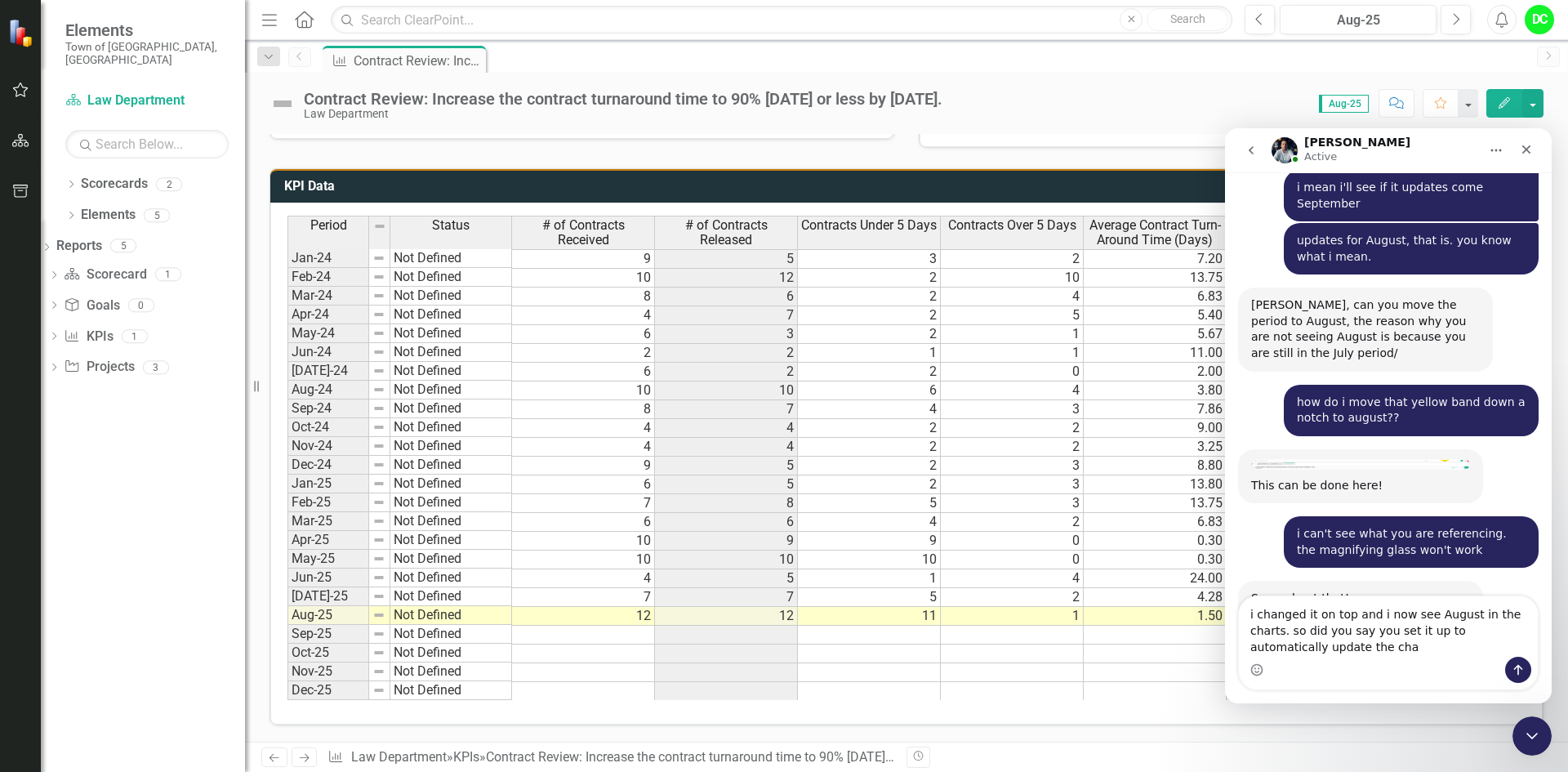
scroll to position [3813, 0]
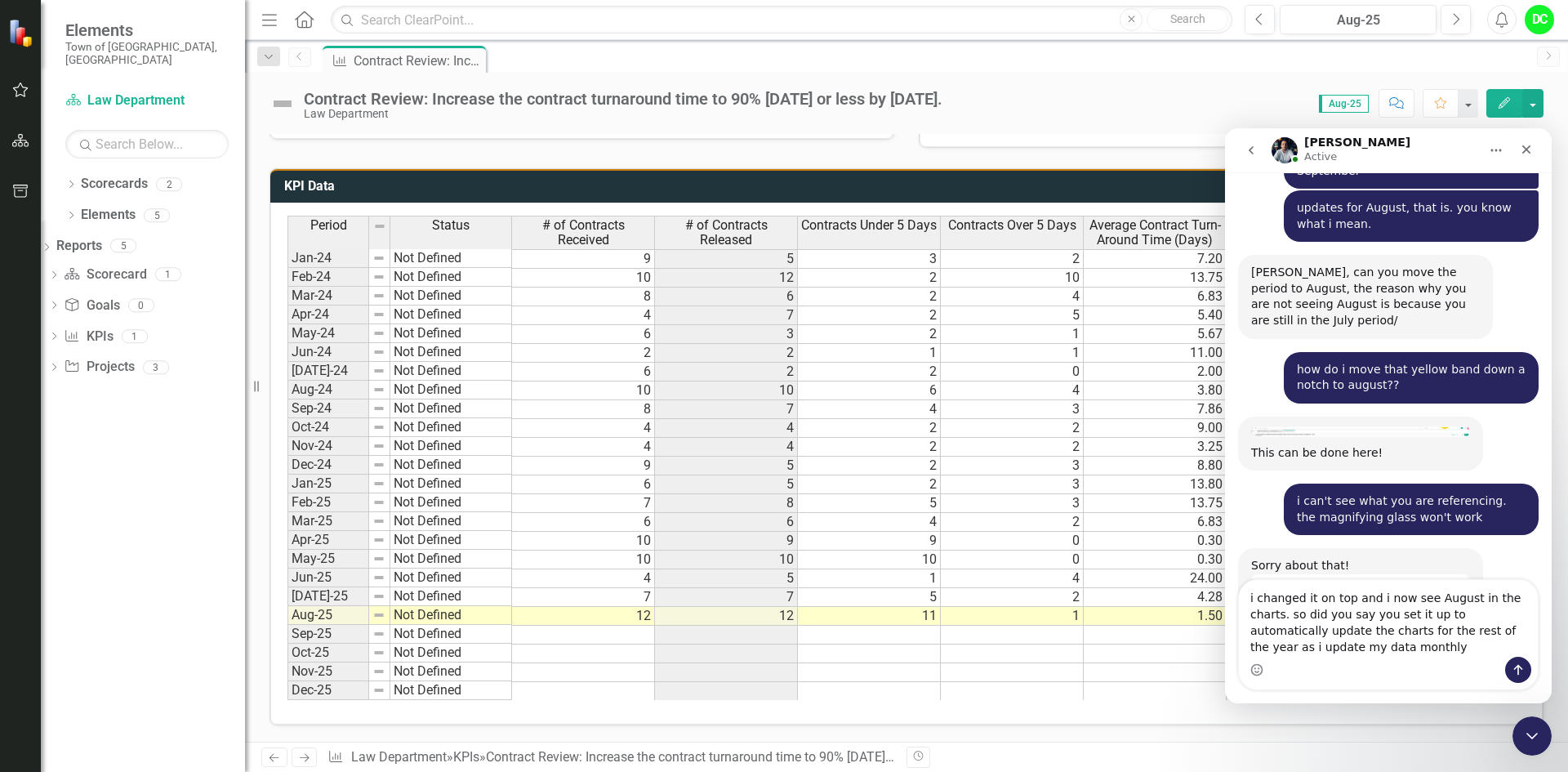
type textarea "i changed it on top and i now see August in the charts. so did you say you set …"
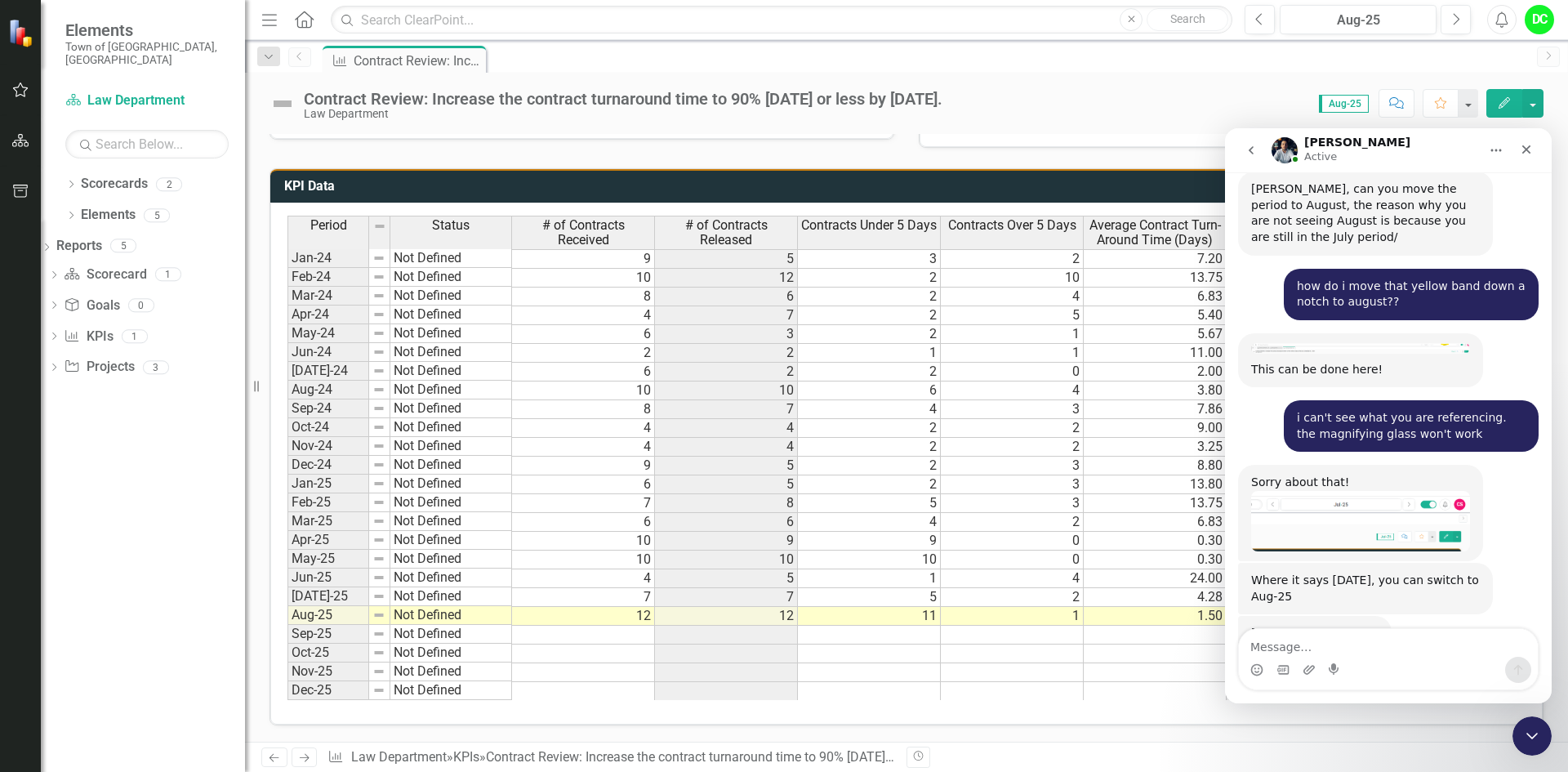
scroll to position [3916, 0]
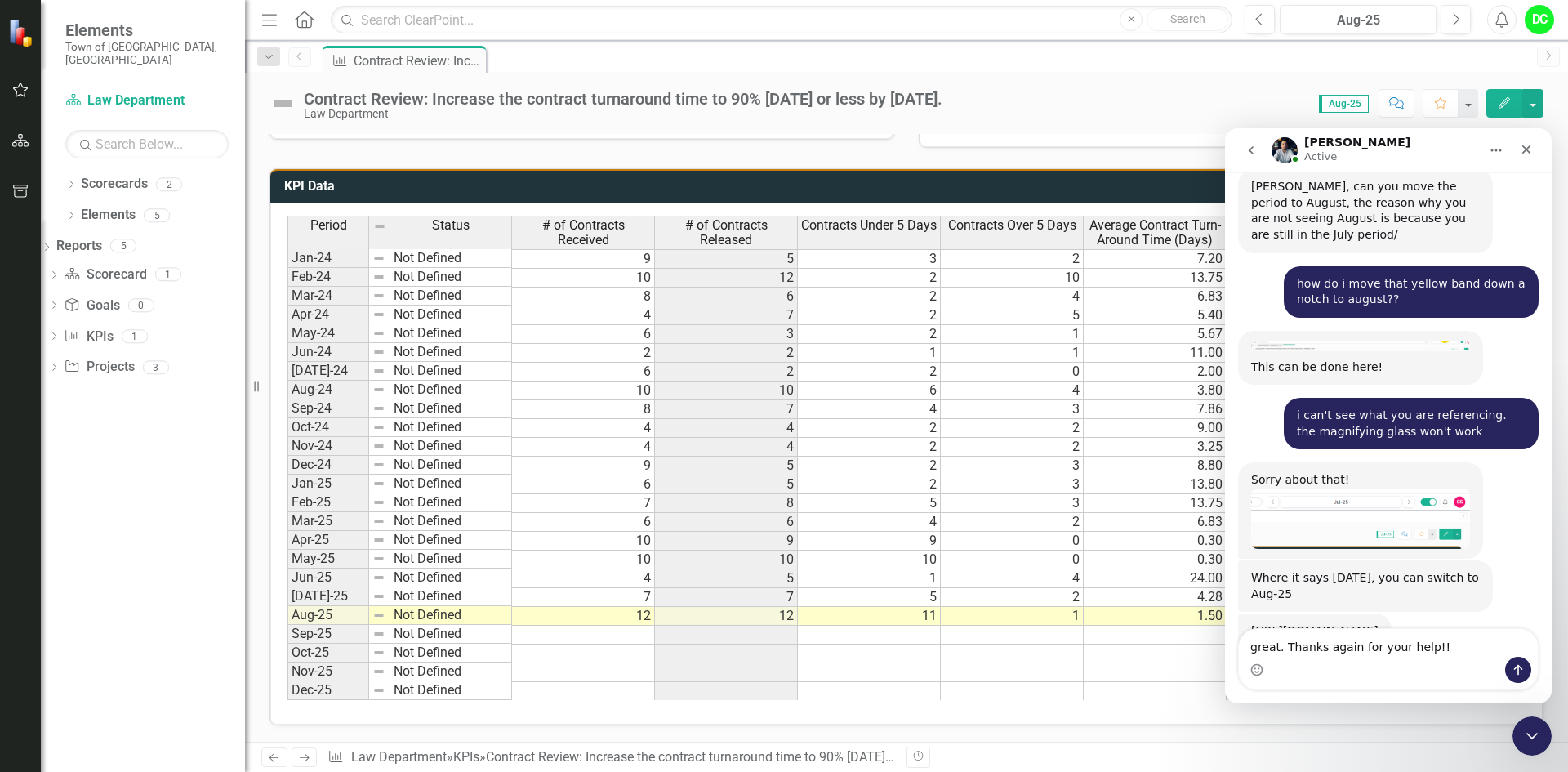
type textarea "great. Thanks again for your help!!!"
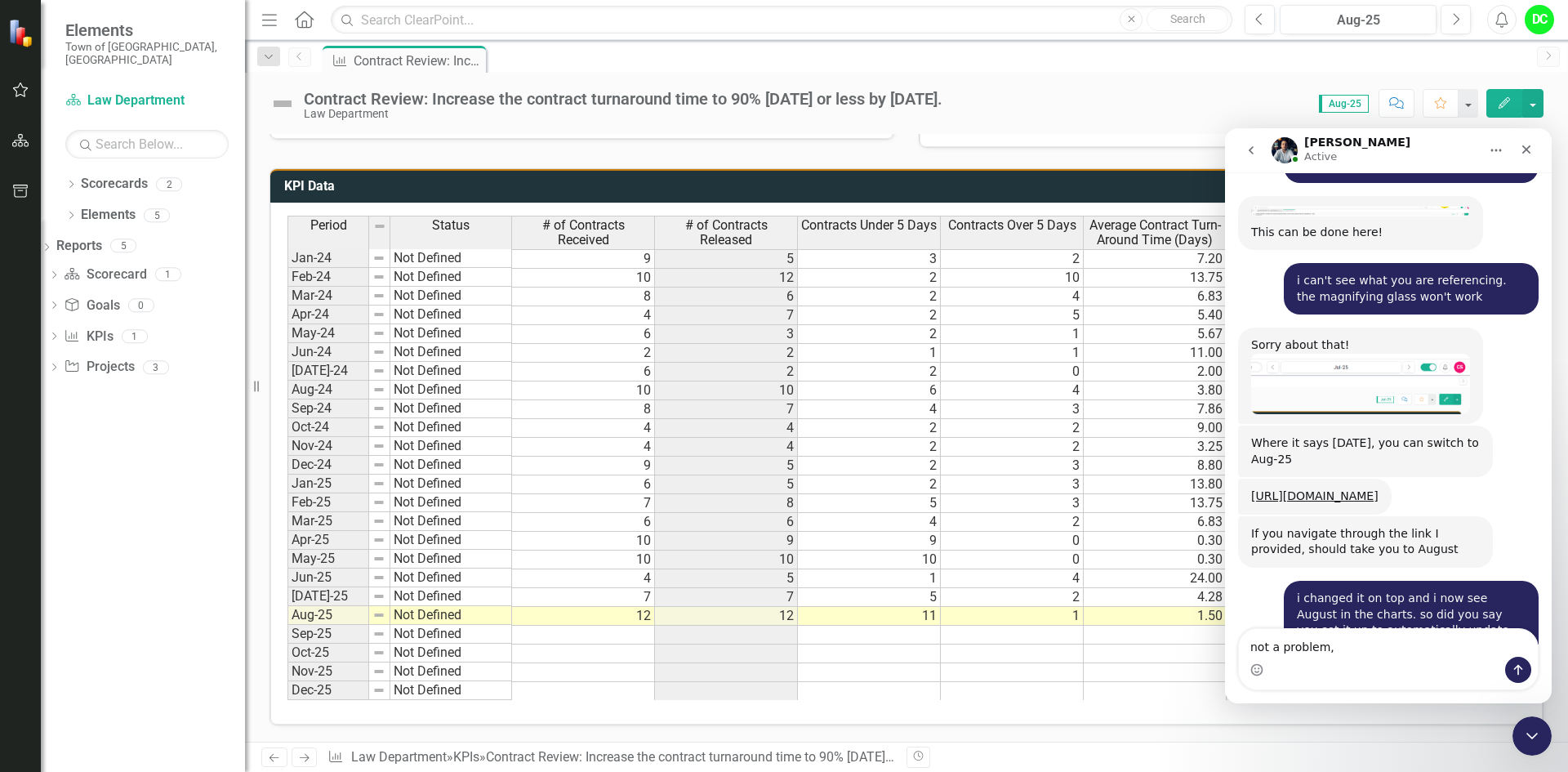
scroll to position [4050, 0]
type textarea "not a problem, just grateful for the help!"
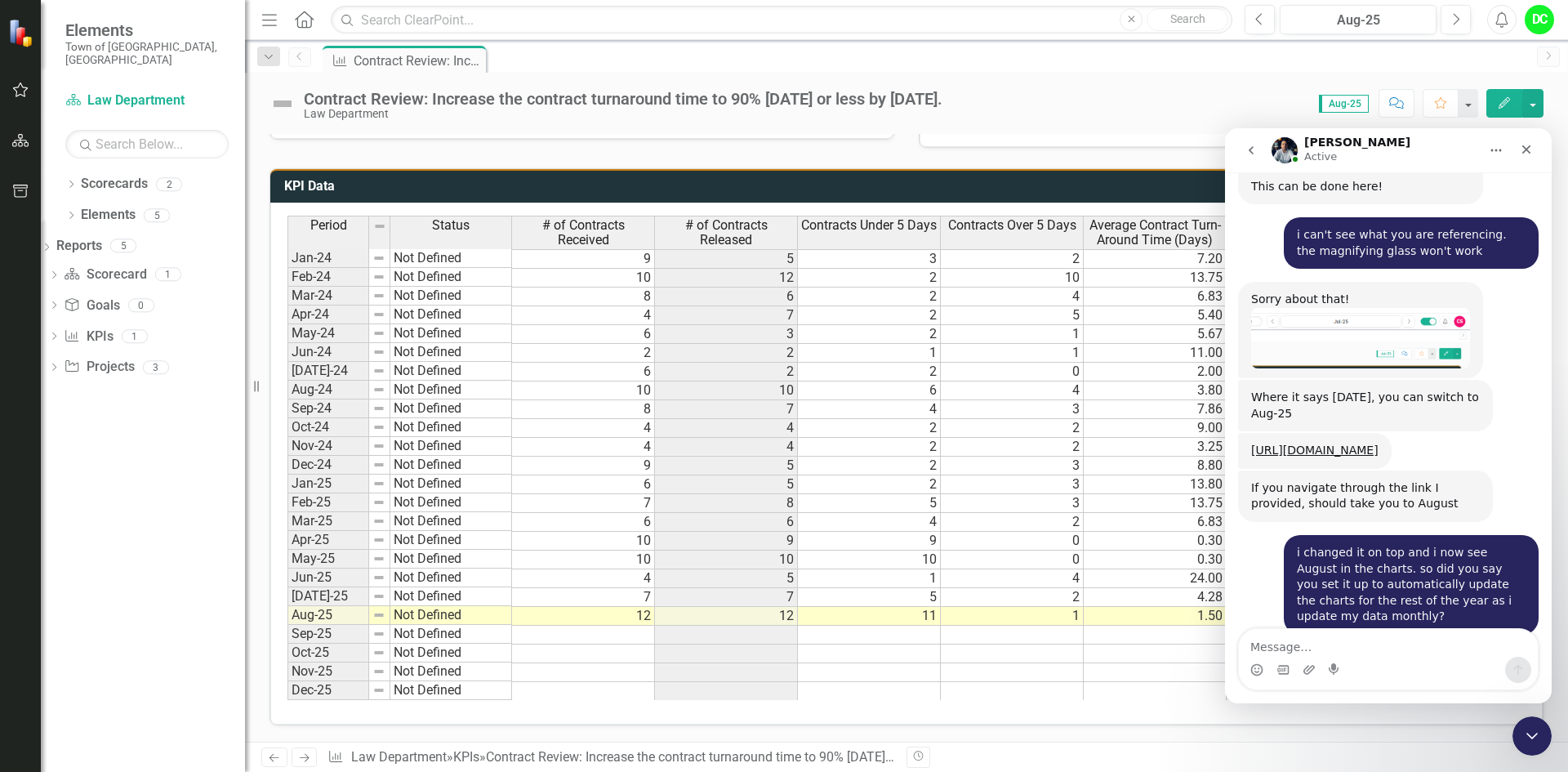
scroll to position [4098, 0]
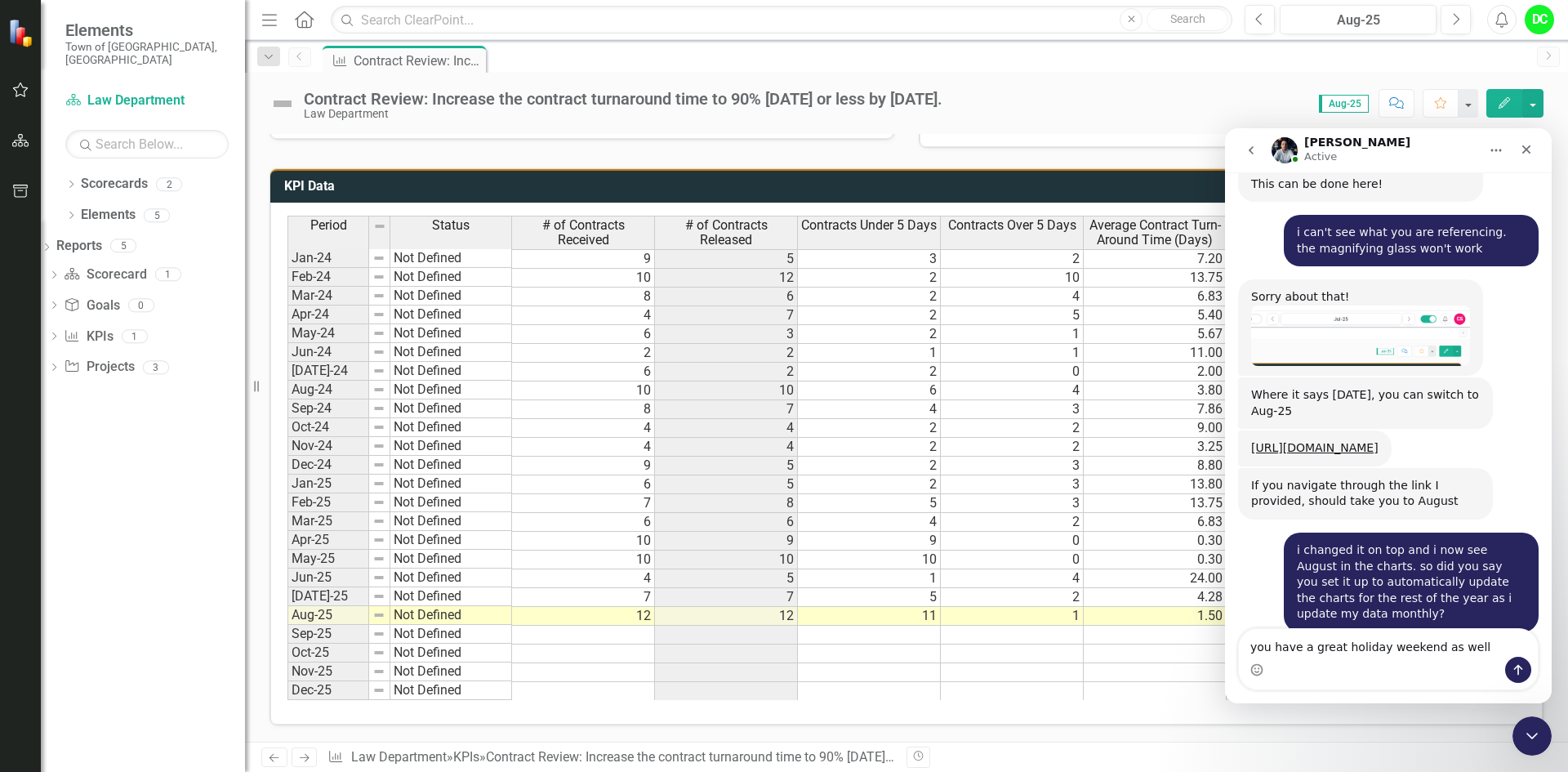
type textarea "you have a great holiday weekend as well!"
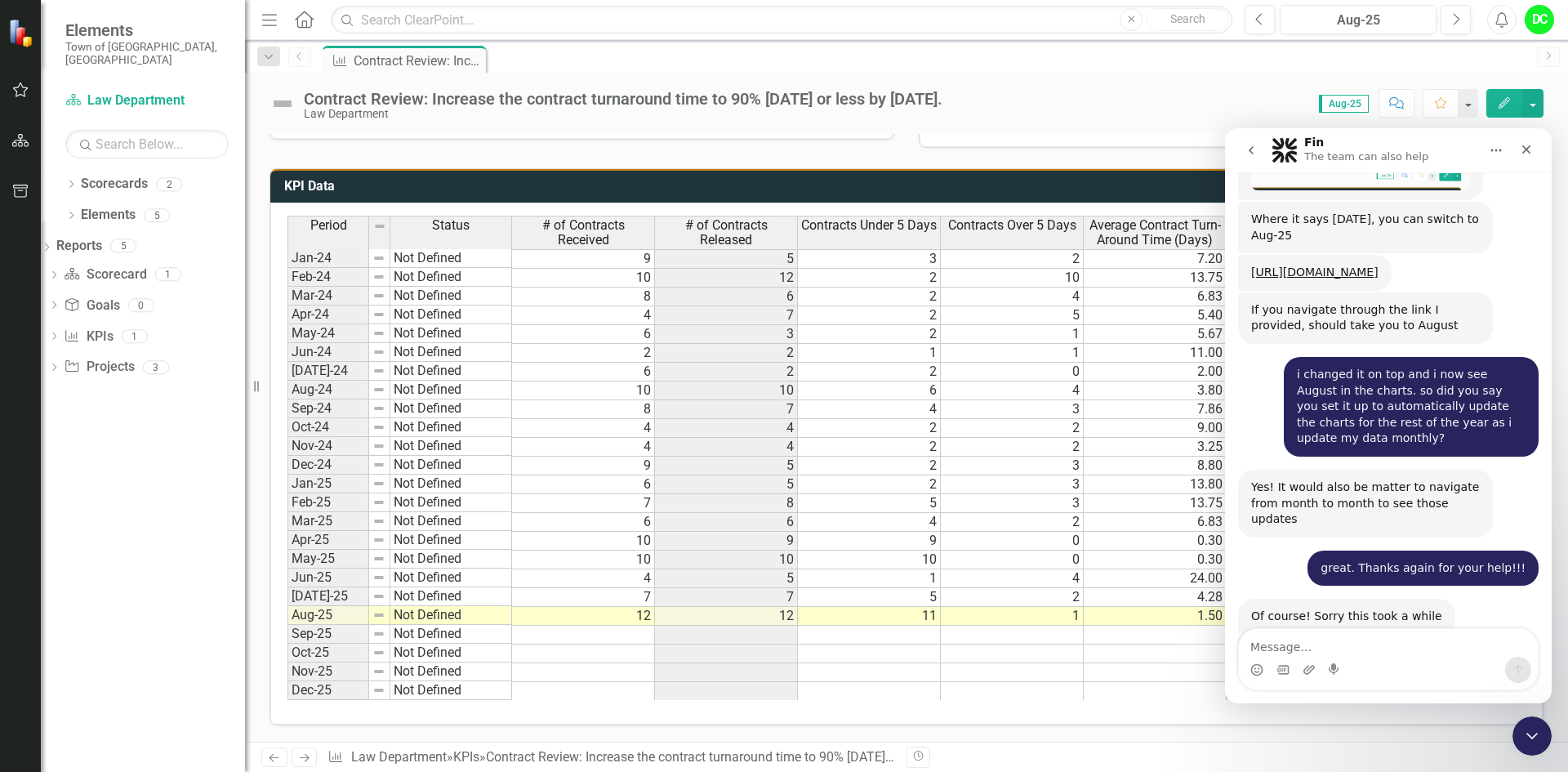
scroll to position [4315, 0]
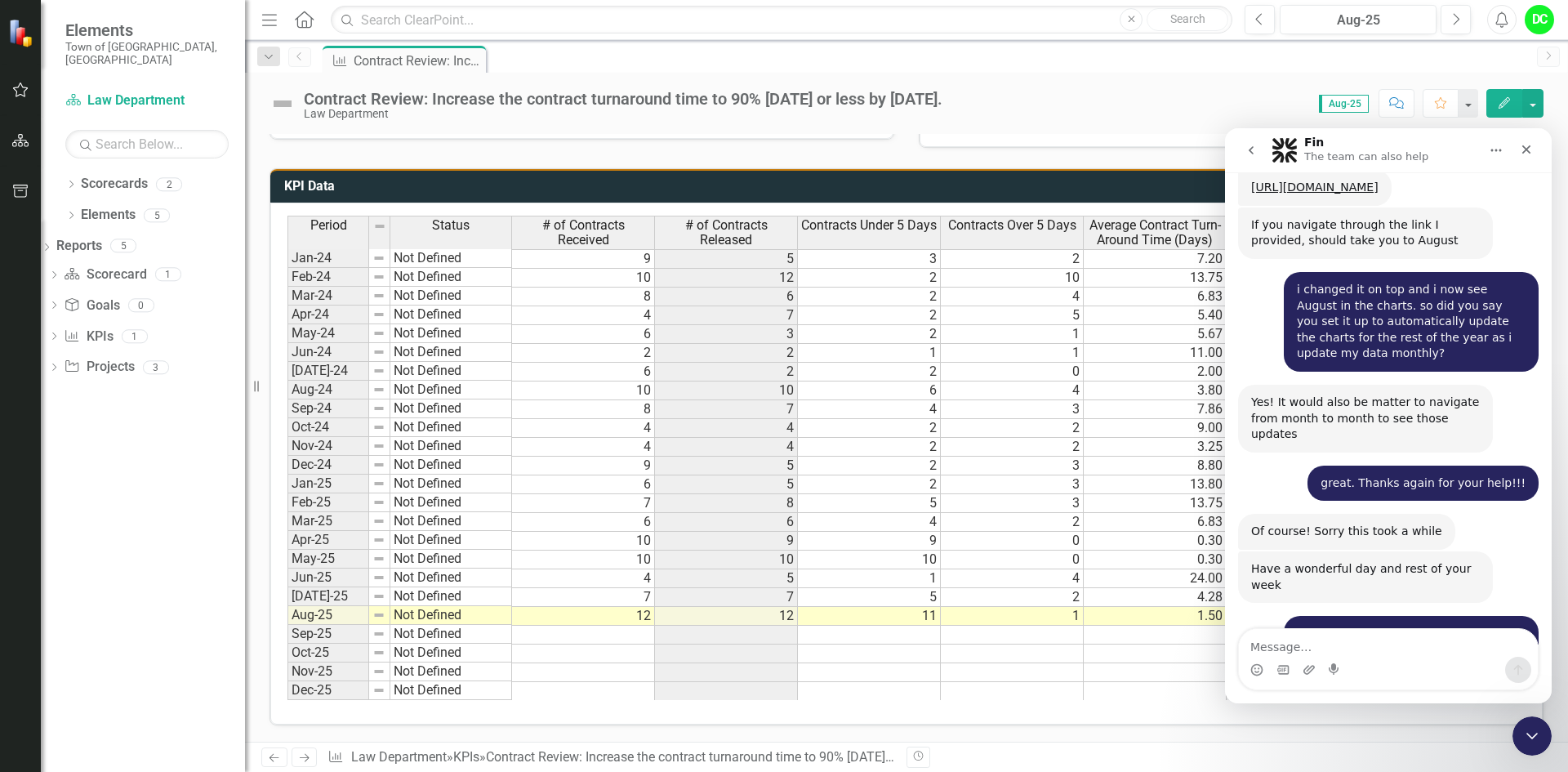
scroll to position [4375, 0]
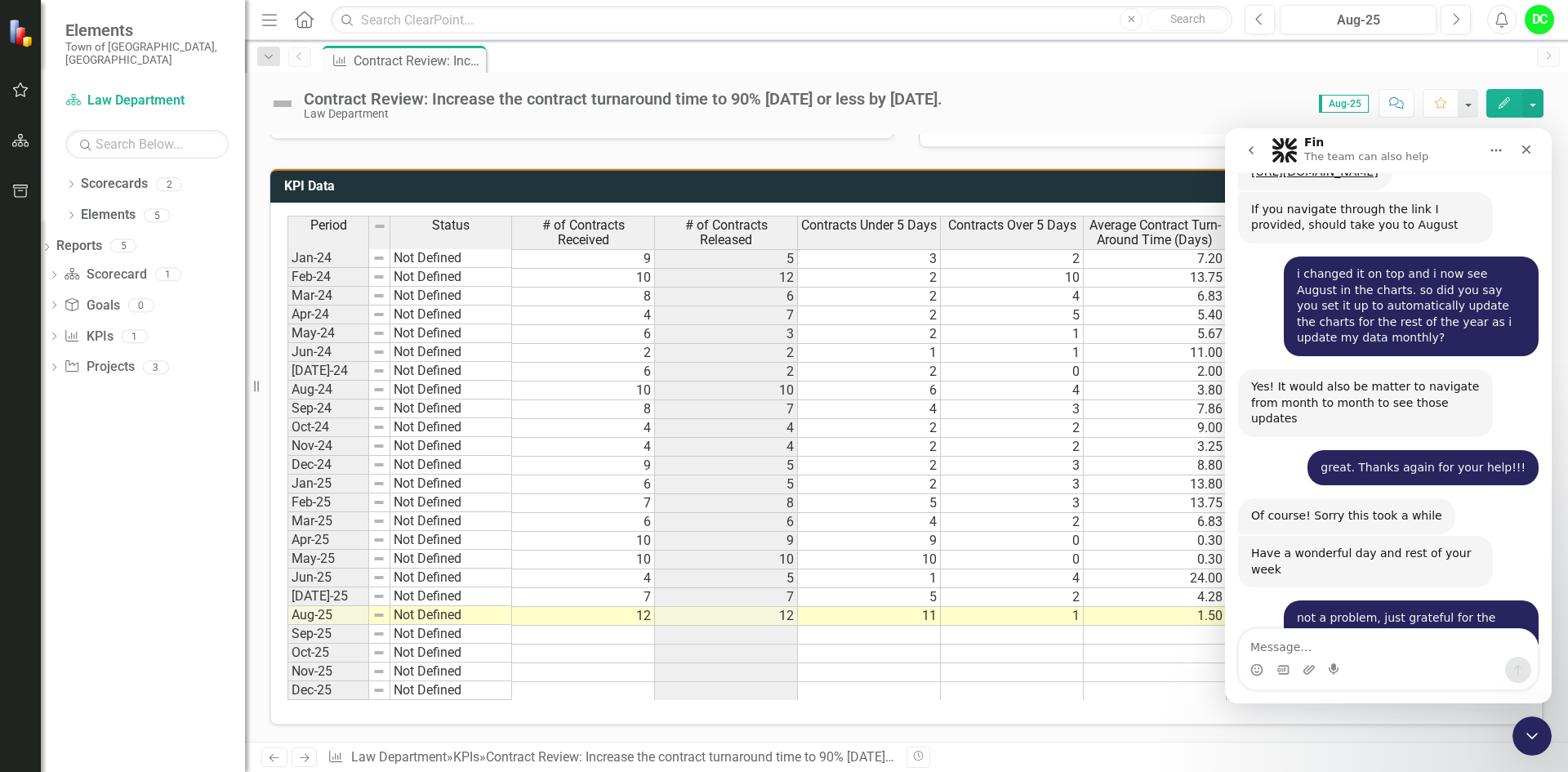
type textarea "[PERSON_NAME] was very helpful in answering my questions."
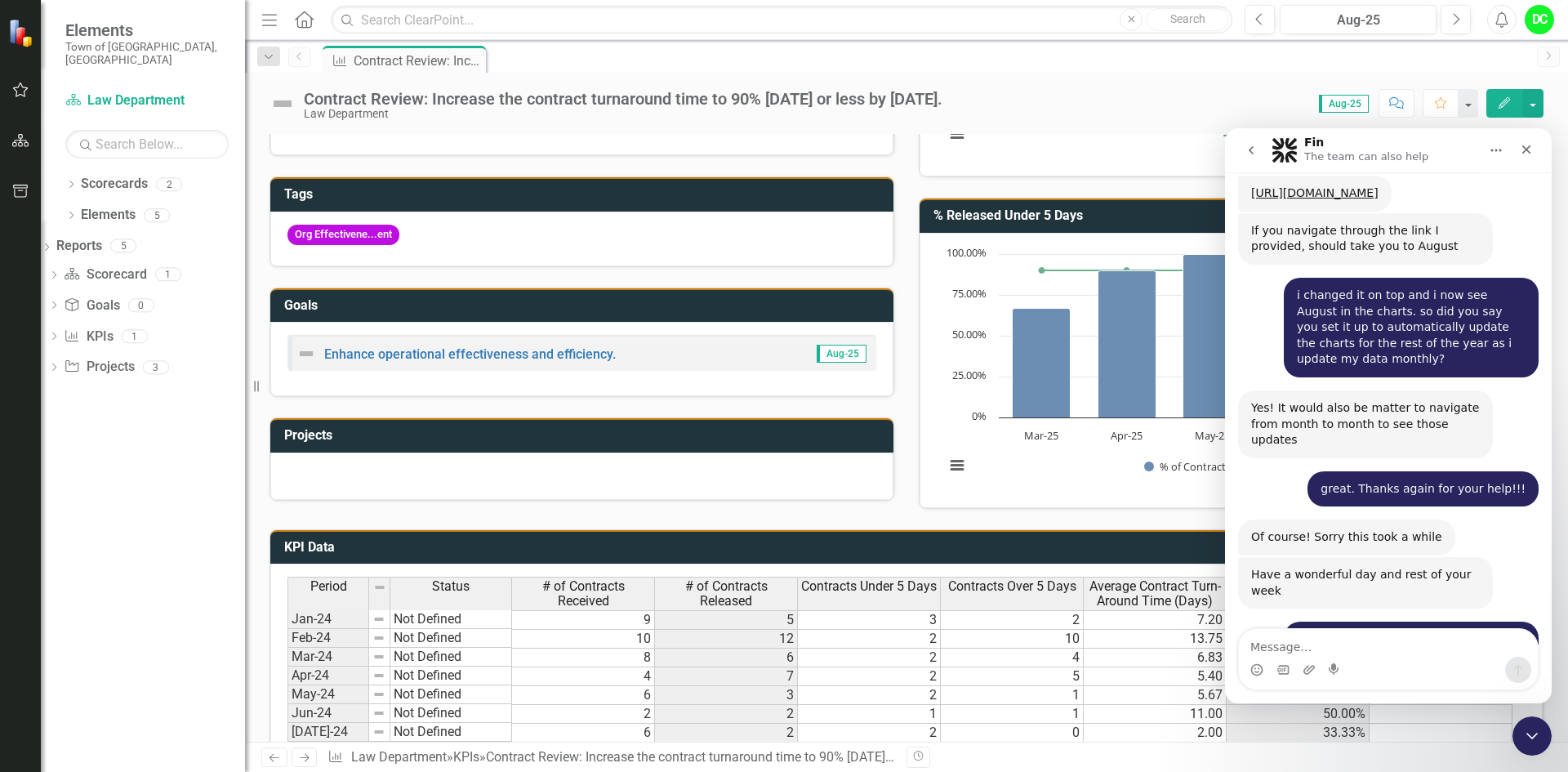
scroll to position [136, 0]
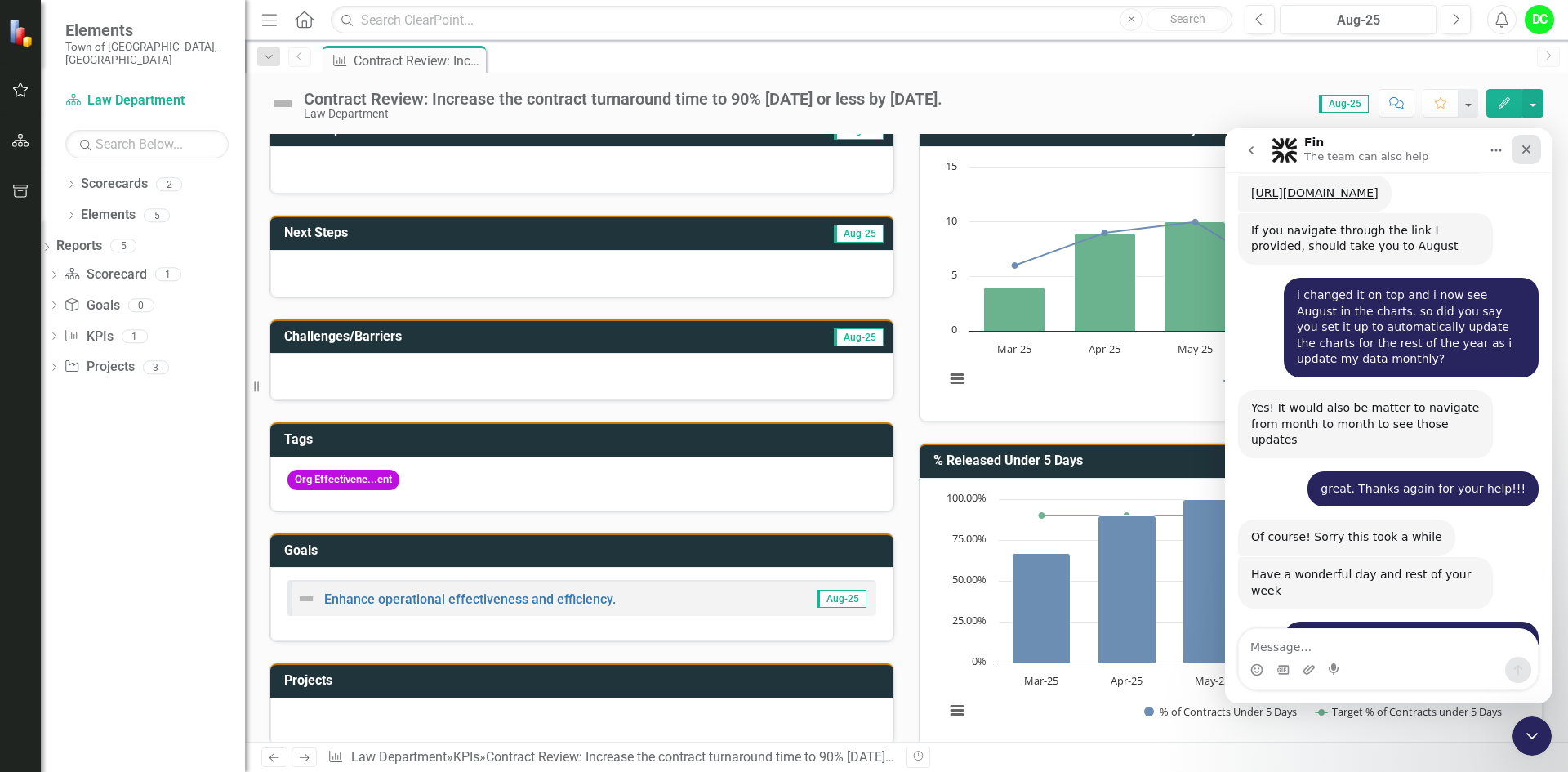
click at [1525, 139] on div "Close" at bounding box center [1525, 149] width 29 height 29
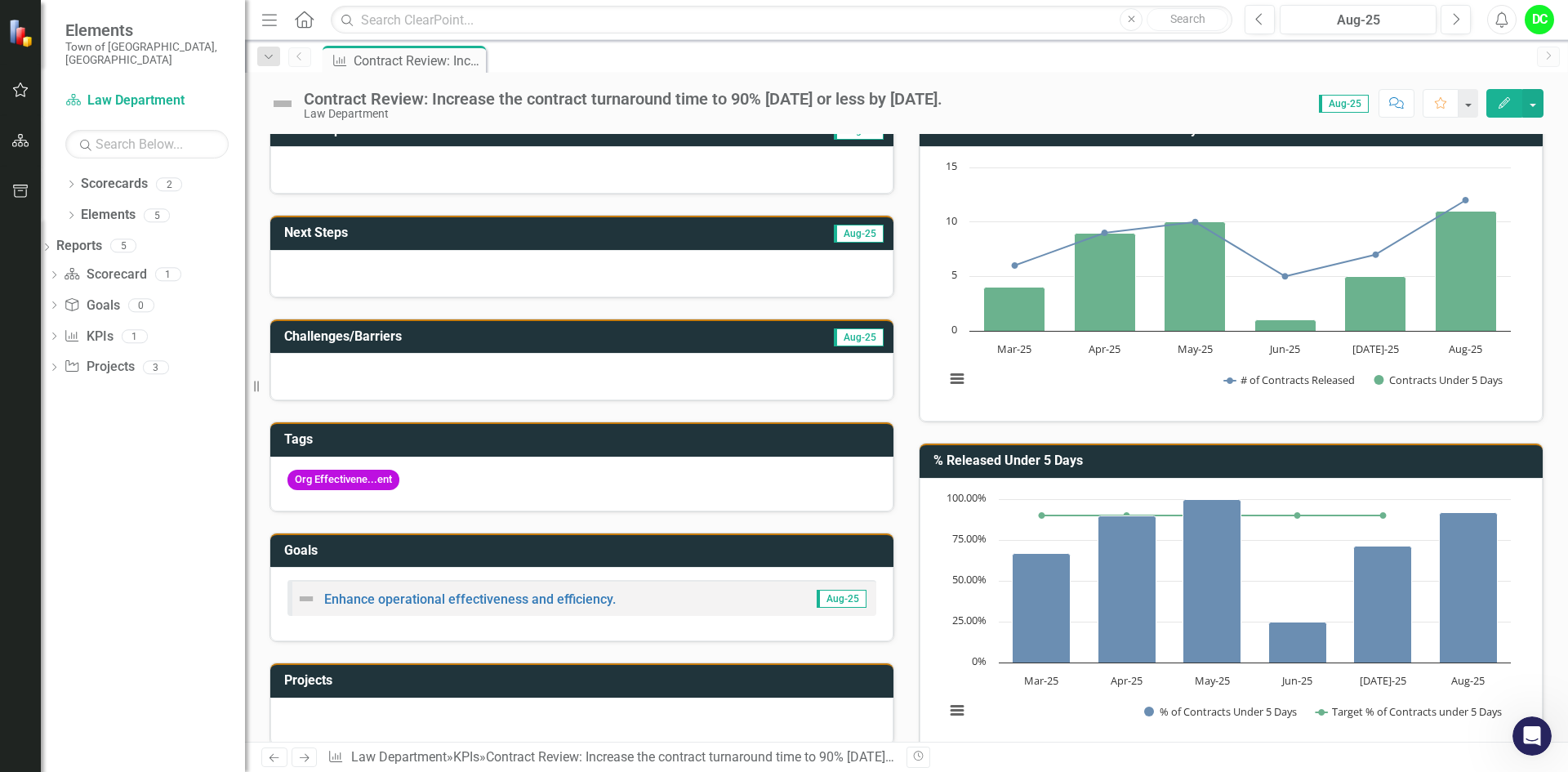
click at [1349, 105] on span "Aug-25" at bounding box center [1344, 104] width 49 height 18
click at [1339, 107] on span "Aug-25" at bounding box center [1344, 104] width 49 height 18
click at [1351, 102] on span "Aug-25" at bounding box center [1344, 104] width 49 height 18
click at [1344, 105] on span "Aug-25" at bounding box center [1344, 104] width 49 height 18
click at [1351, 106] on span "Aug-25" at bounding box center [1344, 104] width 49 height 18
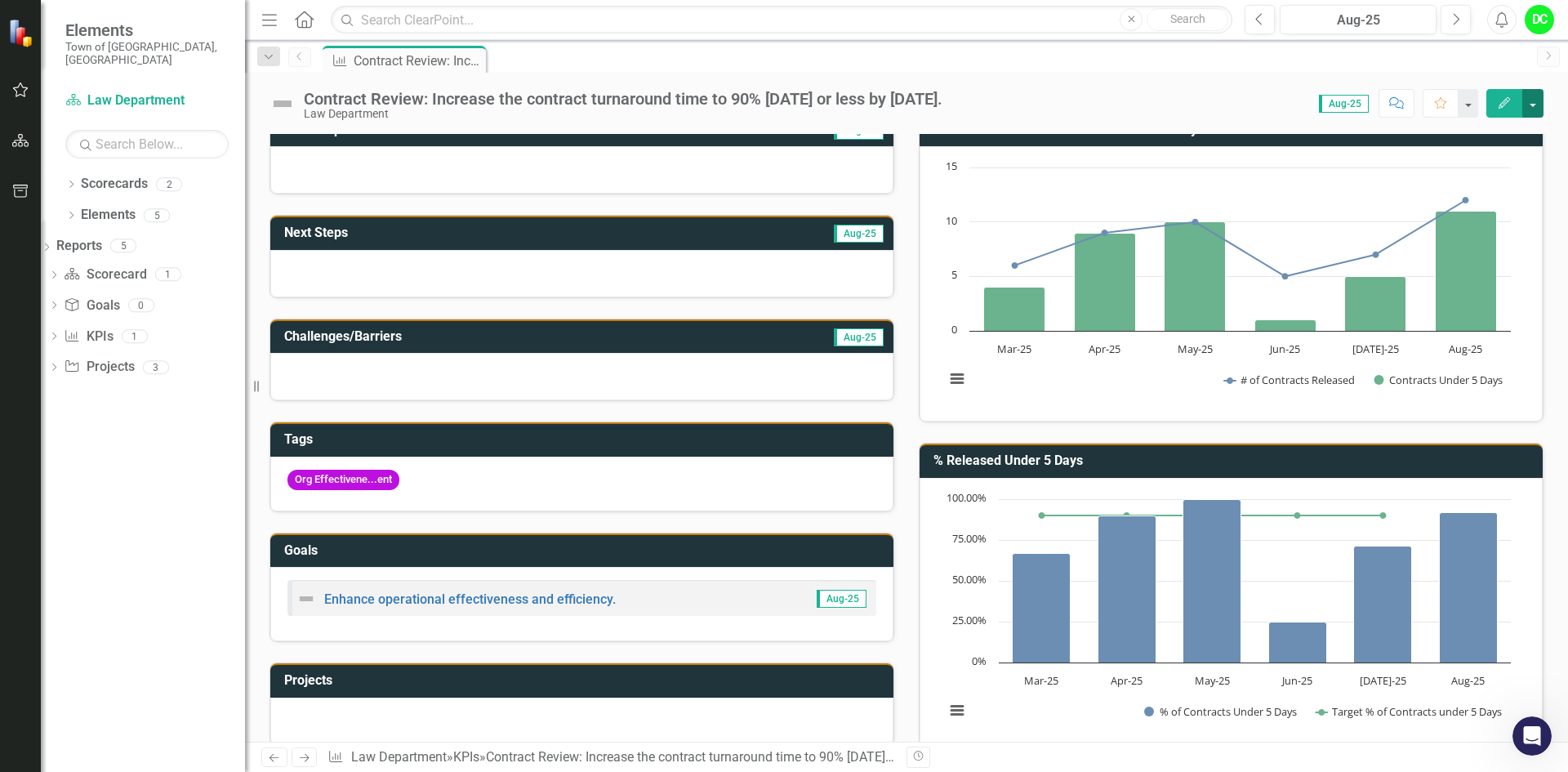
click at [1534, 102] on button "button" at bounding box center [1533, 104] width 21 height 28
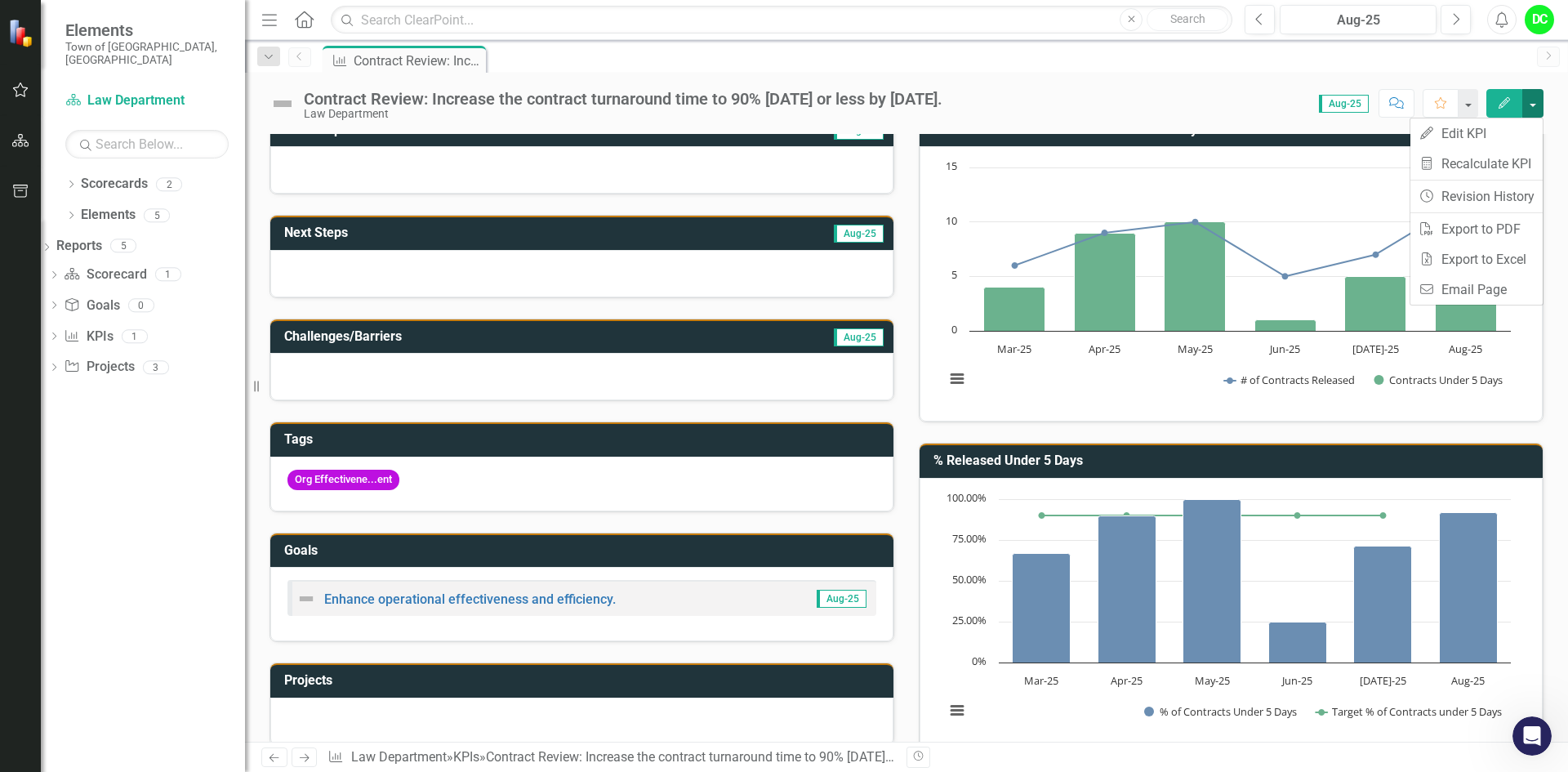
click at [1534, 107] on button "button" at bounding box center [1533, 104] width 21 height 28
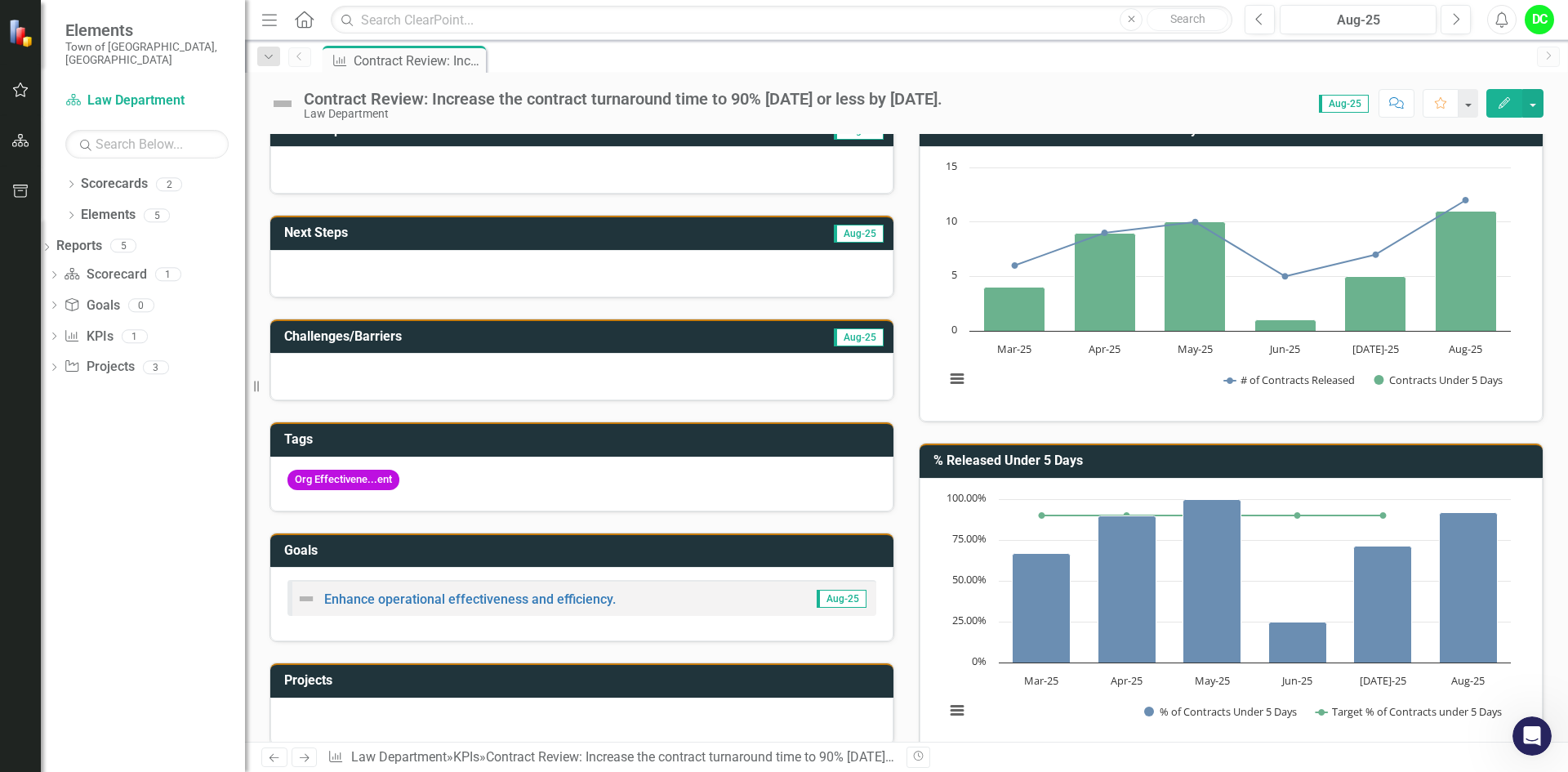
click at [1348, 102] on span "Aug-25" at bounding box center [1344, 104] width 49 height 18
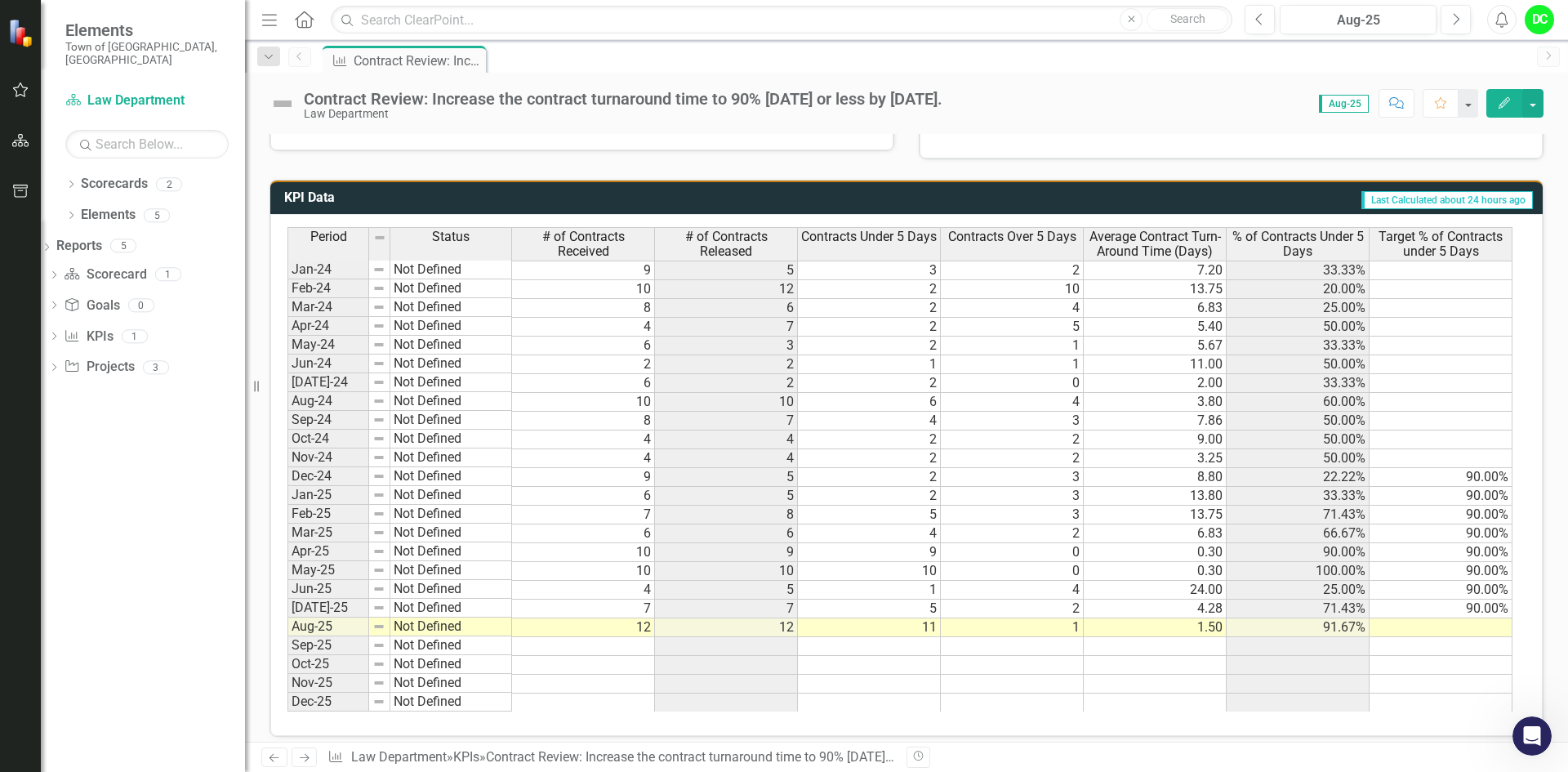
scroll to position [742, 0]
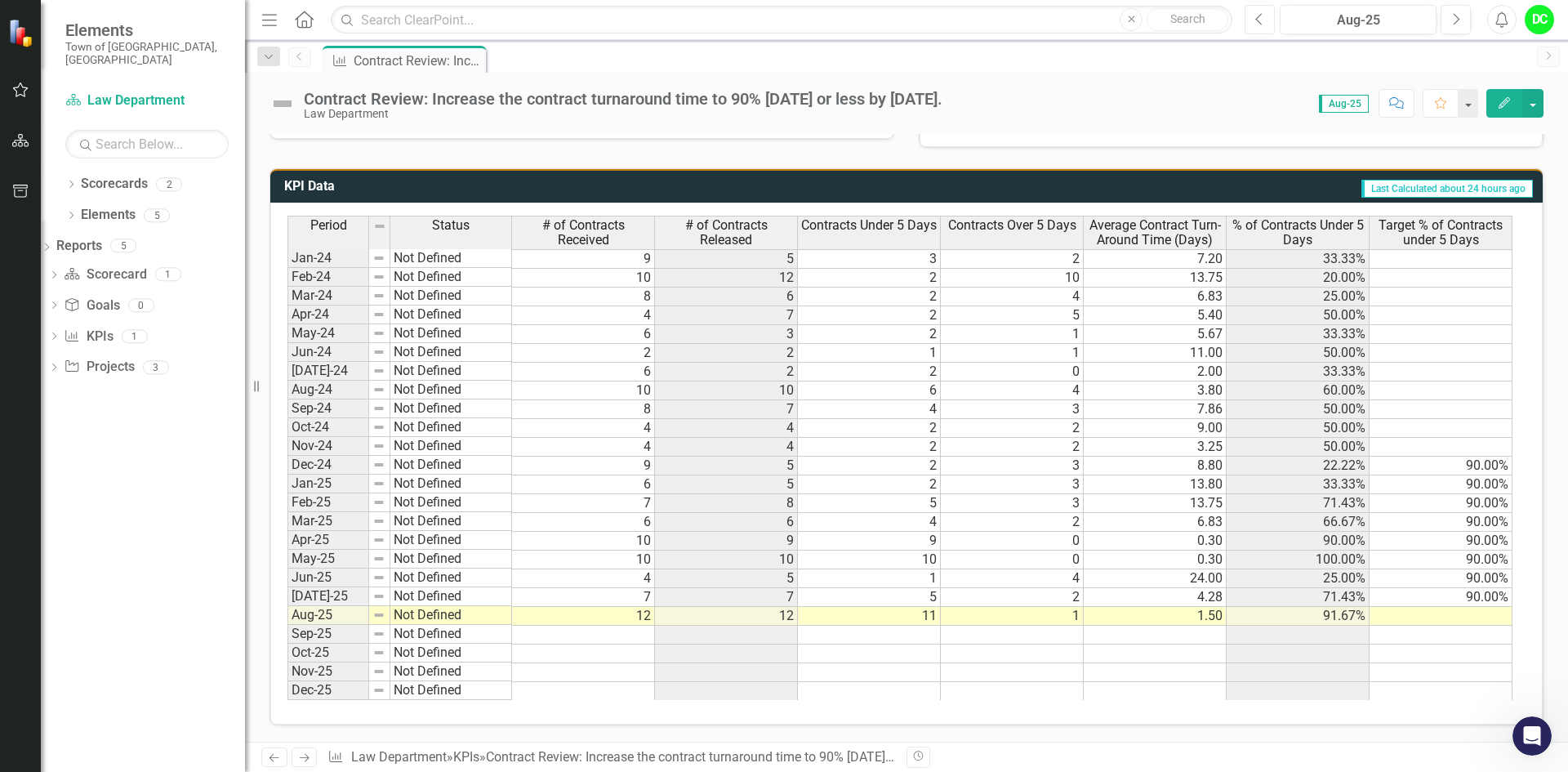
click at [1262, 23] on icon "Previous" at bounding box center [1258, 19] width 9 height 14
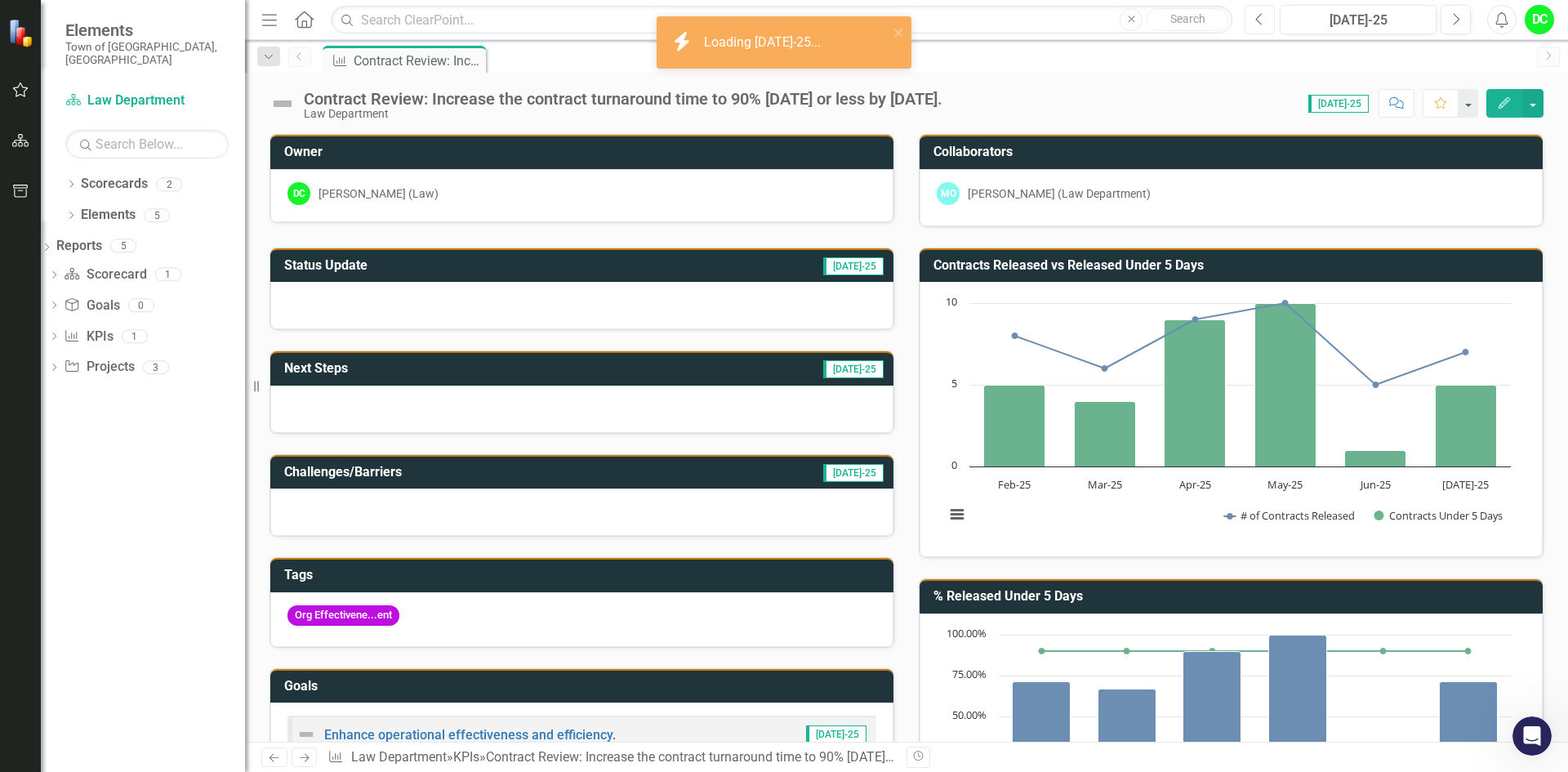
click at [1261, 23] on icon "Previous" at bounding box center [1258, 19] width 9 height 14
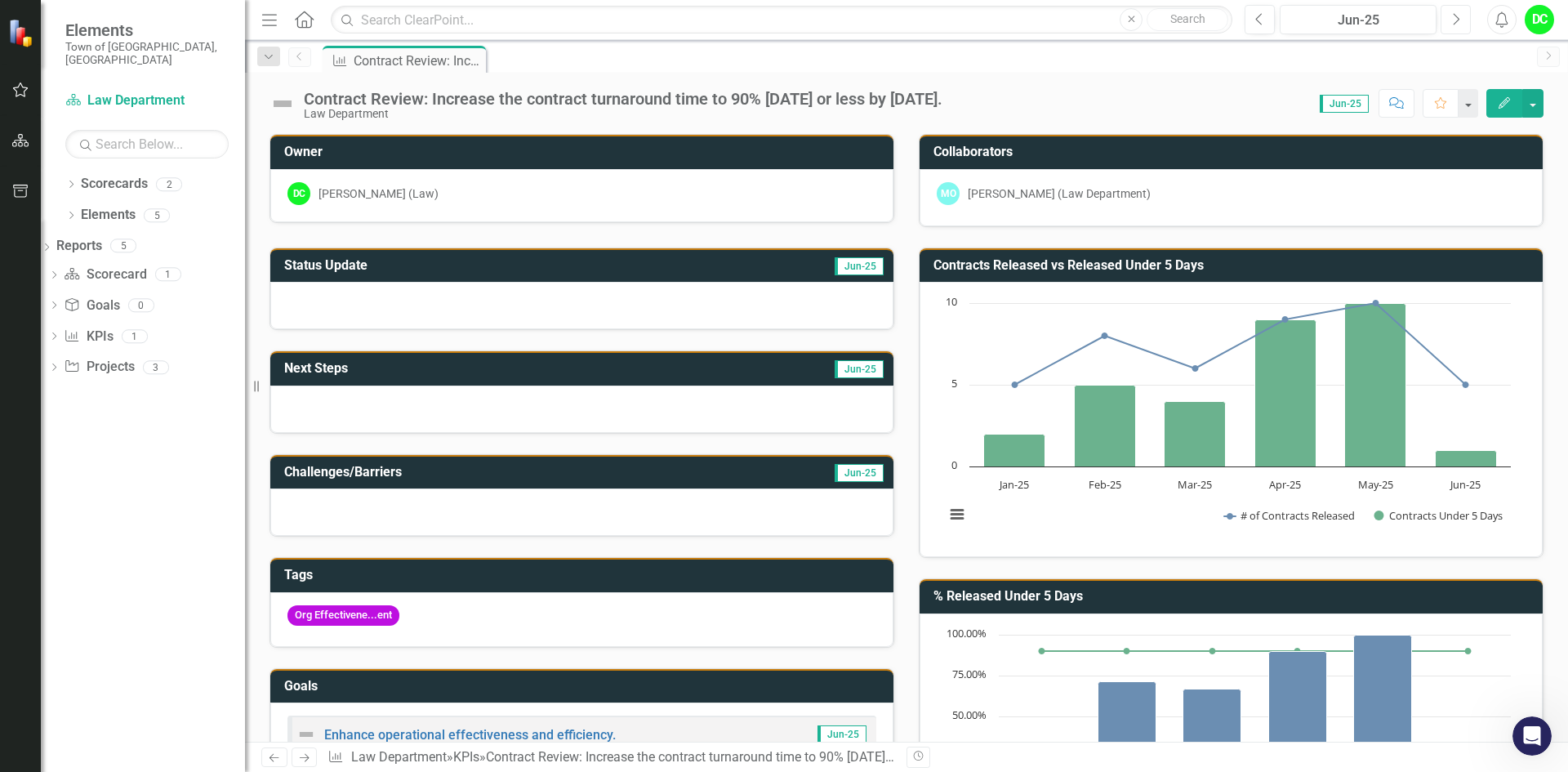
click at [1451, 20] on icon "Next" at bounding box center [1455, 19] width 9 height 14
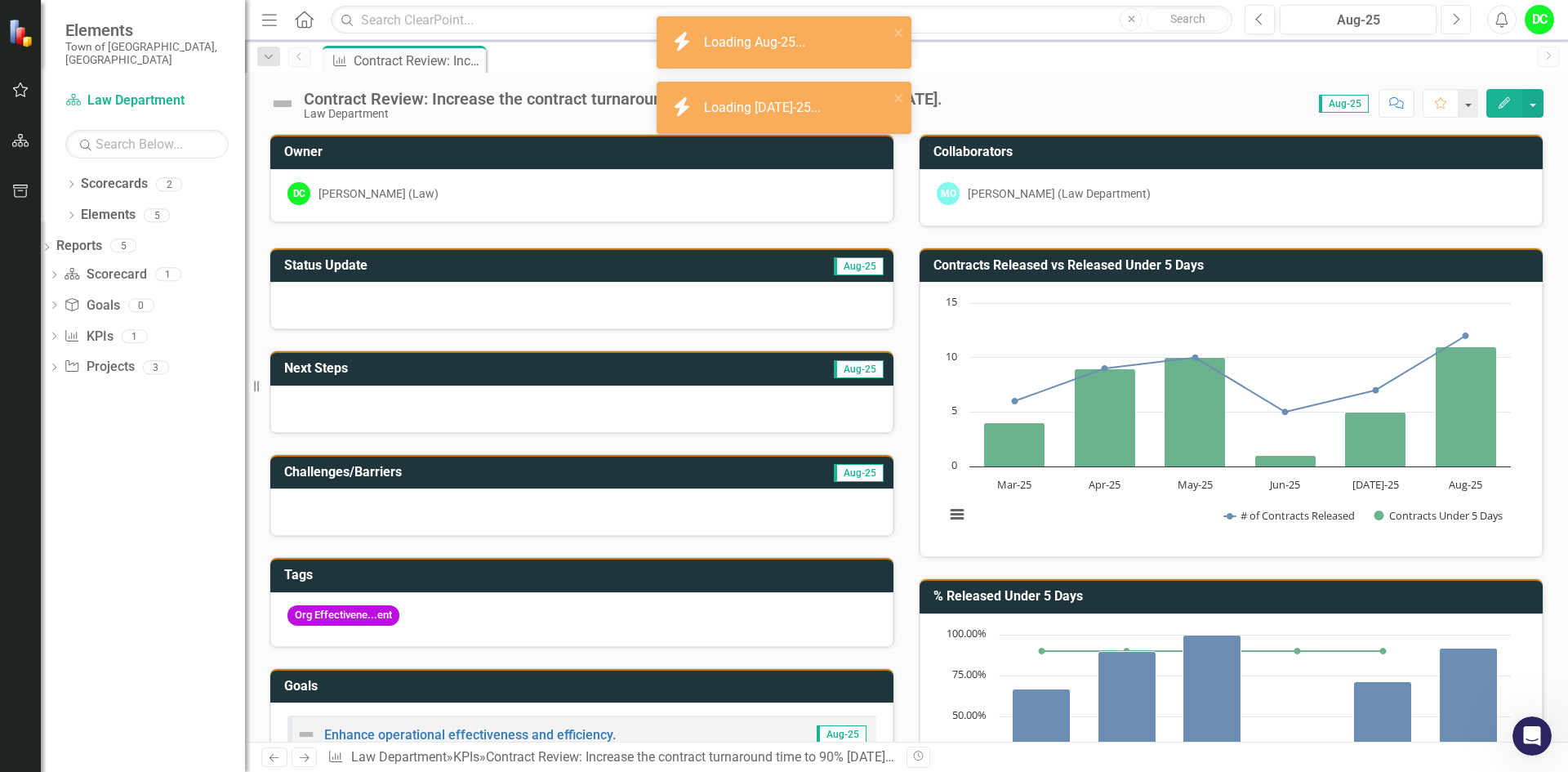
click at [1451, 20] on icon "Next" at bounding box center [1455, 19] width 9 height 14
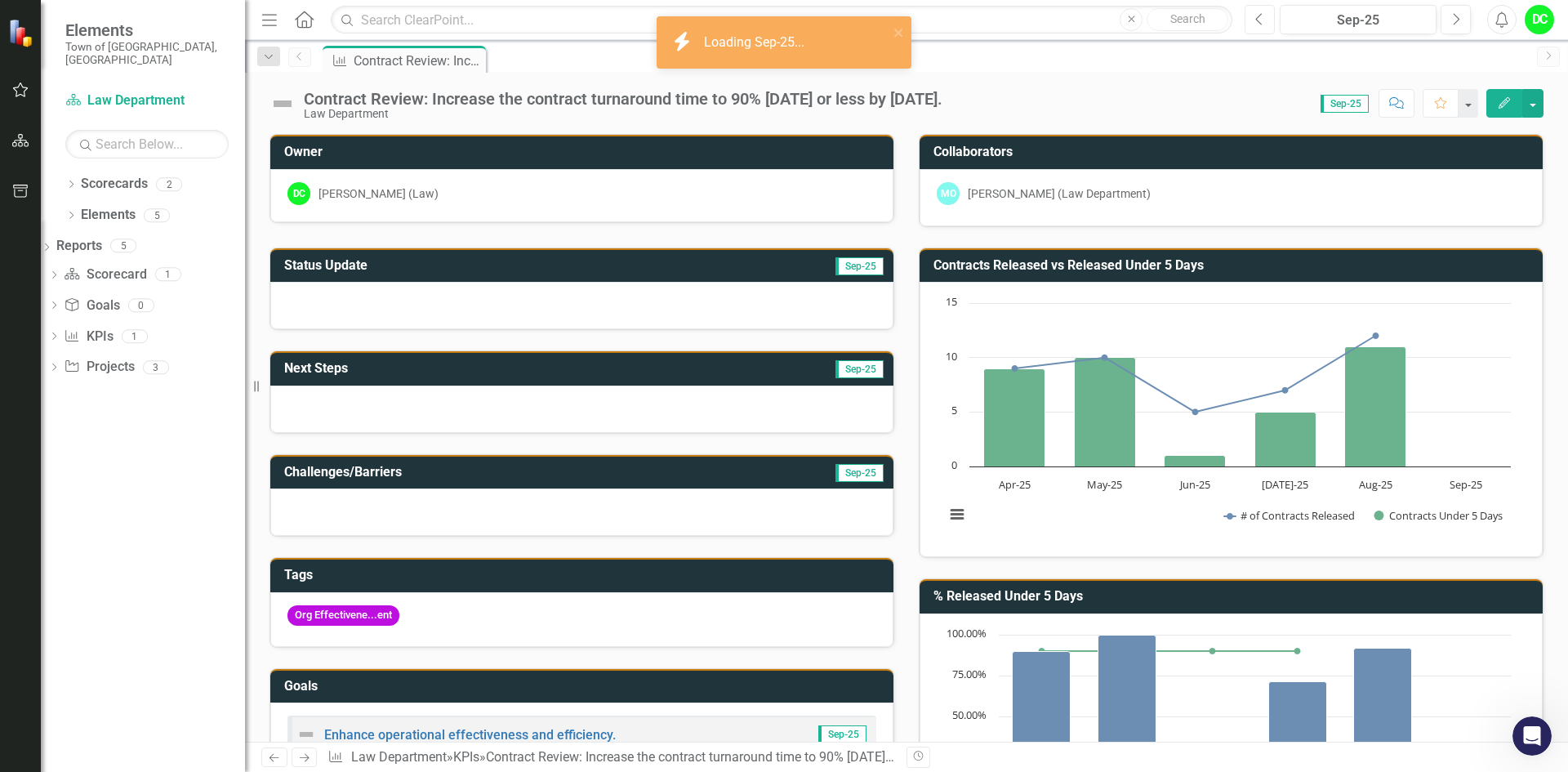
click at [1265, 18] on button "Previous" at bounding box center [1259, 19] width 30 height 29
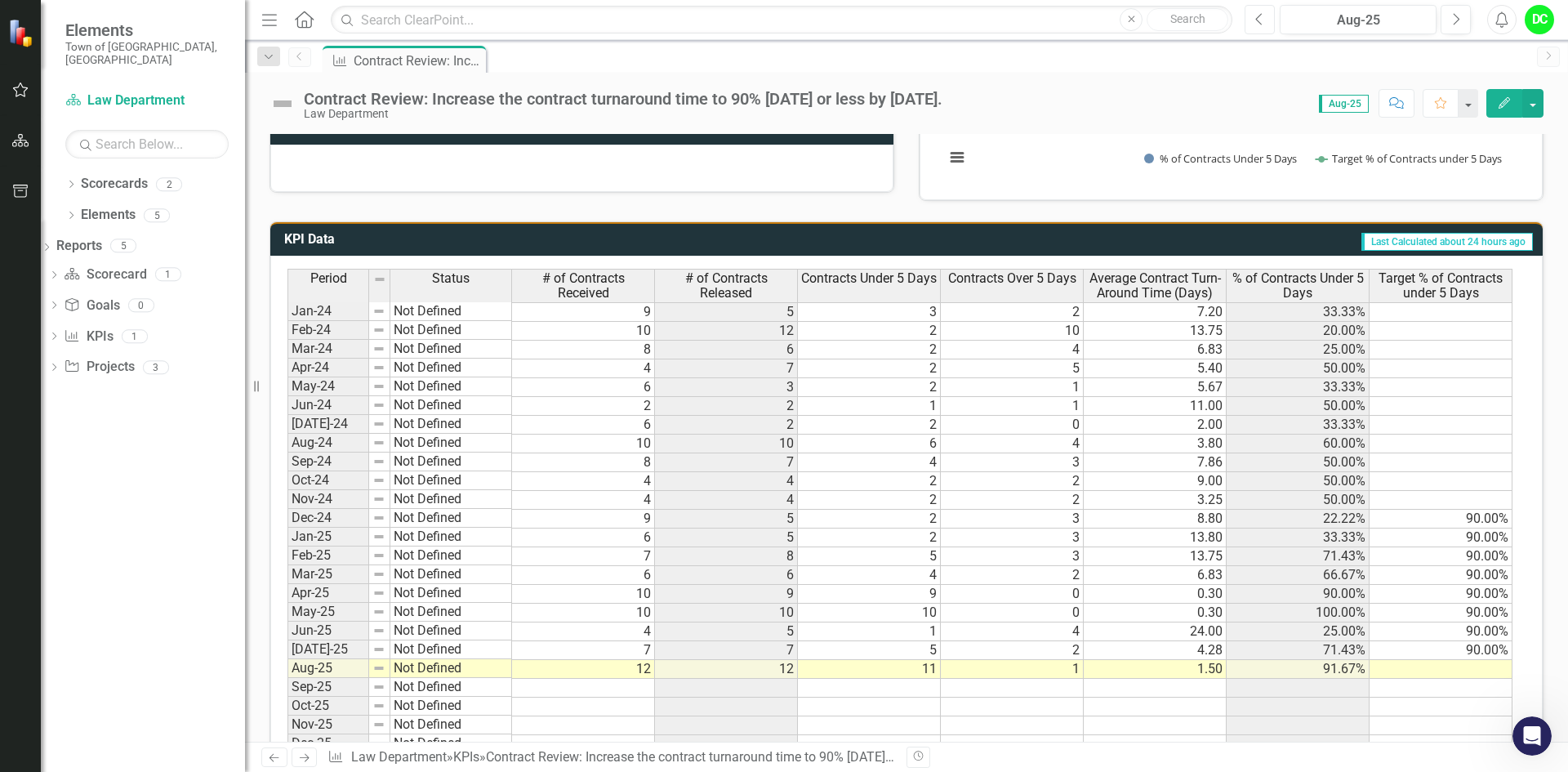
scroll to position [742, 0]
